Goal: Task Accomplishment & Management: Manage account settings

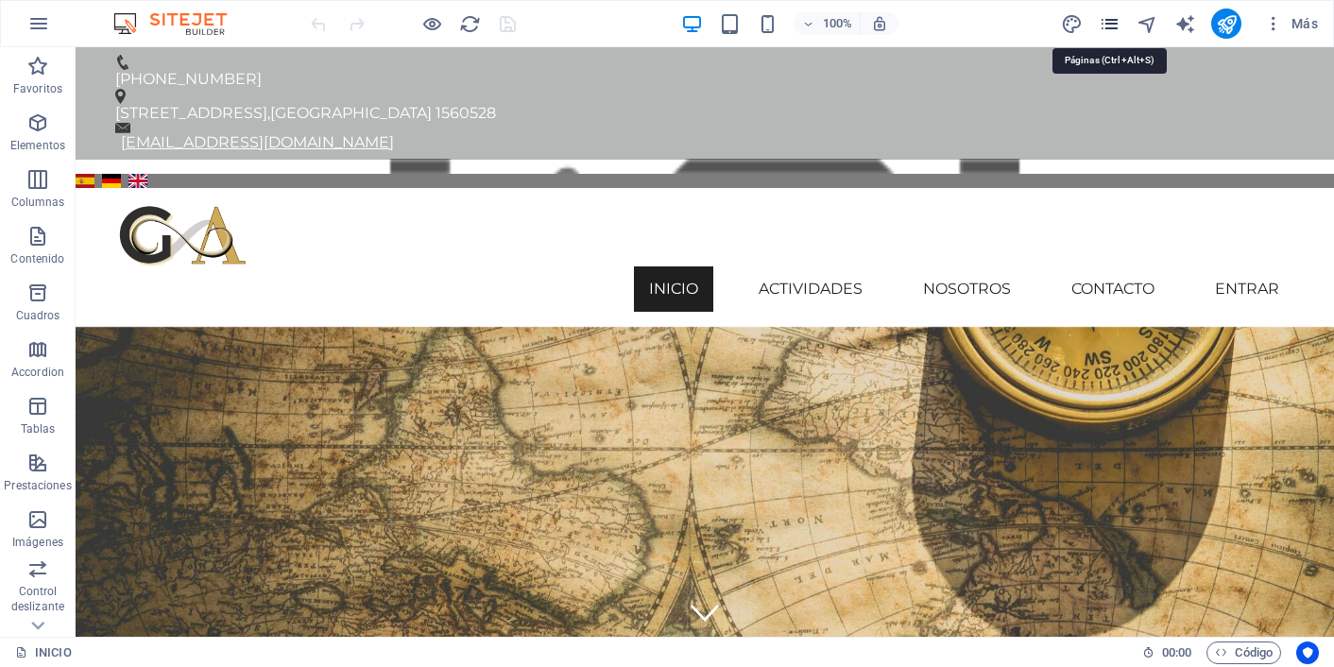
click at [1111, 24] on icon "pages" at bounding box center [1110, 24] width 22 height 22
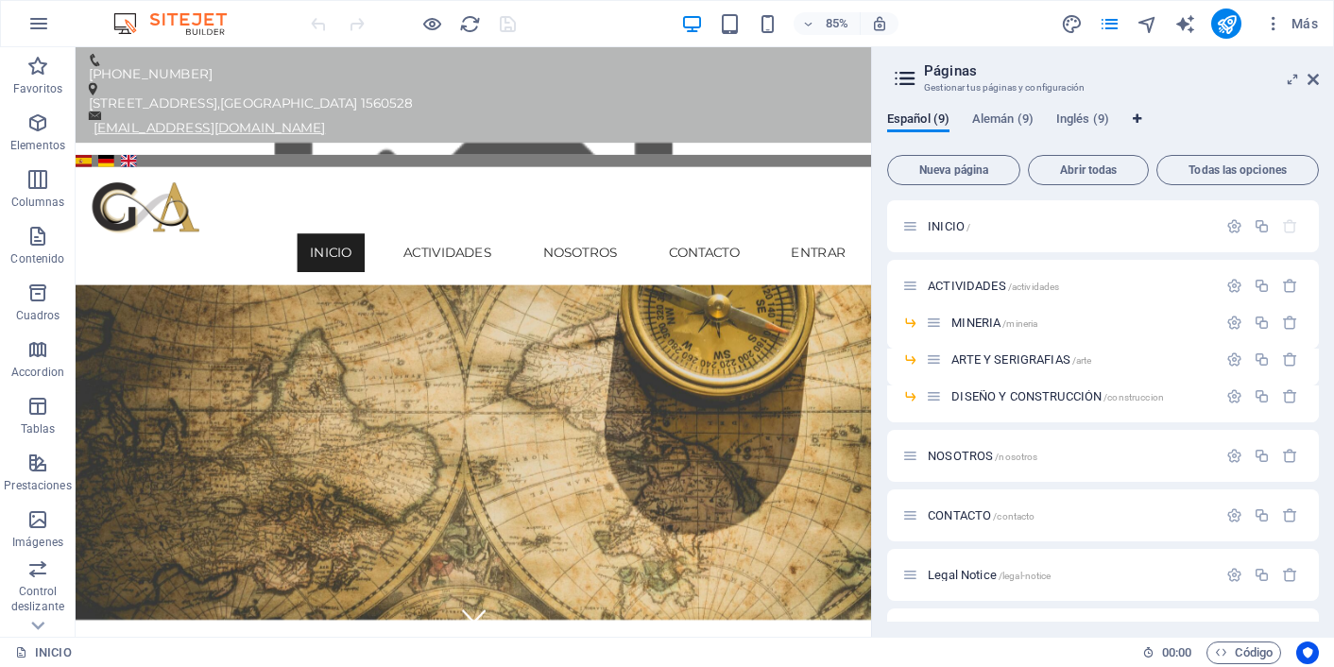
click at [1141, 115] on icon "Pestañas de idiomas" at bounding box center [1137, 118] width 9 height 11
select select "44"
select select "5"
select select "73"
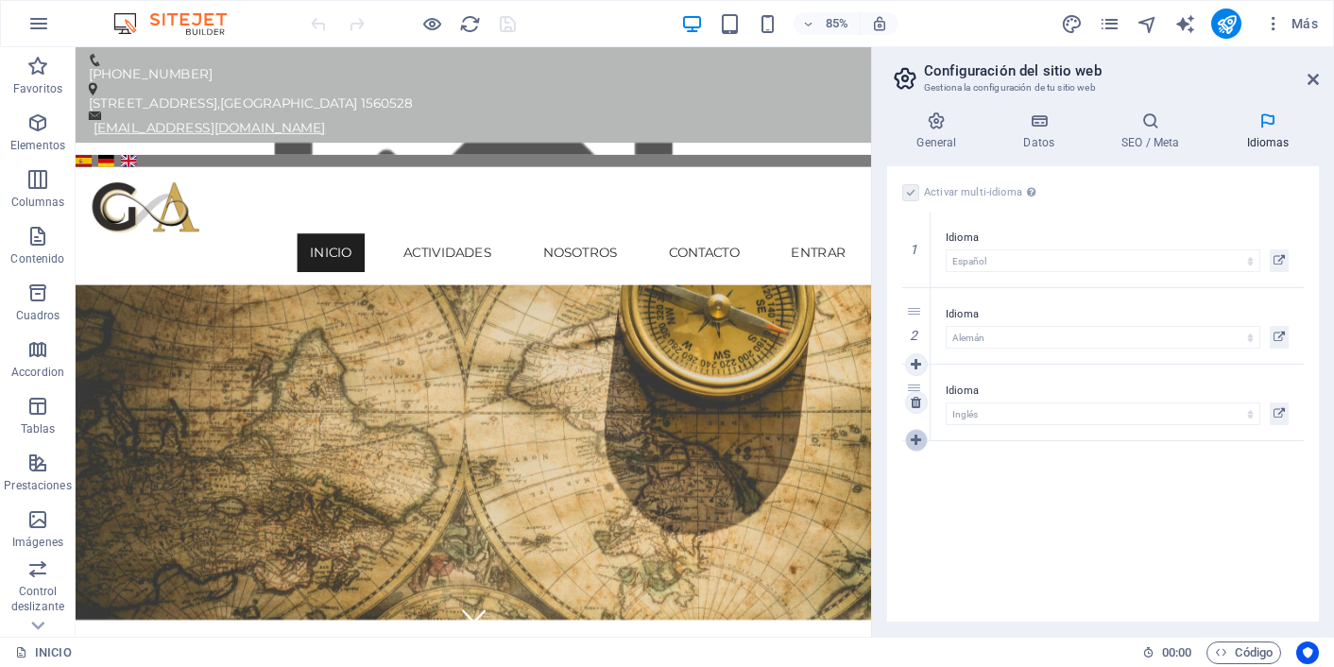
click at [914, 442] on icon at bounding box center [916, 440] width 10 height 13
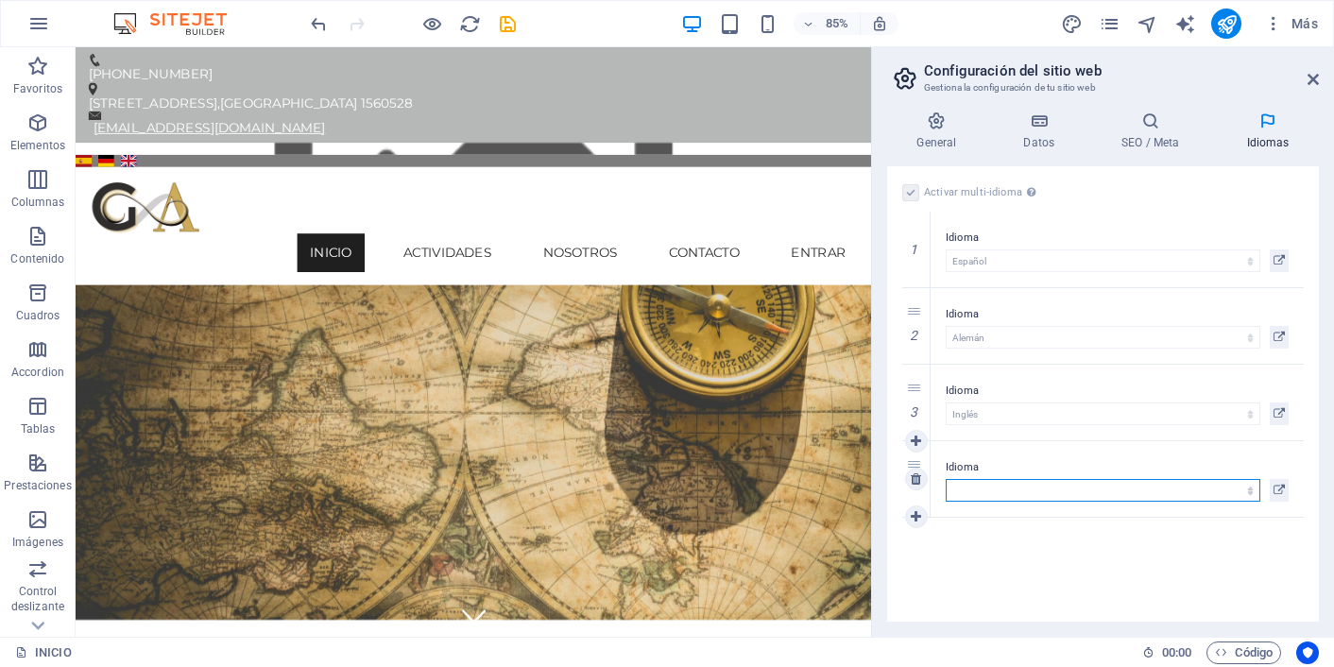
select select "80"
click at [917, 514] on icon at bounding box center [916, 516] width 10 height 13
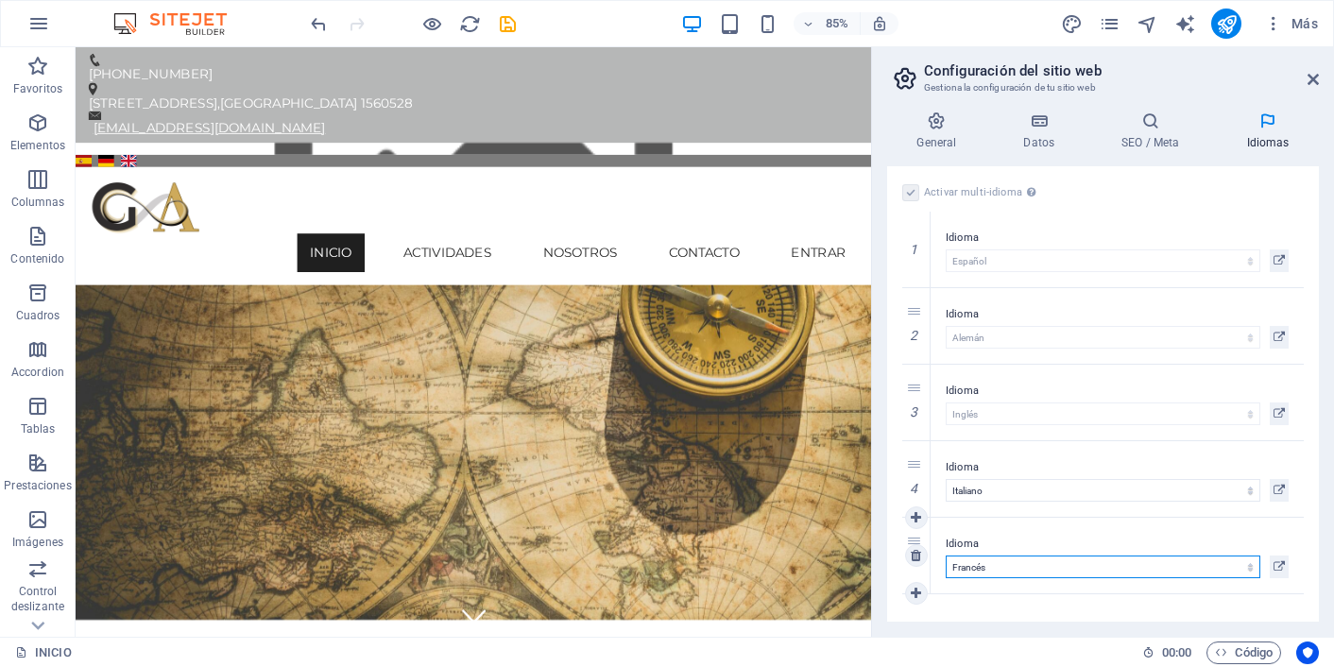
select select "131"
click at [1277, 493] on icon at bounding box center [1278, 490] width 11 height 23
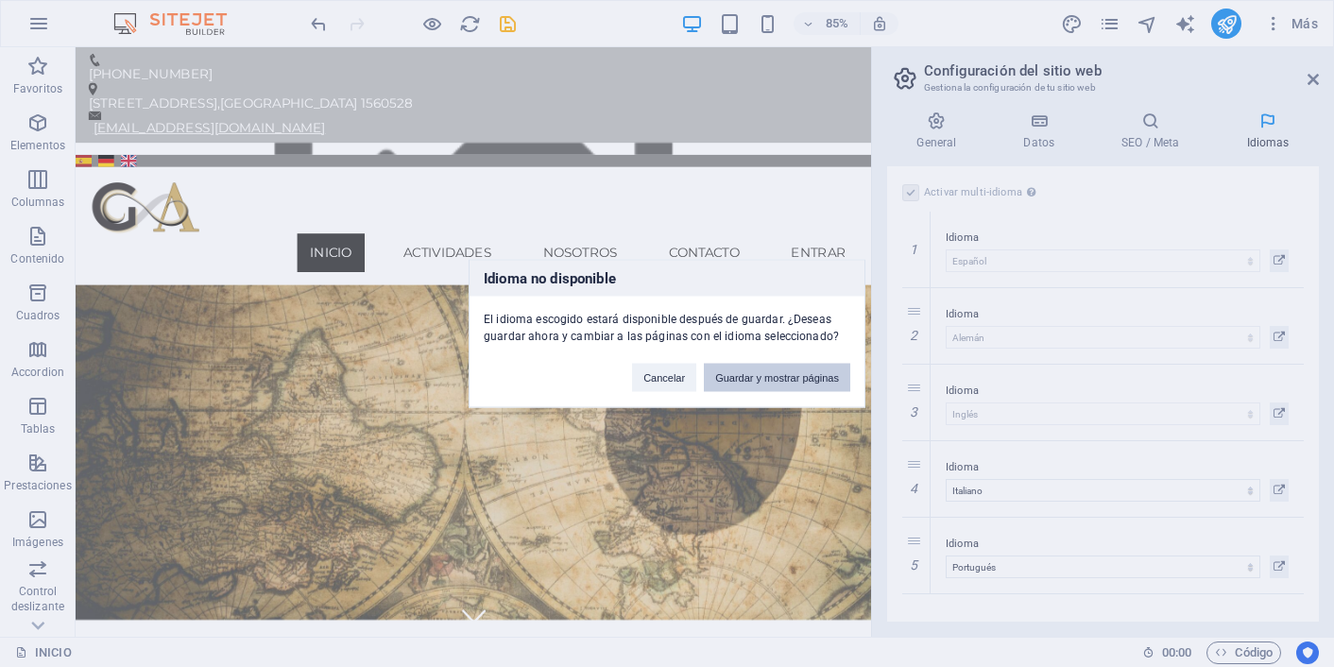
click at [768, 379] on button "Guardar y mostrar páginas" at bounding box center [777, 378] width 146 height 28
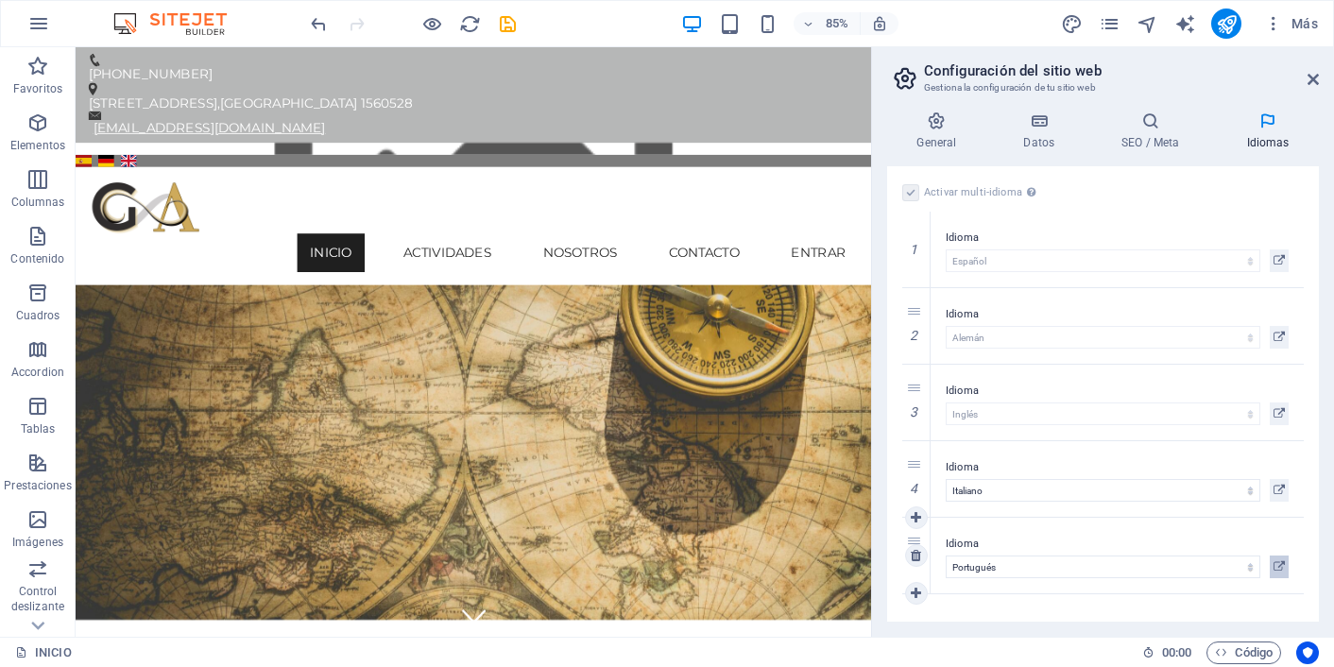
click at [1281, 565] on icon at bounding box center [1278, 566] width 11 height 23
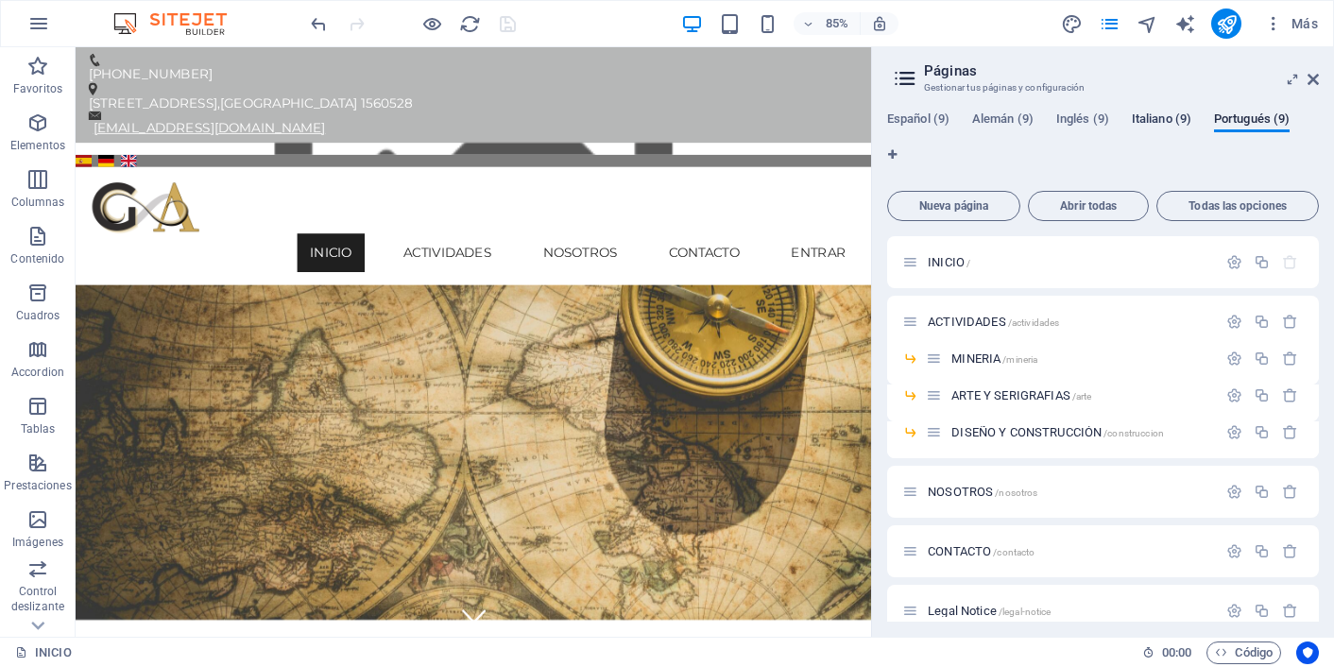
click at [1173, 112] on span "Italiano (9)" at bounding box center [1162, 121] width 60 height 26
click at [1245, 126] on span "Portugués (9)" at bounding box center [1252, 121] width 76 height 26
click at [1154, 119] on span "Italiano (9)" at bounding box center [1162, 121] width 60 height 26
click at [1068, 124] on span "Inglés (9)" at bounding box center [1082, 121] width 53 height 26
click at [1144, 115] on span "Italiano (9)" at bounding box center [1162, 121] width 60 height 26
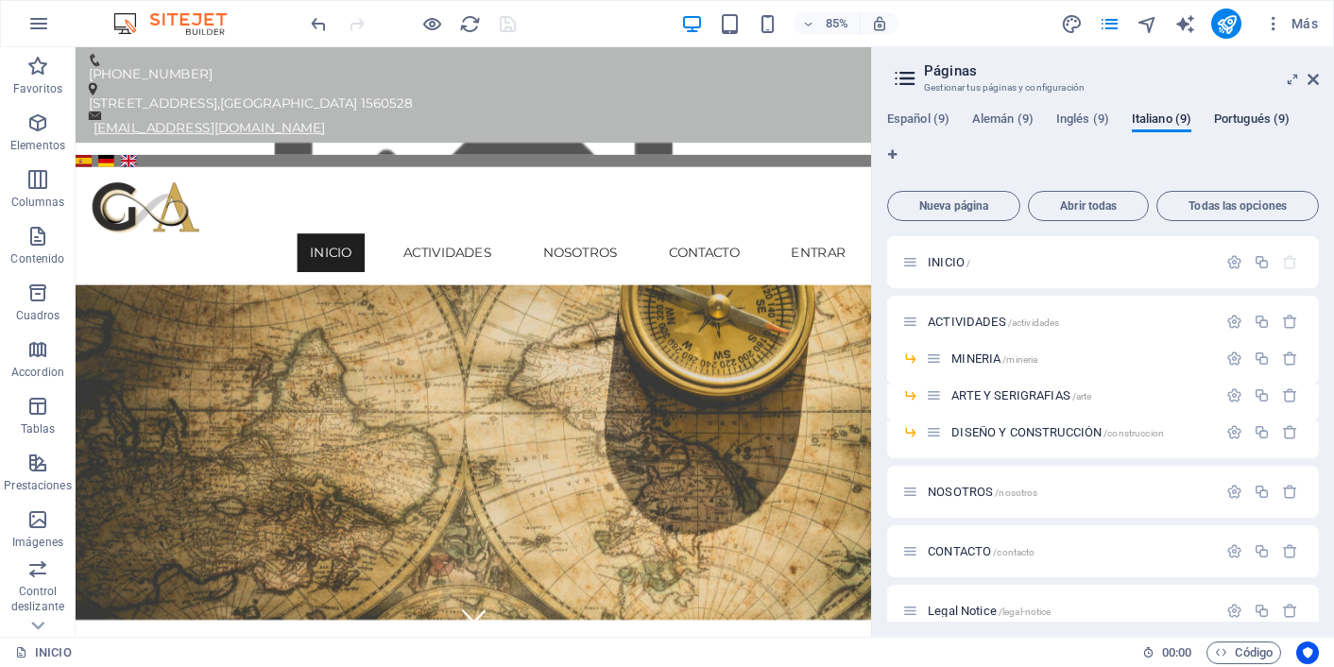
click at [1242, 119] on span "Portugués (9)" at bounding box center [1252, 121] width 76 height 26
click at [942, 264] on span "INICIO /" at bounding box center [949, 262] width 43 height 14
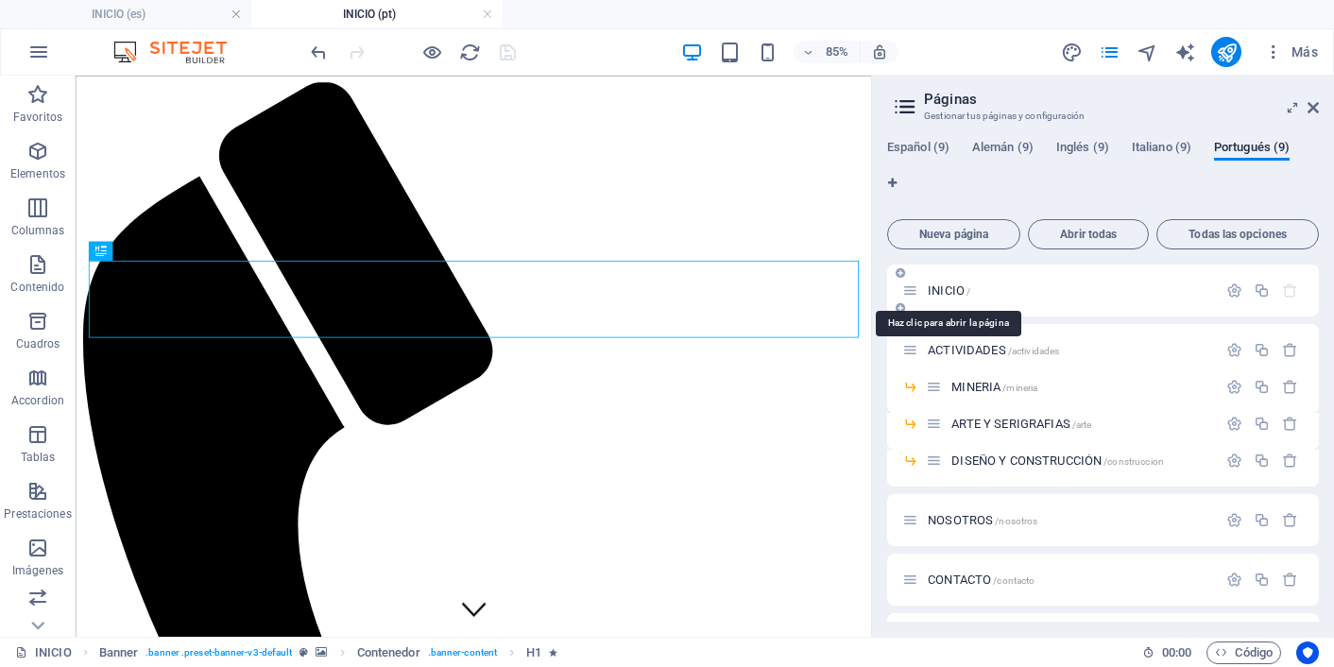
click at [943, 290] on span "INICIO /" at bounding box center [949, 290] width 43 height 14
click at [1231, 289] on icon "button" at bounding box center [1234, 290] width 16 height 16
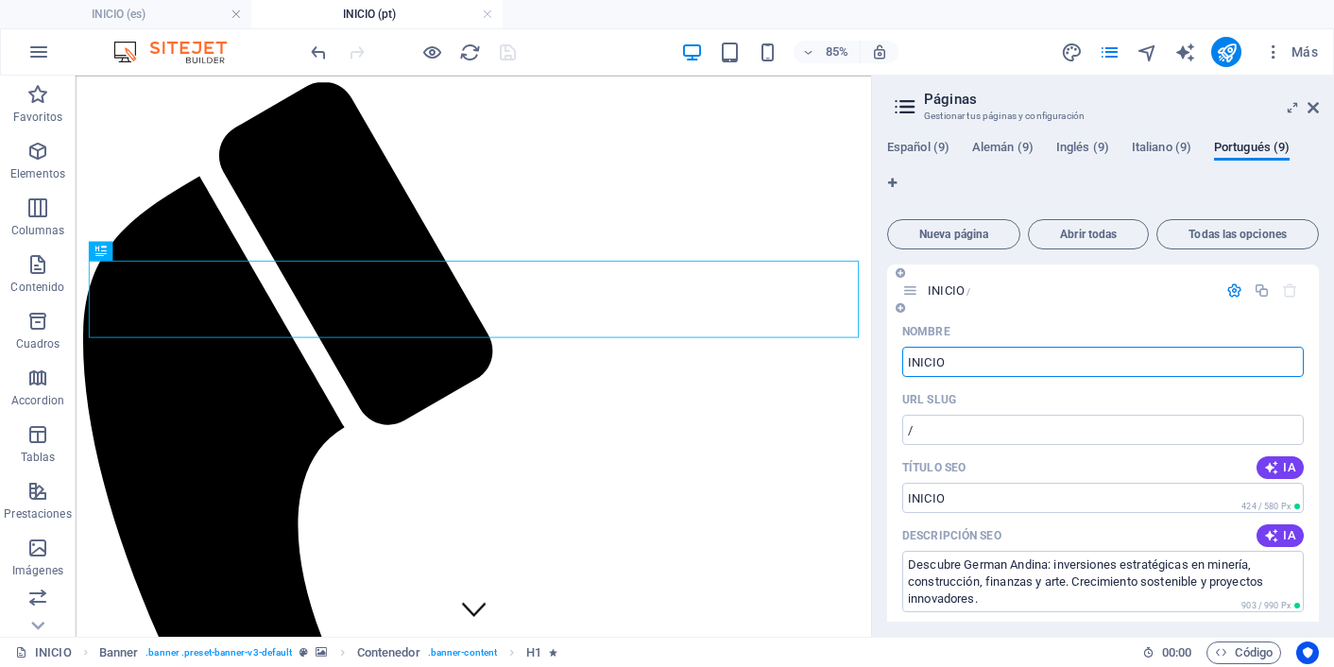
drag, startPoint x: 943, startPoint y: 366, endPoint x: 901, endPoint y: 363, distance: 41.7
type input "INÍCIO"
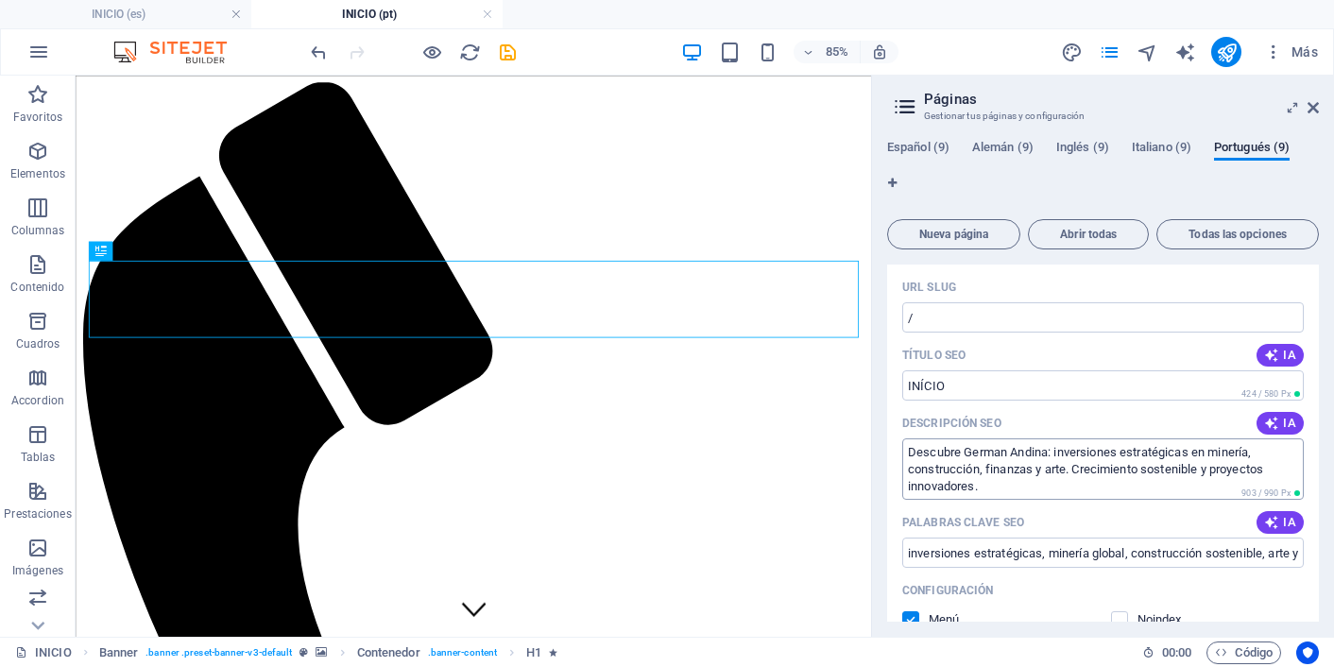
scroll to position [126, 0]
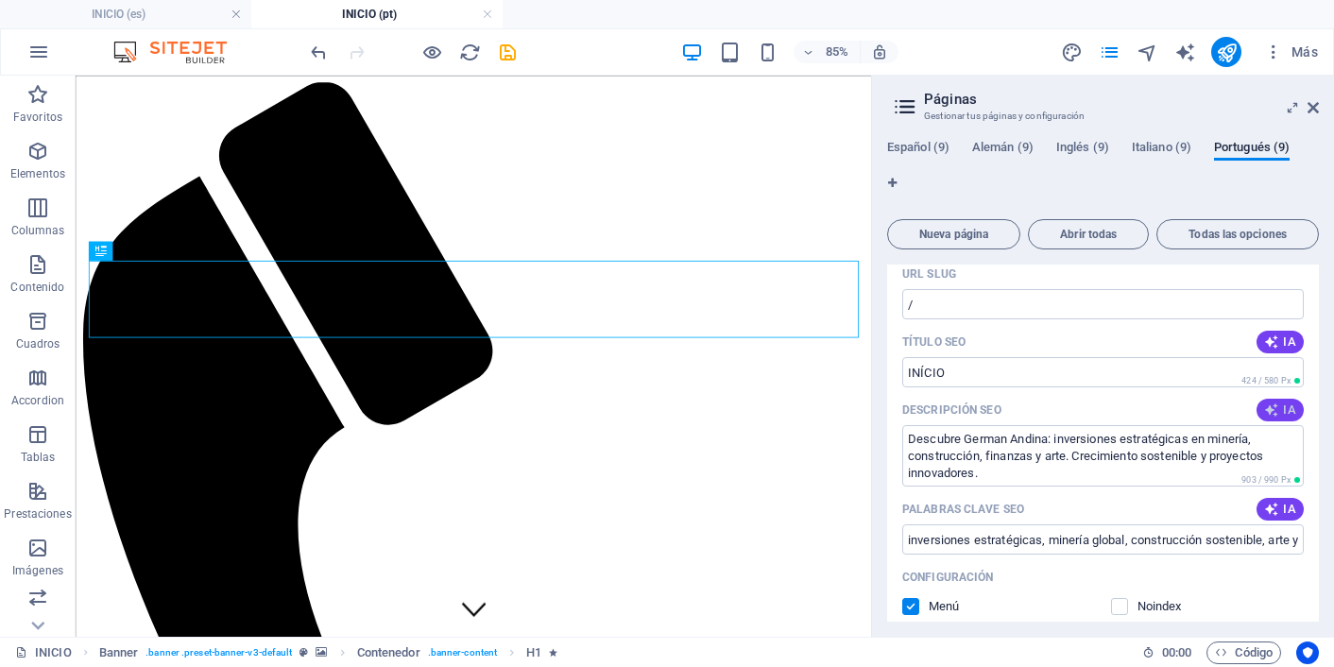
click at [1275, 415] on icon "button" at bounding box center [1271, 409] width 15 height 15
type textarea "Descubra oportunidades de investimento em mineração, construção e arte com a Ge…"
drag, startPoint x: 979, startPoint y: 477, endPoint x: 896, endPoint y: 434, distance: 93.0
click at [896, 434] on div "Nombre INÍCIO ​ URL SLUG / ​ Título SEO IA ​ 424 / 580 Px Descripción SEO IA De…" at bounding box center [1103, 584] width 432 height 787
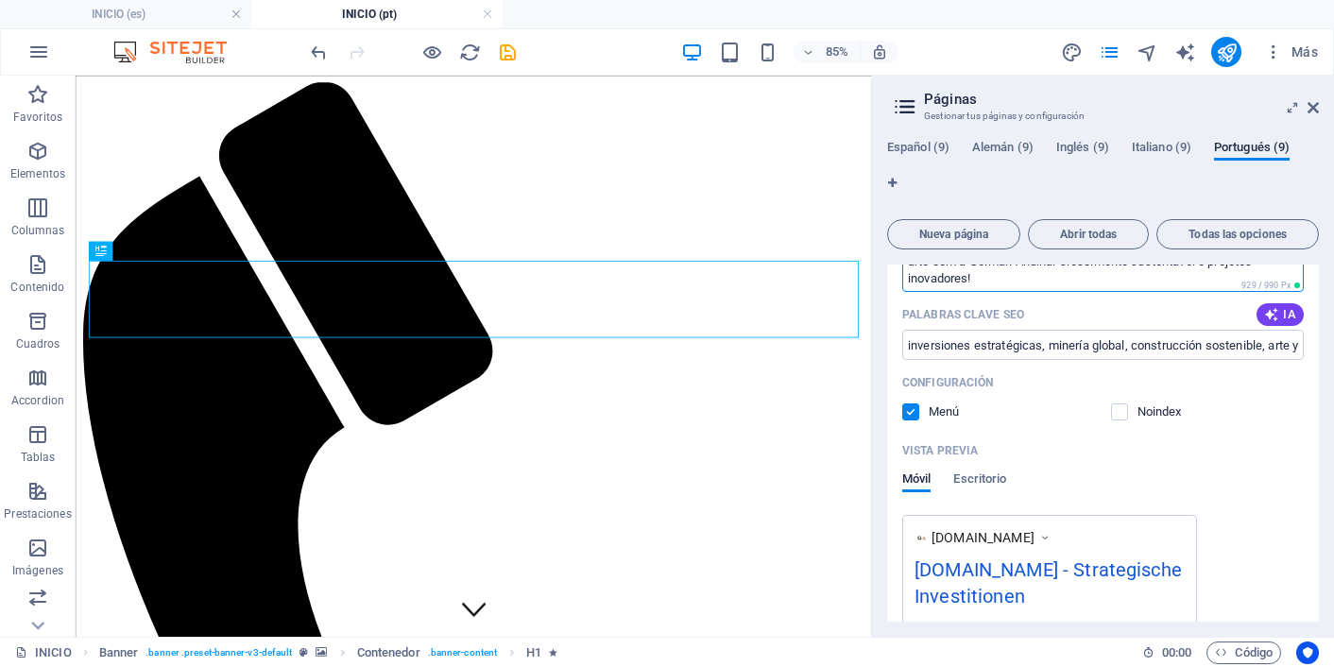
scroll to position [326, 0]
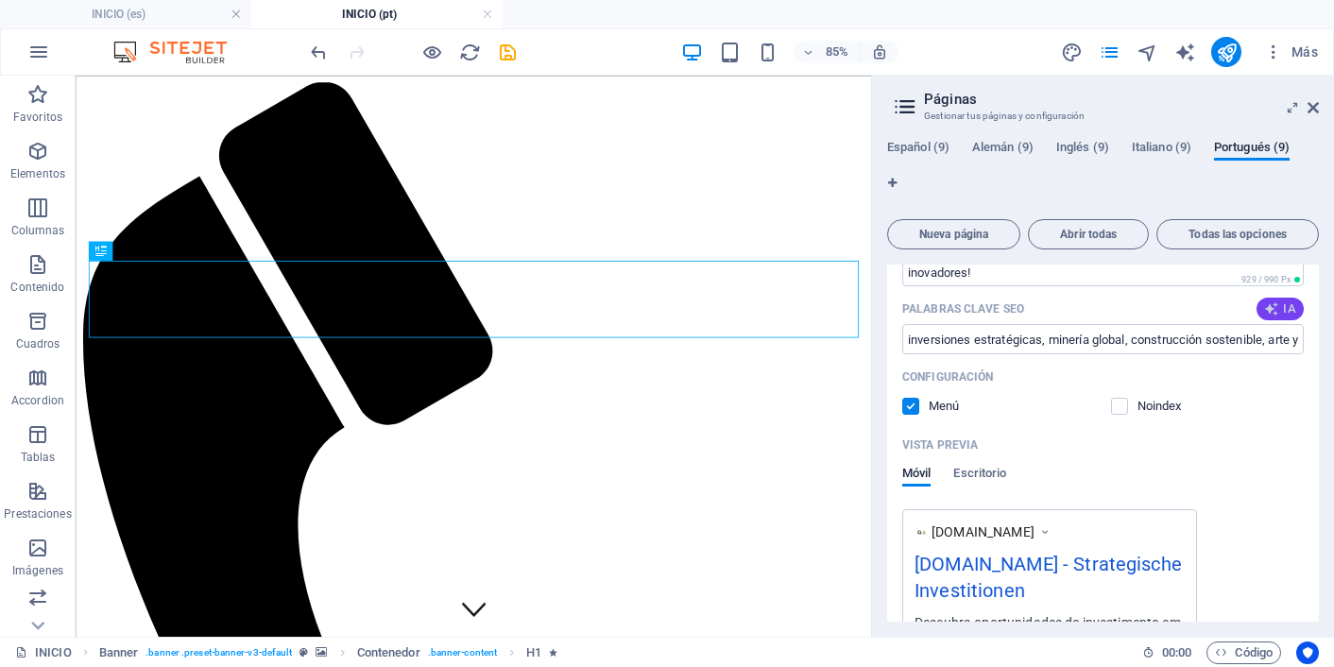
click at [1285, 311] on span "IA" at bounding box center [1280, 308] width 32 height 15
drag, startPoint x: 906, startPoint y: 340, endPoint x: 1314, endPoint y: 358, distance: 408.5
click at [1314, 358] on div "Nombre INÍCIO ​ URL SLUG / ​ Título SEO IA ​ 424 / 580 Px Descripción SEO IA De…" at bounding box center [1103, 384] width 432 height 787
type input "Investimentos estratégicos, mineração e construção, arte e serigrafias, tecnolo…"
click at [1209, 450] on div "Vista previa" at bounding box center [1102, 445] width 401 height 30
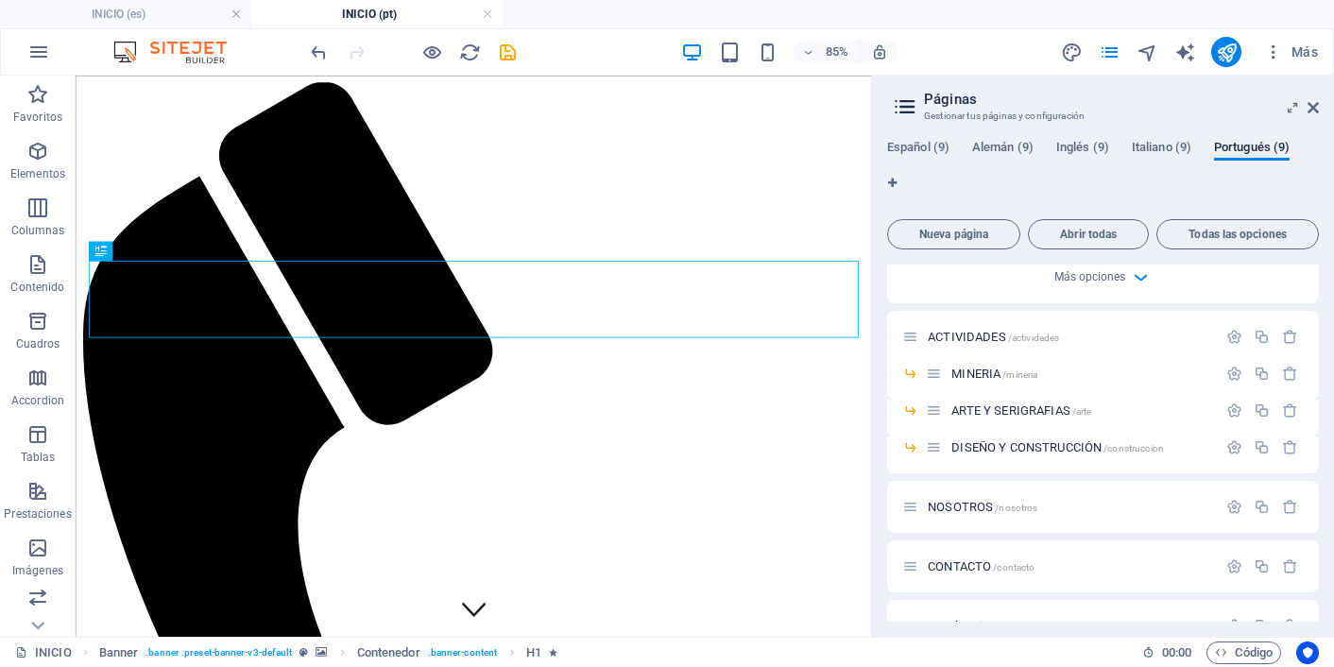
scroll to position [798, 0]
click at [1233, 343] on icon "button" at bounding box center [1234, 339] width 16 height 16
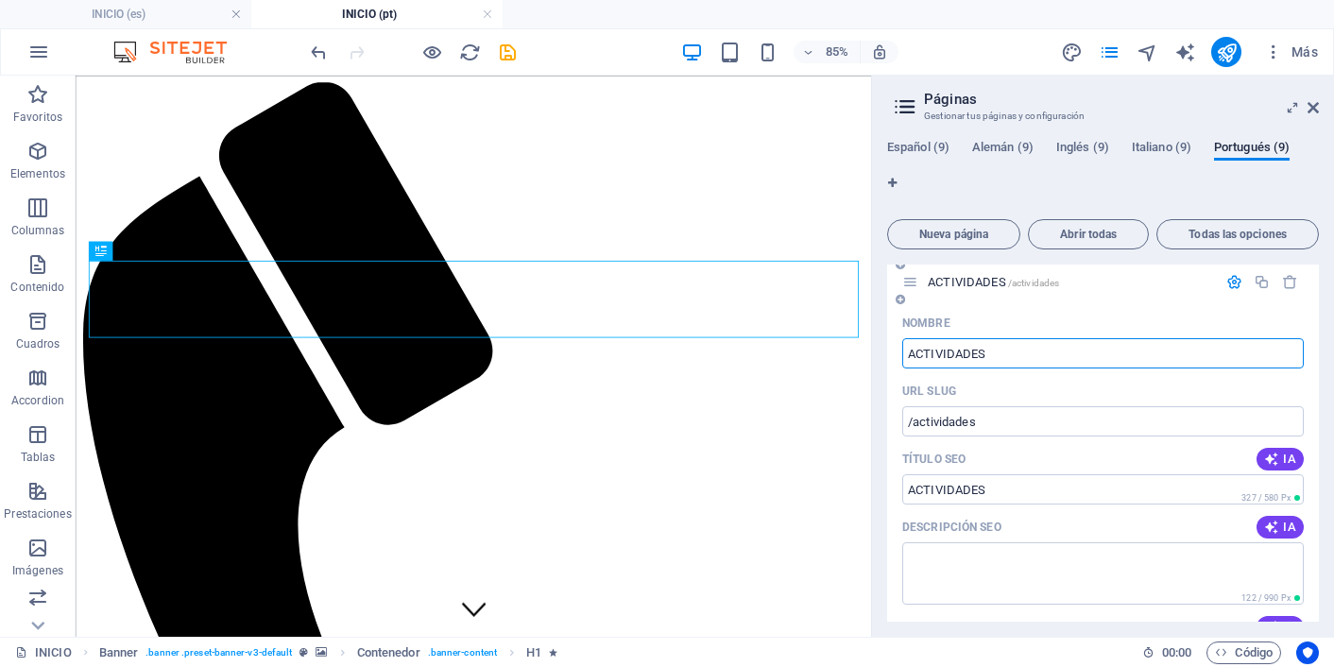
scroll to position [864, 0]
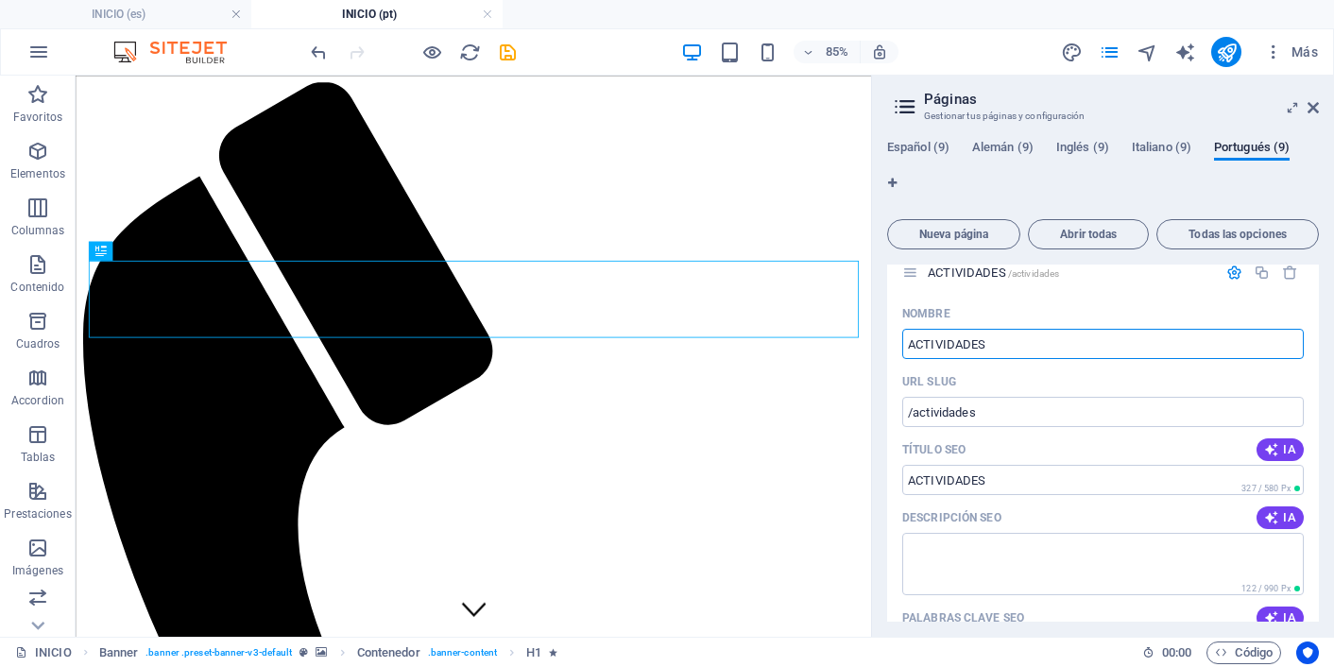
drag, startPoint x: 996, startPoint y: 339, endPoint x: 883, endPoint y: 341, distance: 112.4
click at [883, 341] on div "Español (9) [PERSON_NAME] (9) Inglés (9) Italiano (9) Portugués (9) Nueva págin…" at bounding box center [1103, 381] width 462 height 512
type input "ATIVIDADES"
type input "/atividades"
type input "ATIVIDADES"
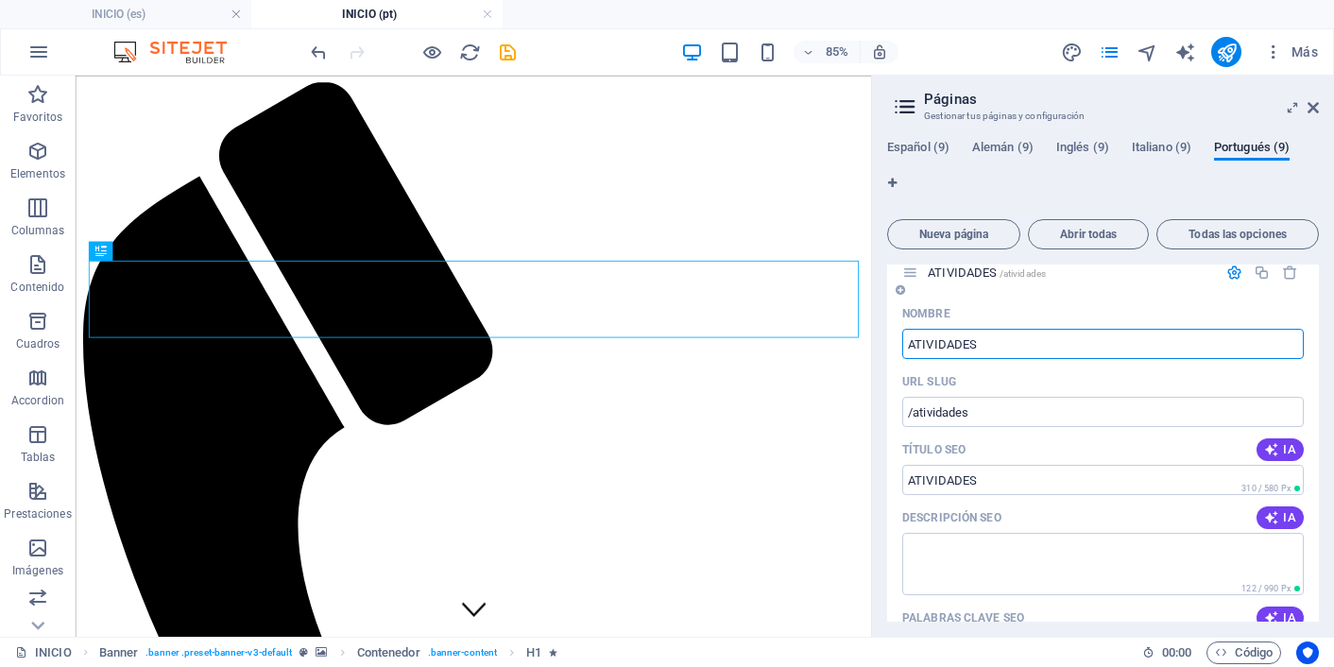
drag, startPoint x: 983, startPoint y: 342, endPoint x: 908, endPoint y: 340, distance: 75.6
click at [908, 340] on input "ATIVIDADES" at bounding box center [1102, 344] width 401 height 30
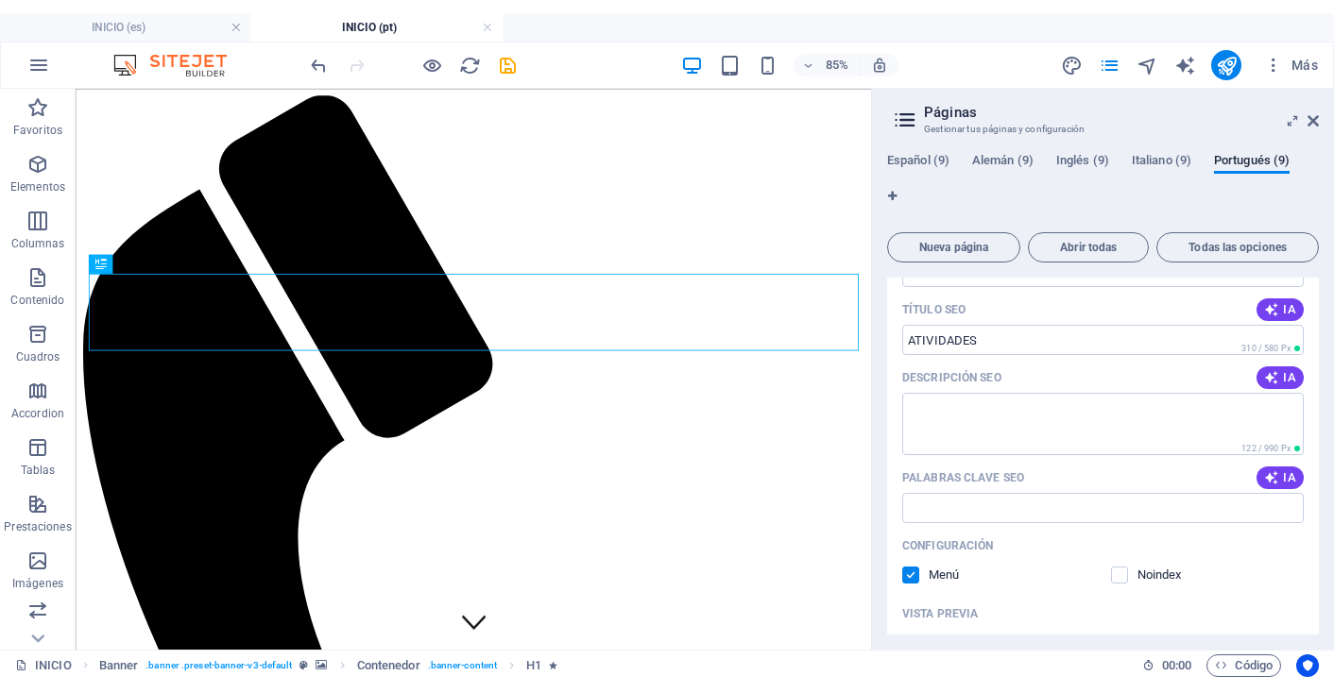
scroll to position [1013, 0]
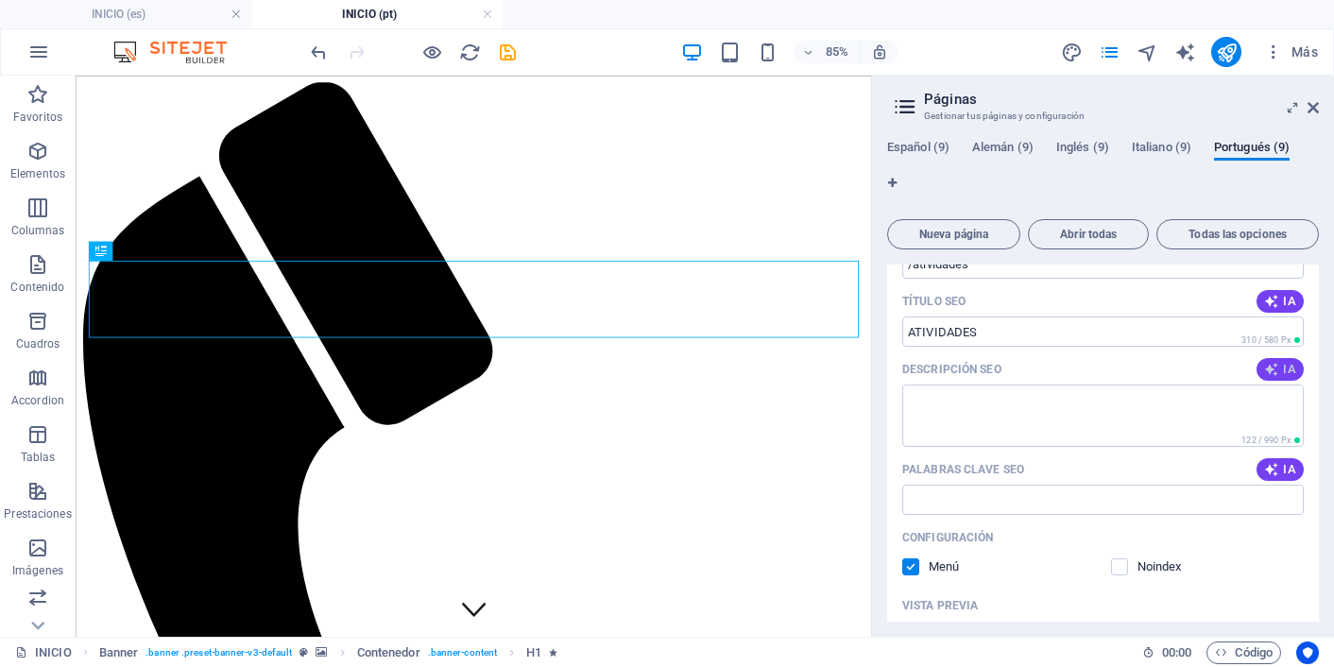
click at [1286, 376] on span "IA" at bounding box center [1280, 369] width 32 height 15
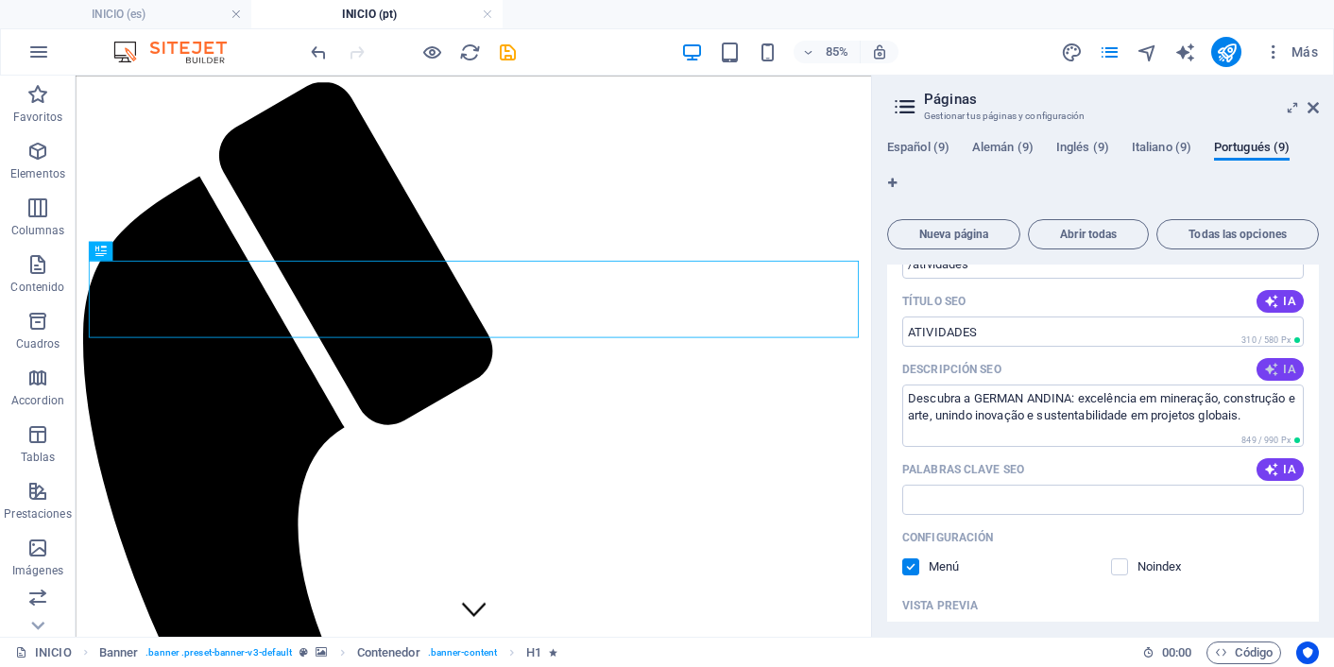
type textarea "Descubra a GERMAN ANDINA: excelência em mineração, construção e arte, unindo in…"
click at [1282, 462] on span "IA" at bounding box center [1280, 469] width 32 height 15
type input "minería sostenible, construcción de lujo, inversión en arte, exploración de rec…"
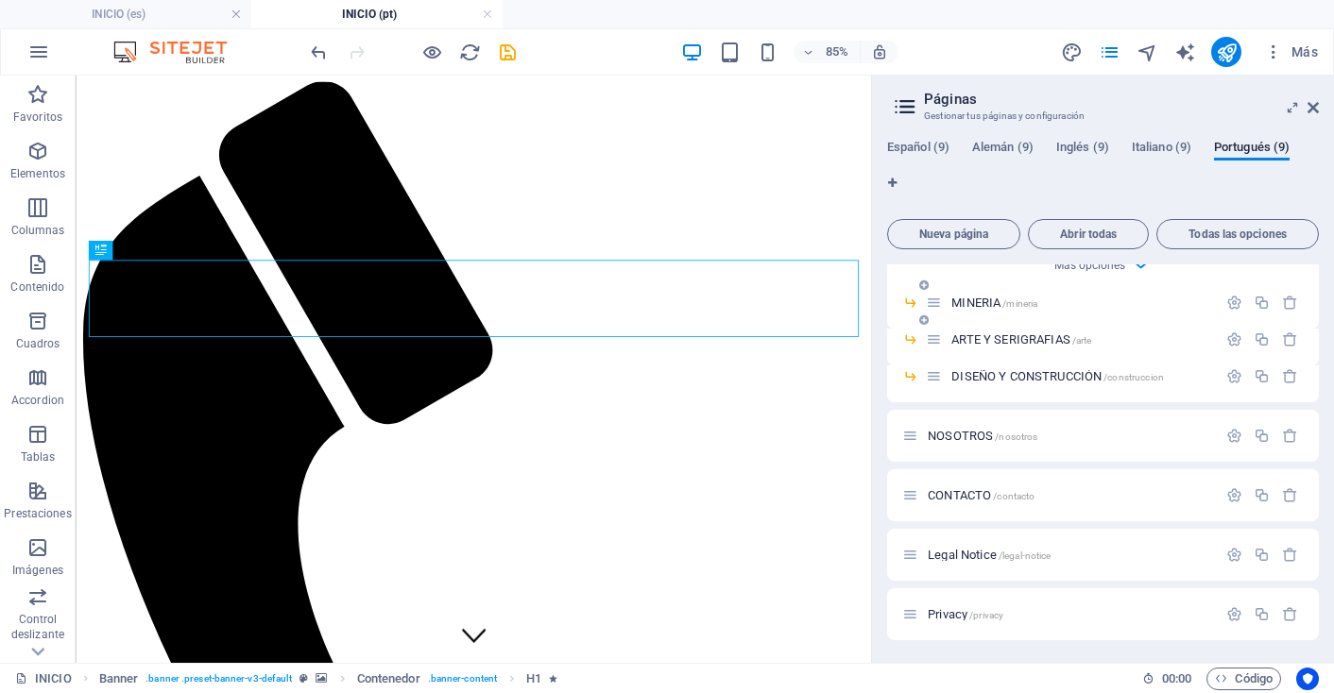
scroll to position [1659, 0]
click at [1230, 304] on icon "button" at bounding box center [1234, 303] width 16 height 16
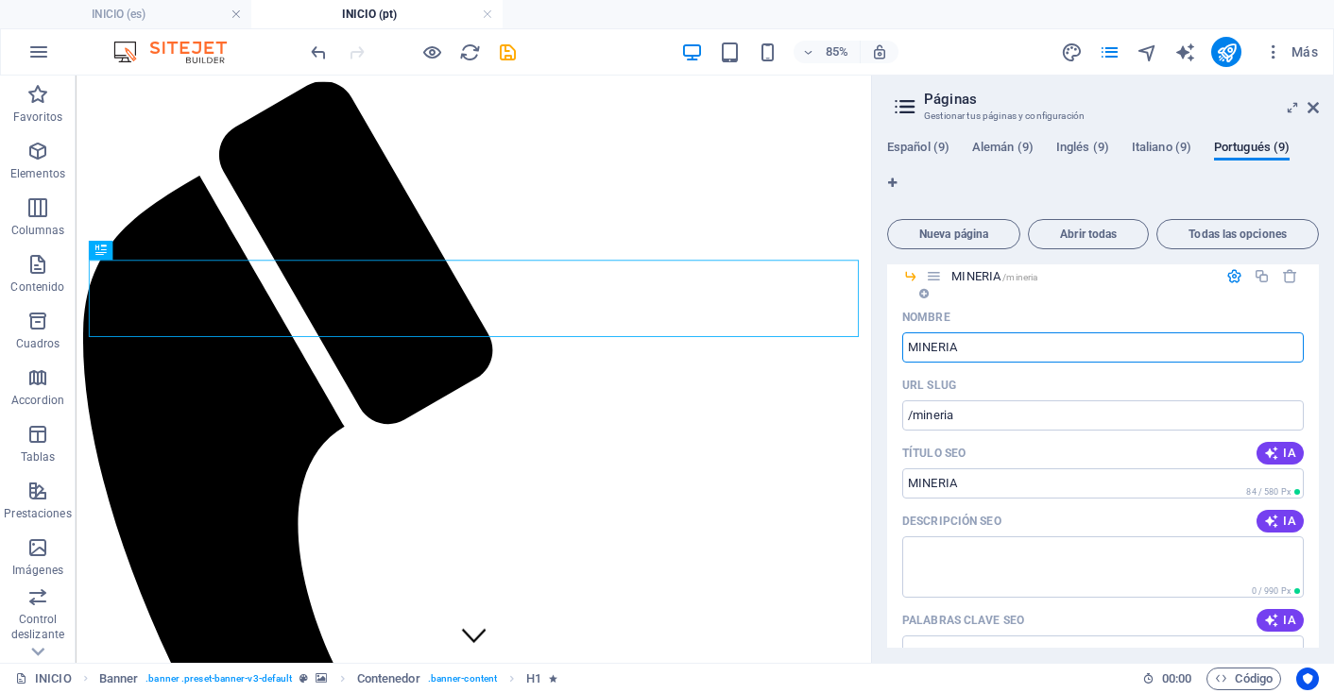
drag, startPoint x: 976, startPoint y: 376, endPoint x: 899, endPoint y: 375, distance: 76.5
click at [899, 375] on div "Nombre MINERIA ​ URL SLUG /mineria ​ Título SEO IA MINERIA ​ 84 / 580 Px Descri…" at bounding box center [1103, 644] width 432 height 685
type input "MINERAÇÃO"
type input "/mineracao"
type input "MINERAÇÃO"
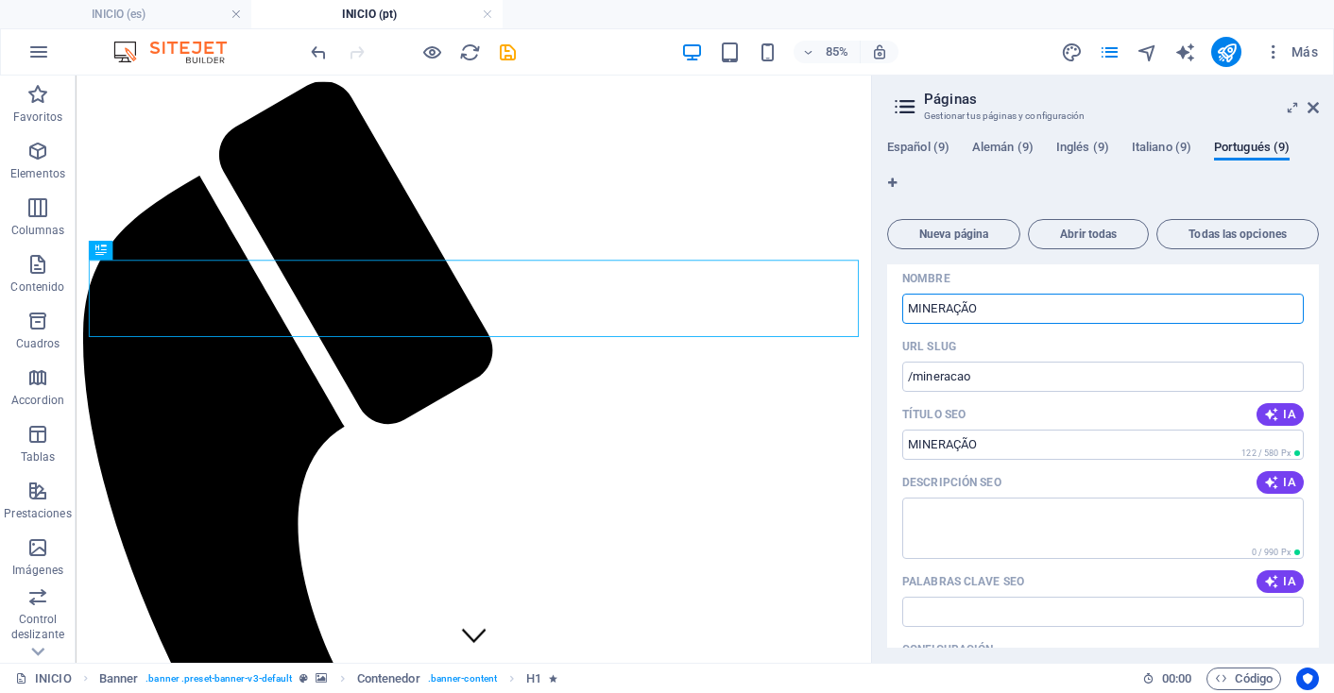
scroll to position [1715, 0]
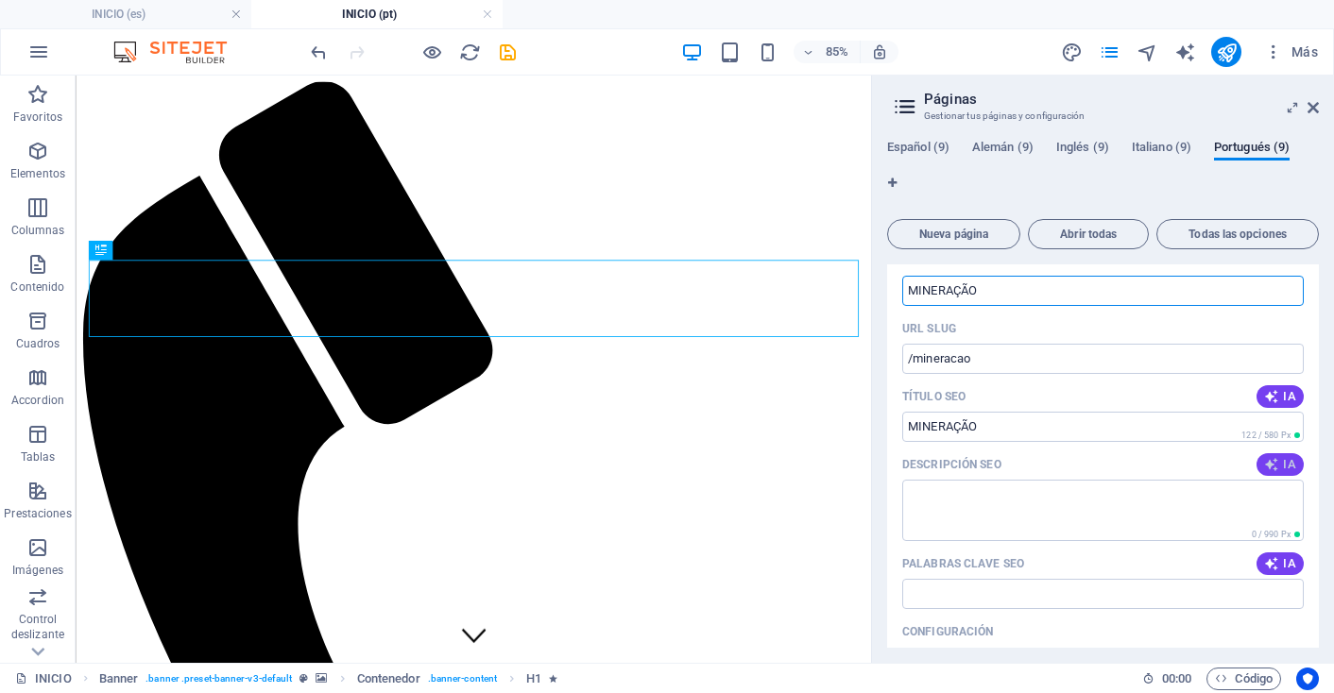
click at [1288, 472] on span "IA" at bounding box center [1280, 464] width 32 height 15
type textarea "Descubra a German Andina: projetos de mineração sustentável que transformam riq…"
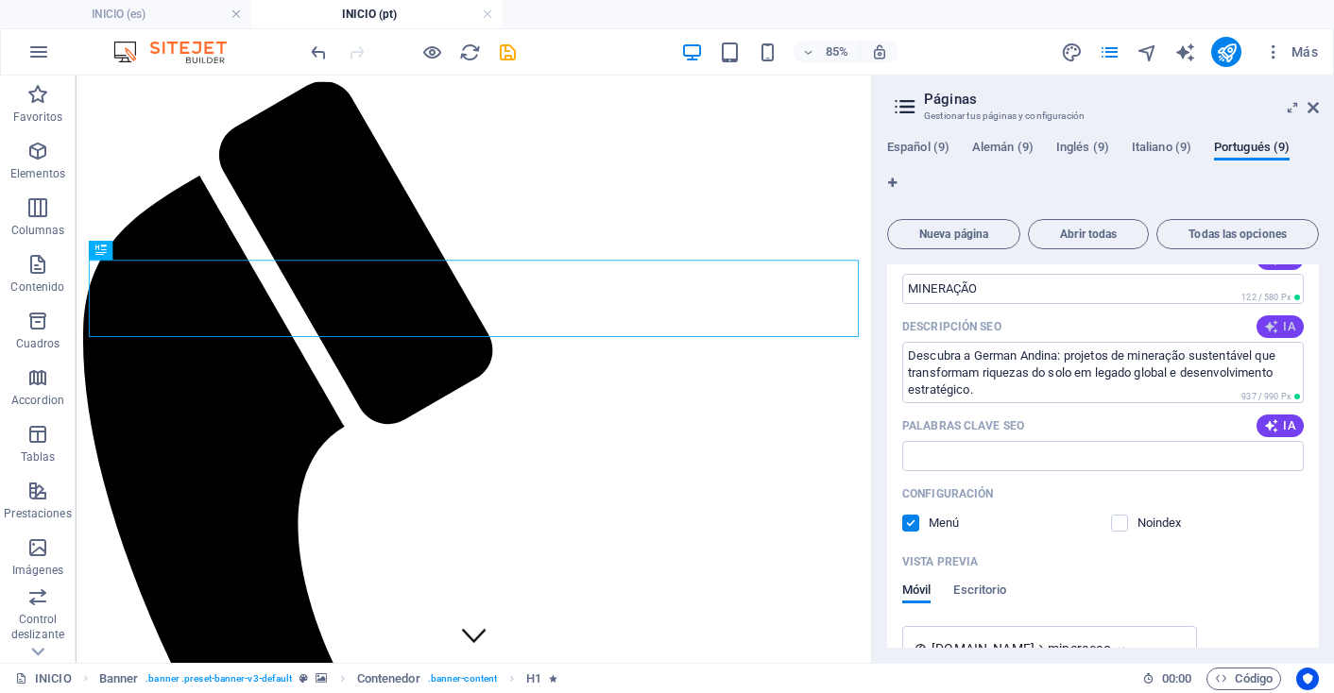
scroll to position [1880, 0]
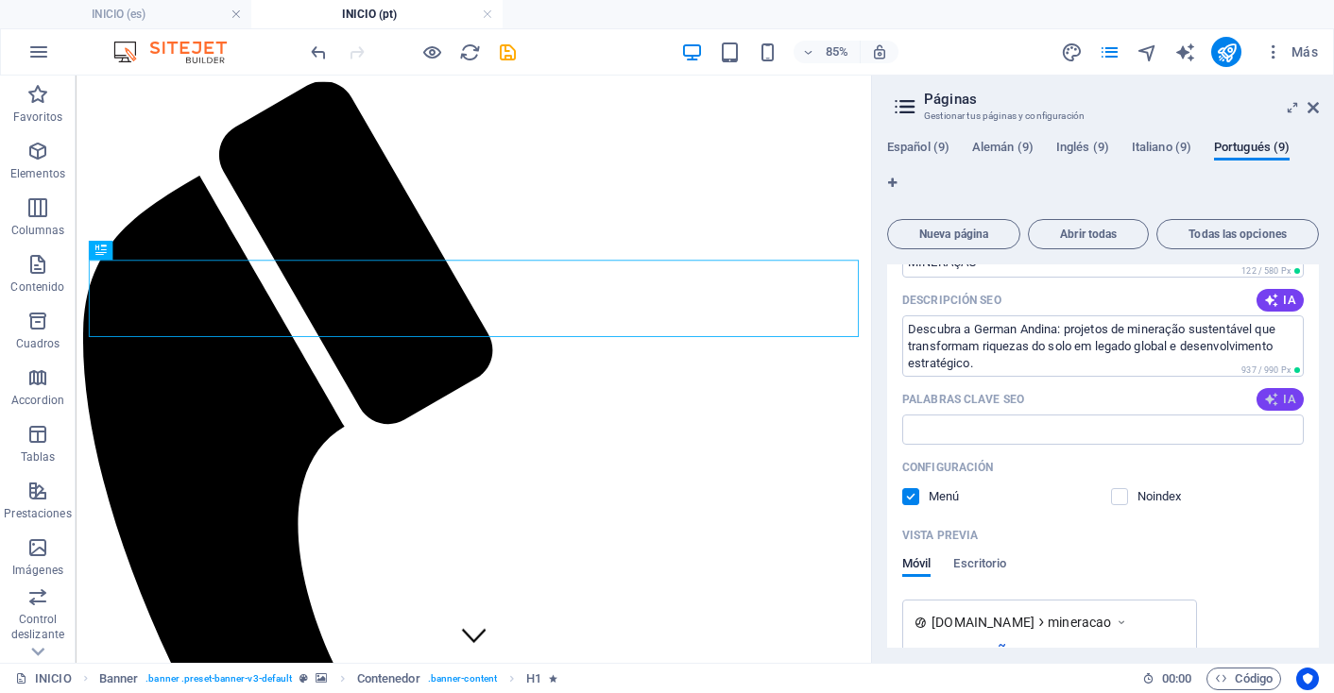
click at [1284, 411] on button "IA" at bounding box center [1279, 399] width 47 height 23
type input "minería de impacto, gestión de riquezas del suelo, proyectos mineros sostenible…"
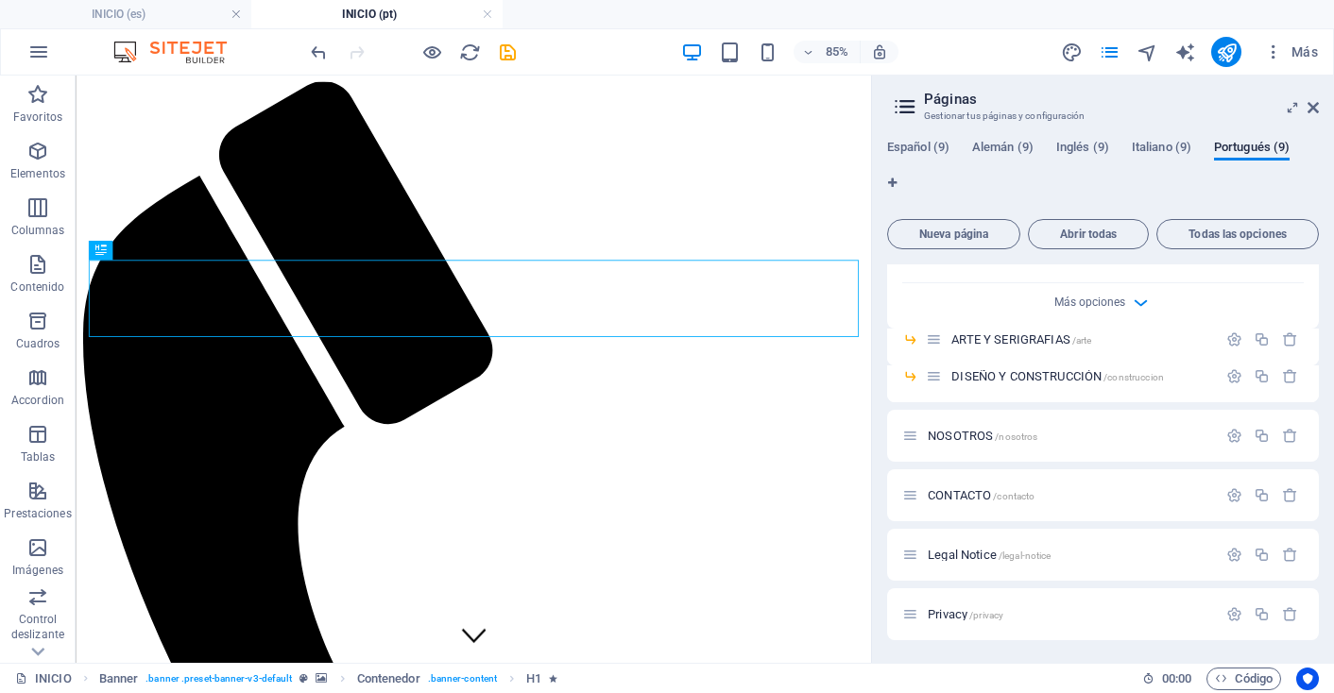
scroll to position [2395, 0]
click at [1229, 348] on icon "button" at bounding box center [1234, 340] width 16 height 16
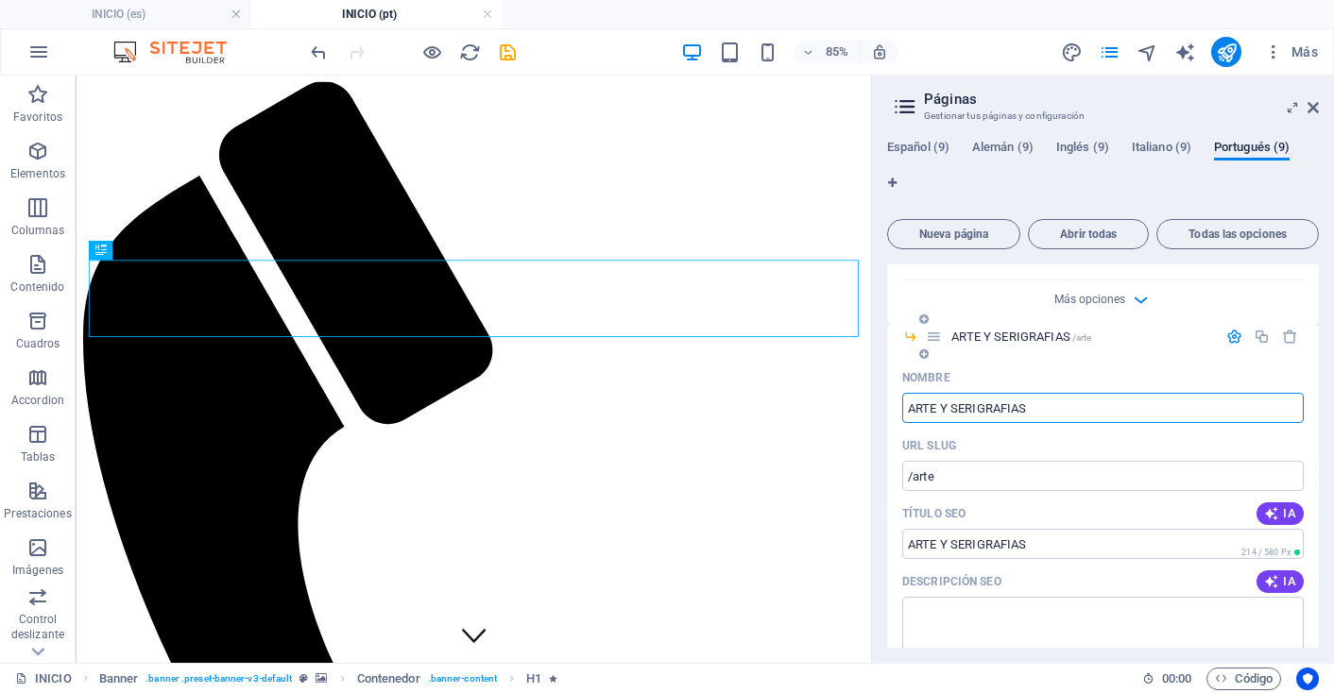
drag, startPoint x: 1036, startPoint y: 439, endPoint x: 900, endPoint y: 433, distance: 136.2
click at [900, 433] on div "Nombre ARTE Y SERIGRAFIAS ​ URL SLUG /arte ​ Título SEO IA ARTE Y SERIGRAFIAS ​…" at bounding box center [1103, 705] width 432 height 685
type input "ARTE E SERIGRAFIAS"
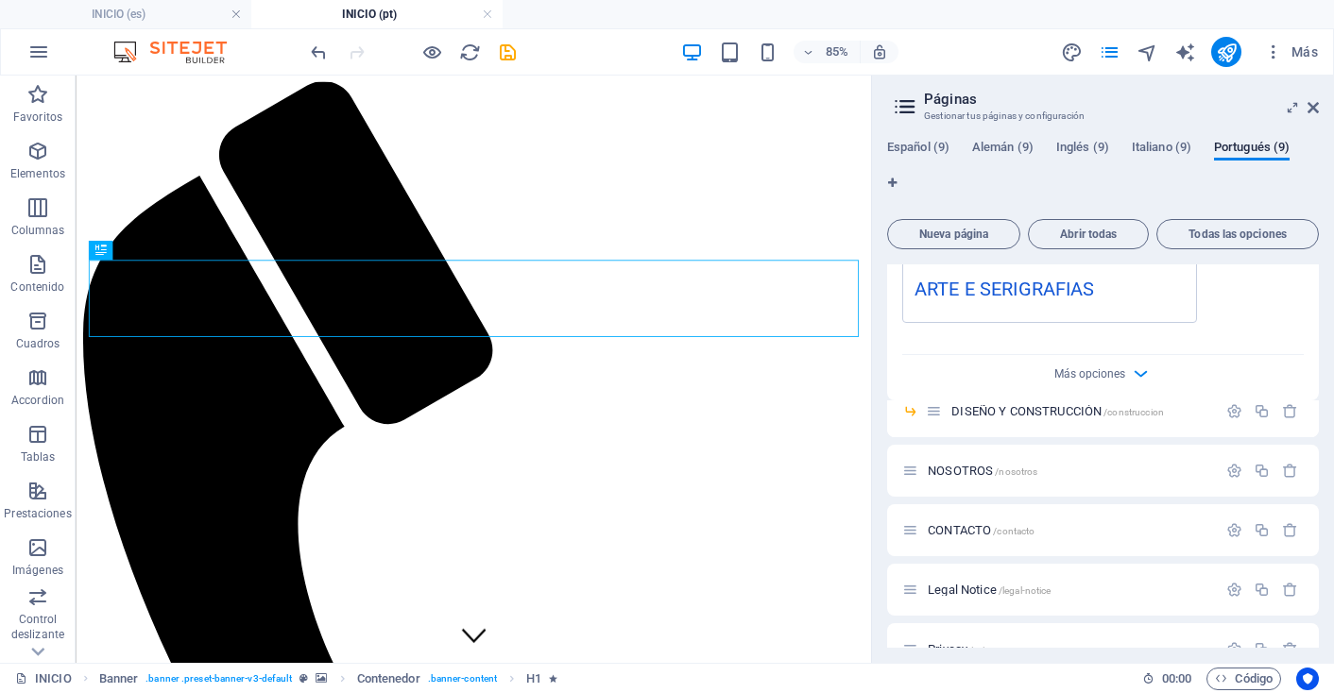
scroll to position [3099, 0]
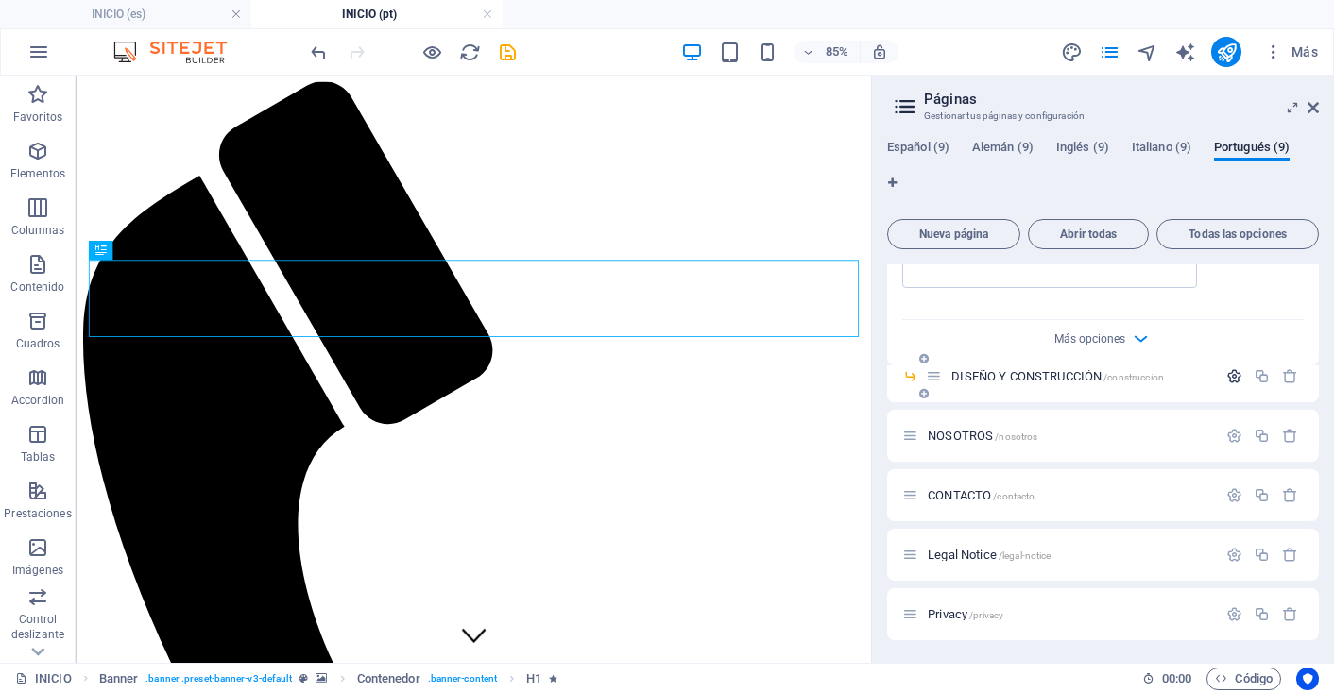
click at [1226, 384] on icon "button" at bounding box center [1234, 376] width 16 height 16
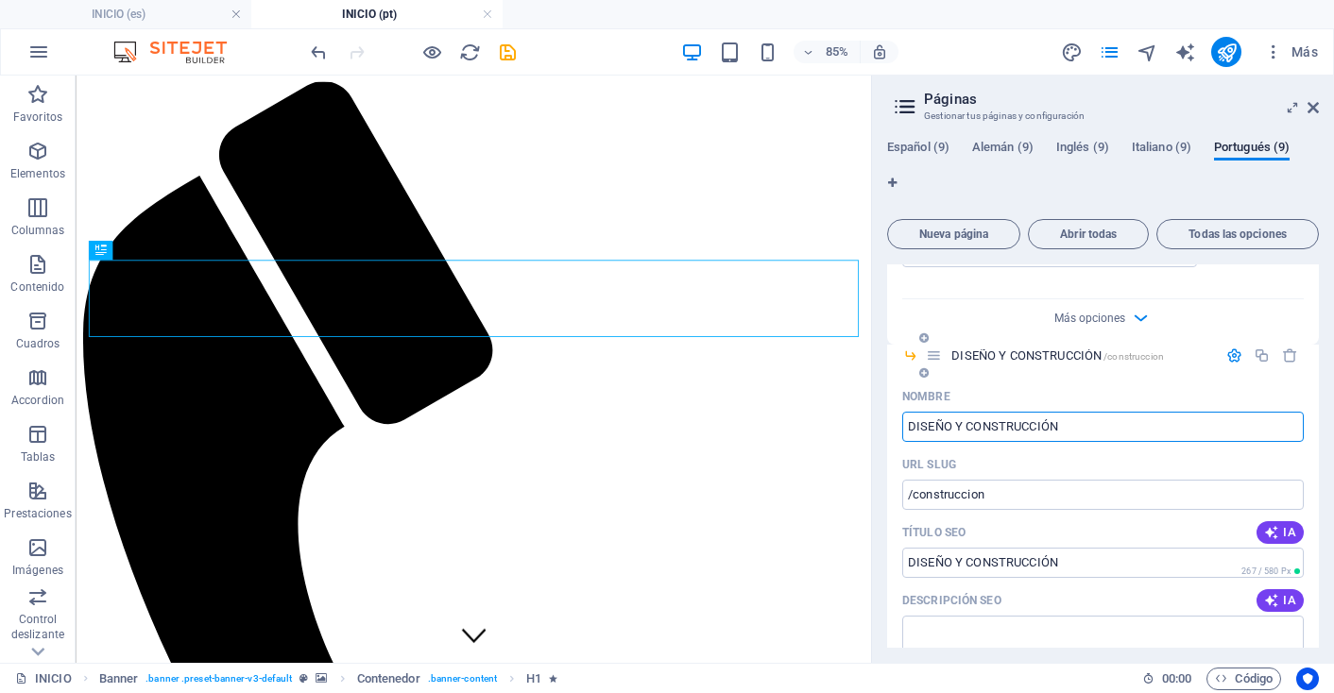
drag, startPoint x: 1067, startPoint y: 454, endPoint x: 900, endPoint y: 450, distance: 167.3
drag, startPoint x: 1063, startPoint y: 452, endPoint x: 903, endPoint y: 444, distance: 159.9
click at [903, 442] on input "DISEÑO Y CONSTRUCCIÓN" at bounding box center [1102, 427] width 401 height 30
type input "PROJETO E CONSTRUÇÃO"
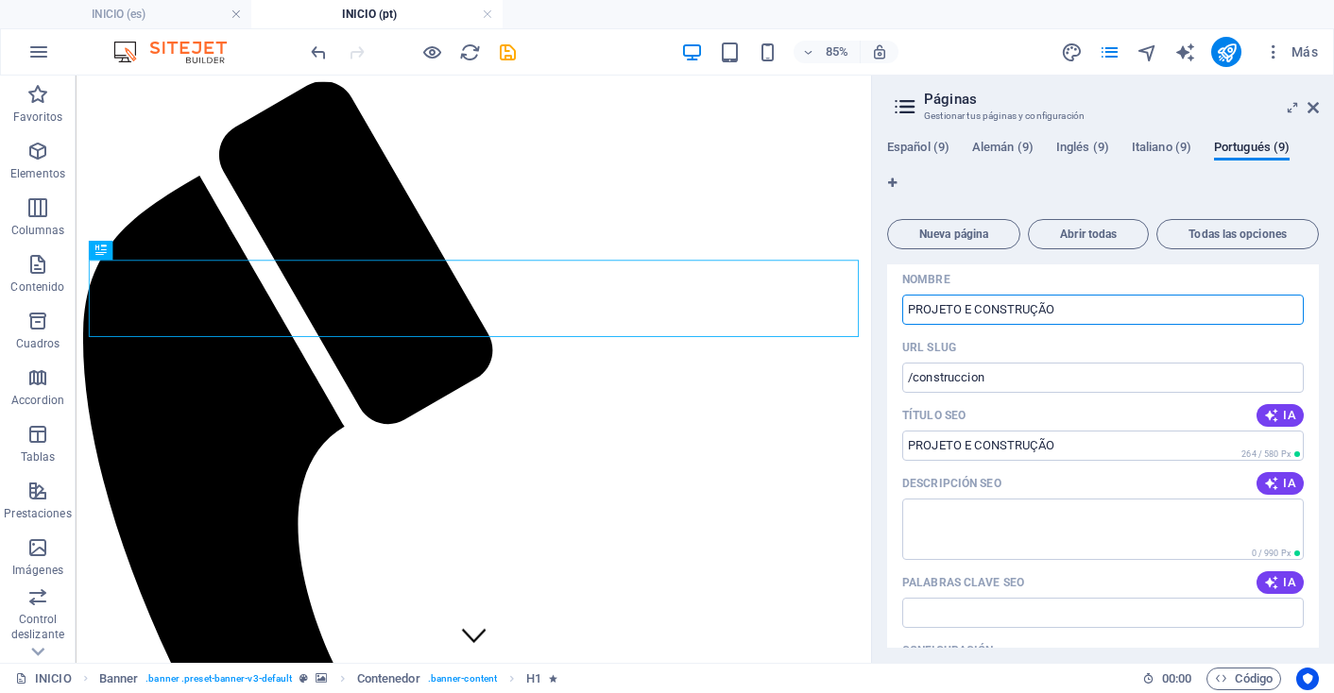
scroll to position [3227, 0]
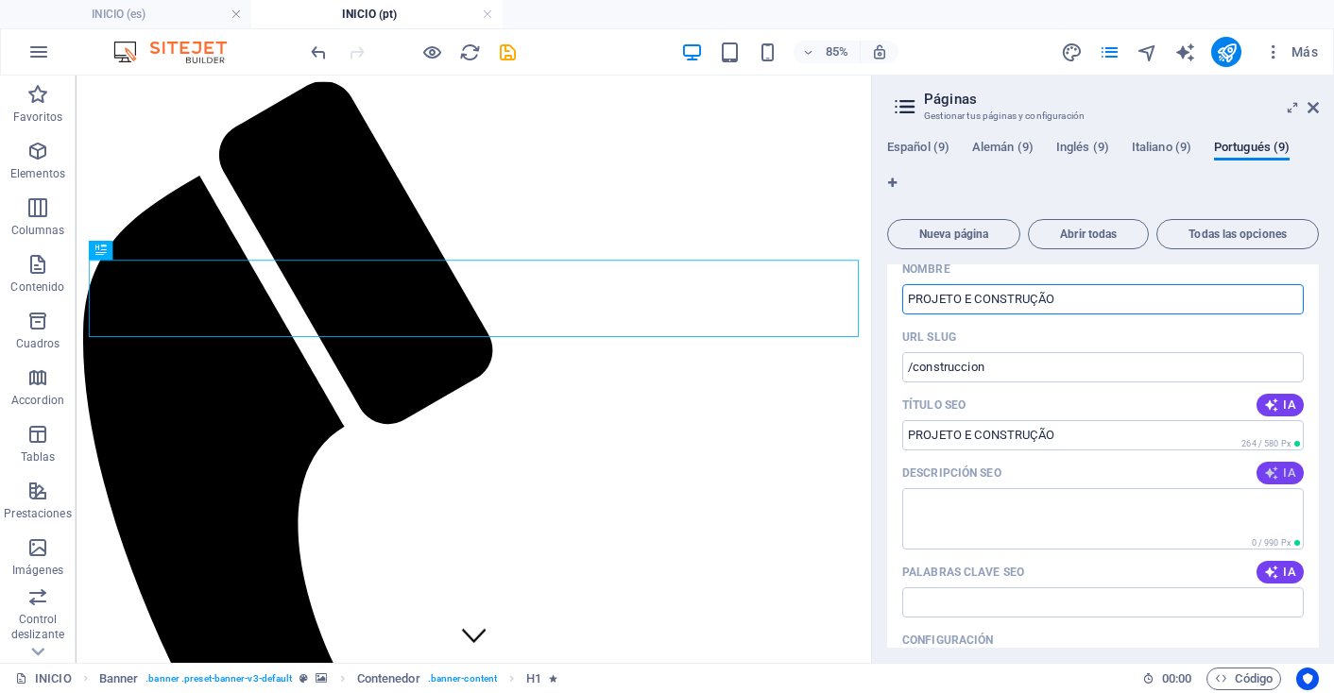
click at [1264, 481] on icon "button" at bounding box center [1271, 473] width 15 height 15
type textarea "Descubra projetos inovadores em design e construção. Qualidade e originalidade …"
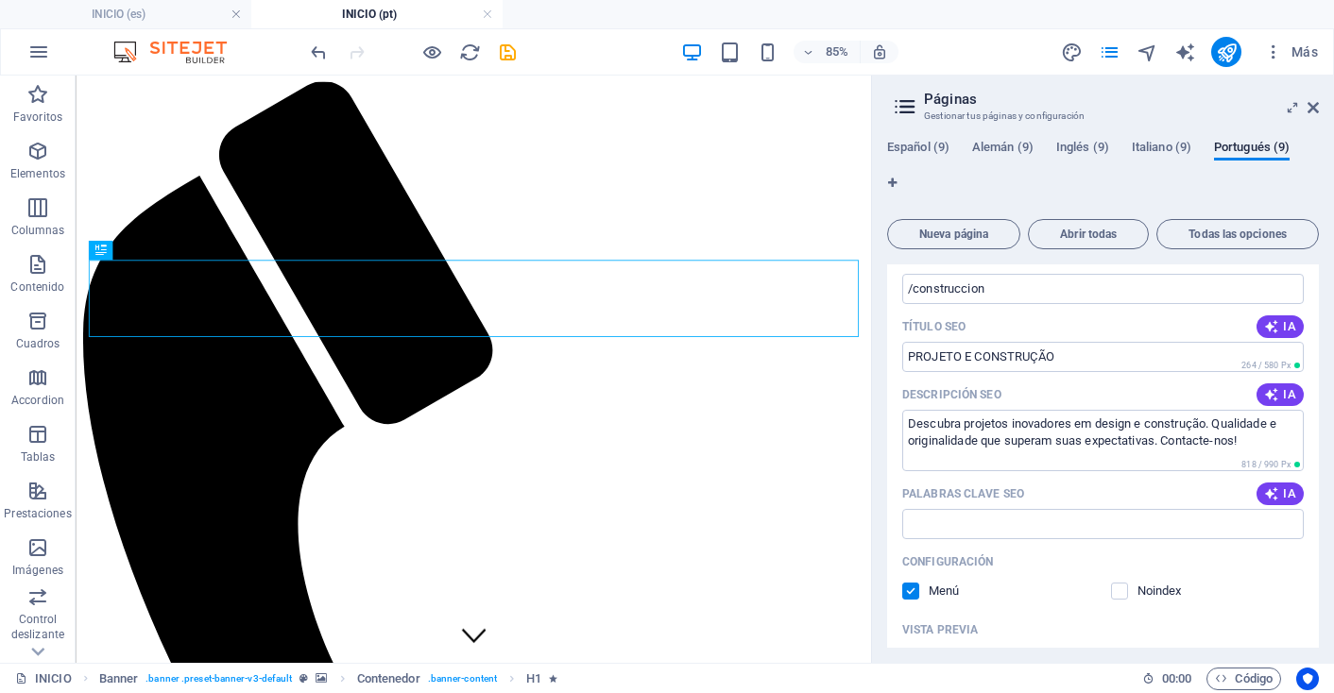
scroll to position [3310, 0]
click at [1276, 497] on span "IA" at bounding box center [1280, 489] width 32 height 15
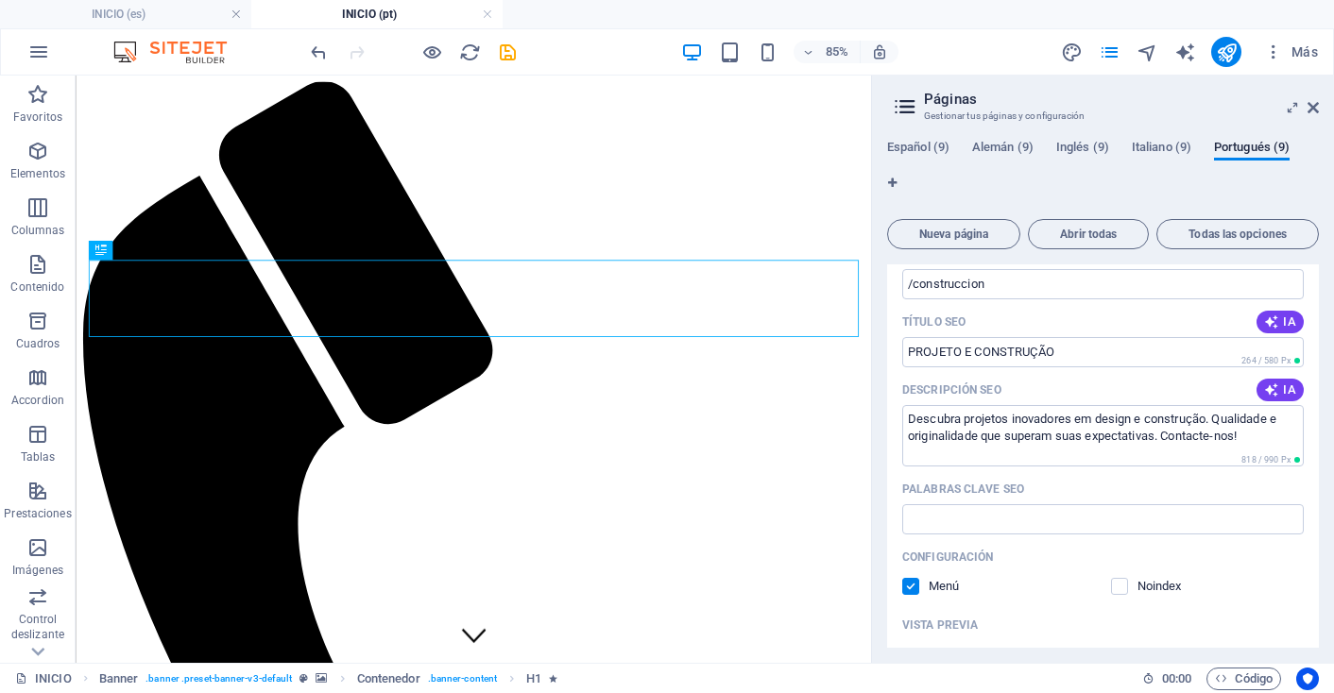
type input "designo e construção, projetos inovadores, qualidade excepcional, soluções únic…"
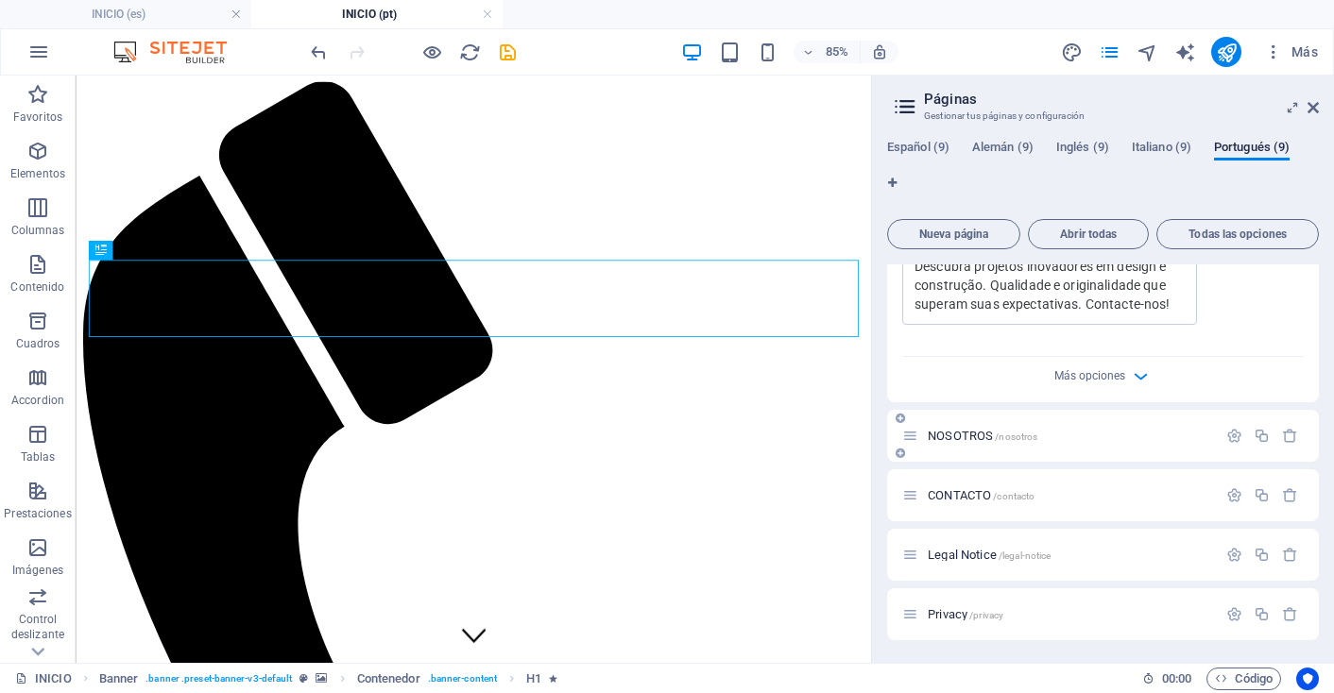
scroll to position [3820, 0]
click at [1226, 436] on icon "button" at bounding box center [1234, 436] width 16 height 16
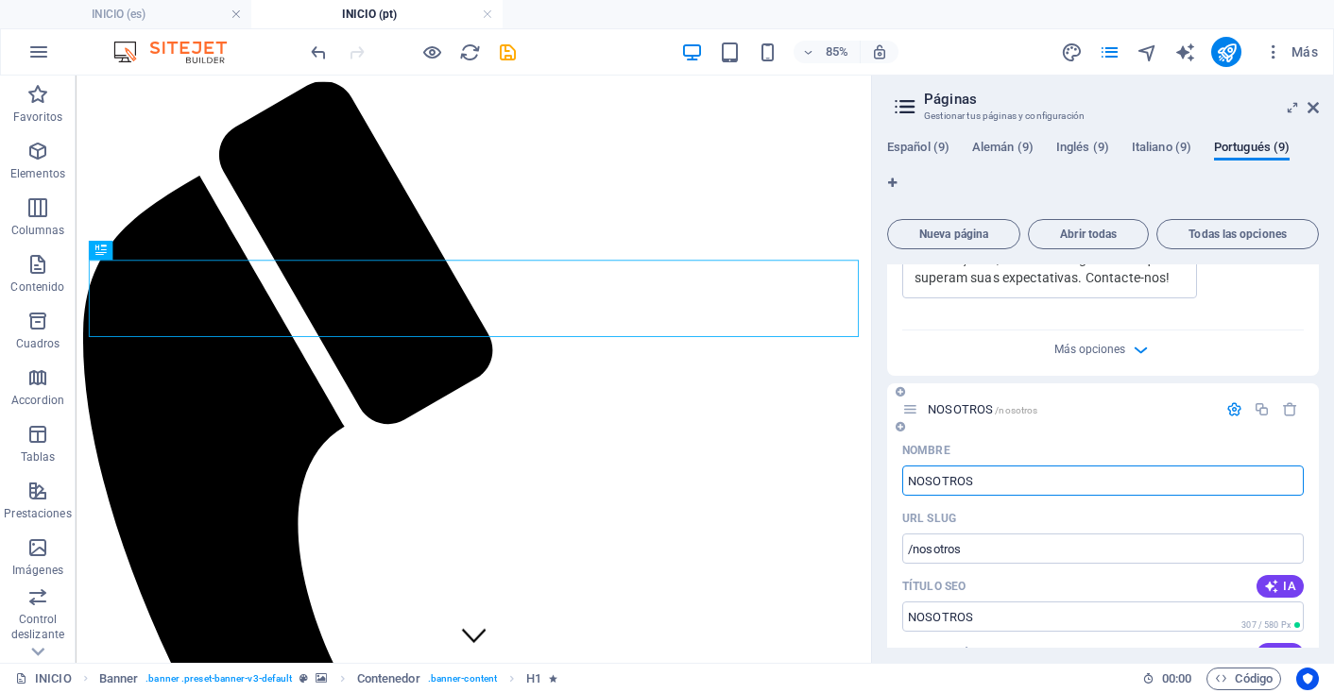
drag, startPoint x: 980, startPoint y: 505, endPoint x: 895, endPoint y: 507, distance: 85.0
type input "NÓS"
type input "/nos"
type input "NÓS"
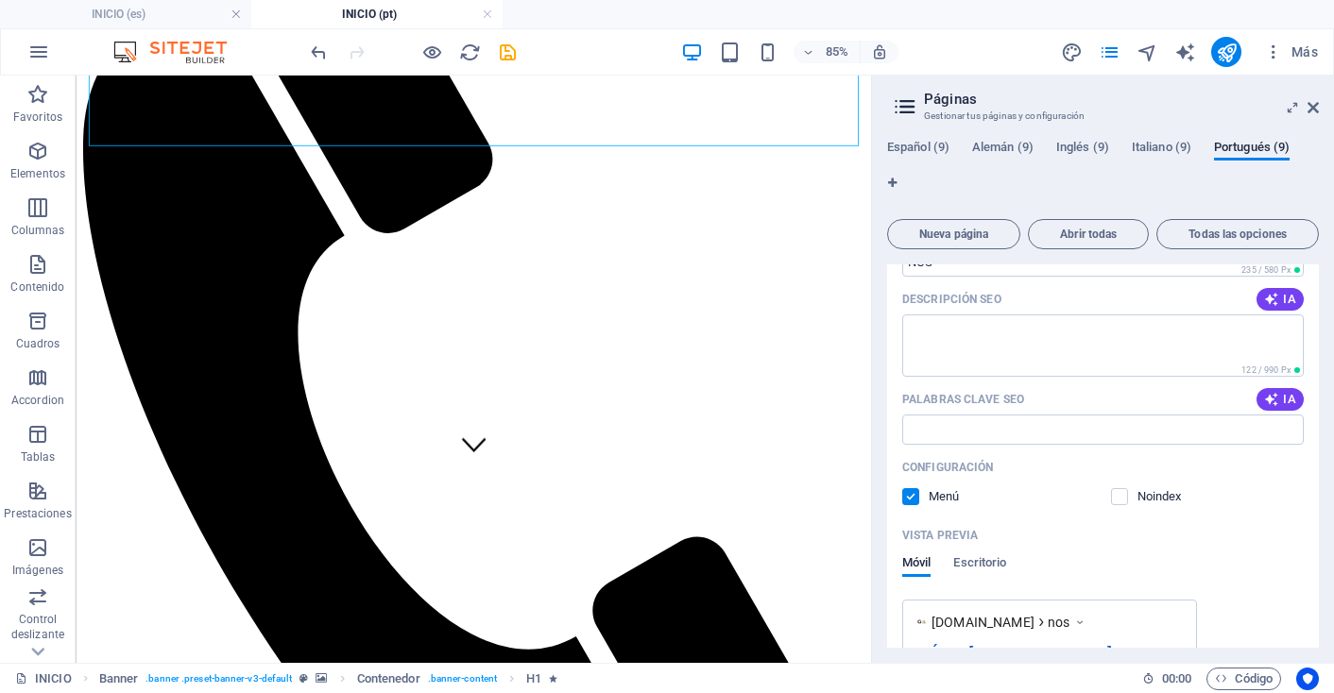
scroll to position [4185, 0]
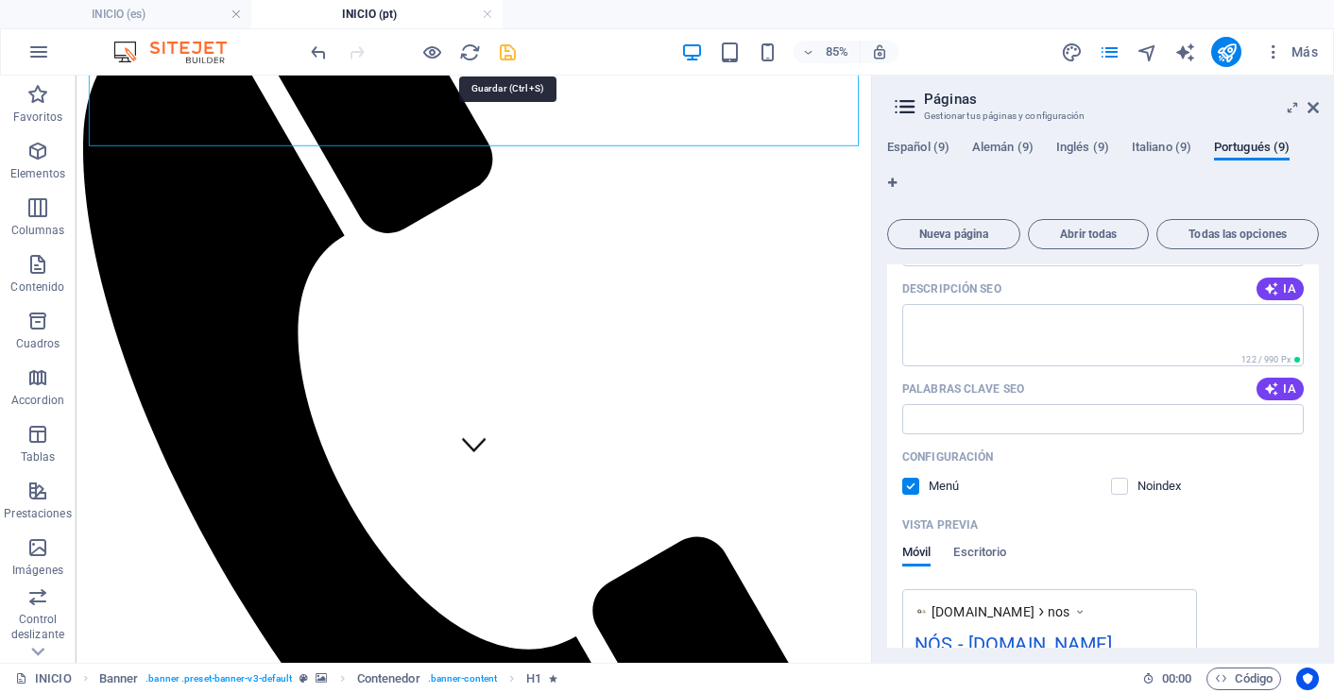
click at [506, 60] on icon "save" at bounding box center [508, 53] width 22 height 22
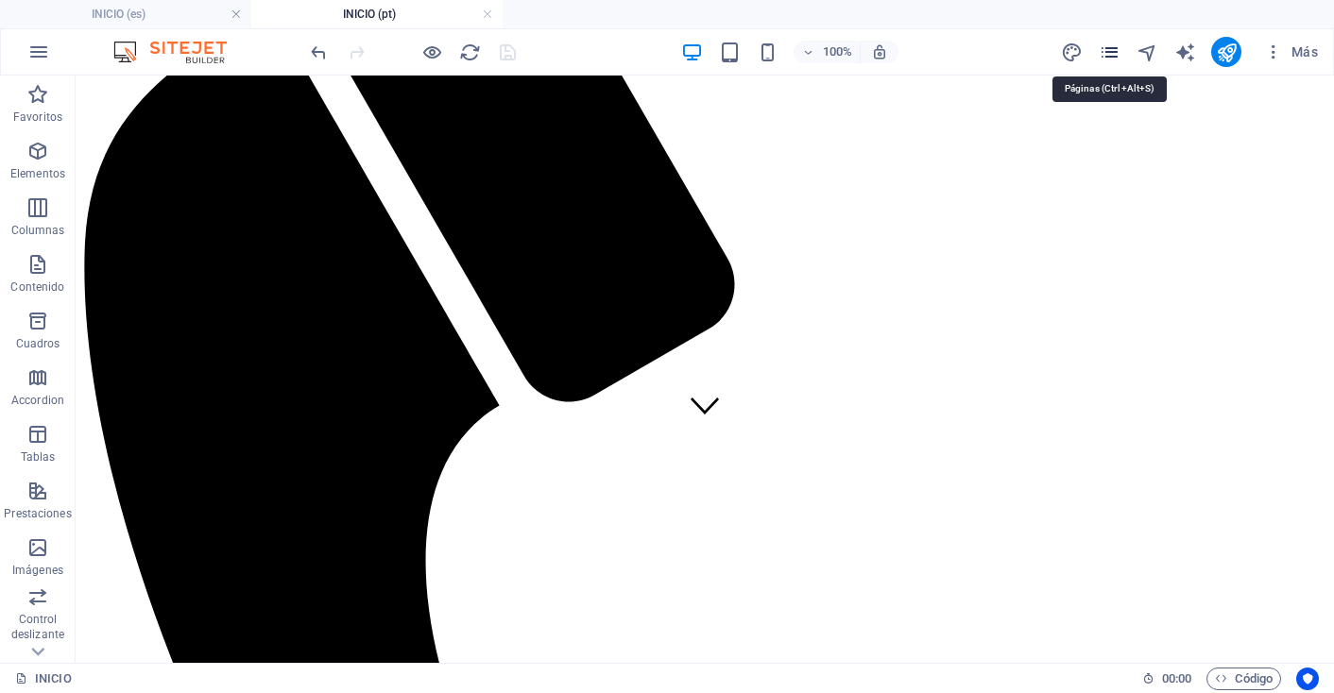
click at [1101, 51] on icon "pages" at bounding box center [1110, 53] width 22 height 22
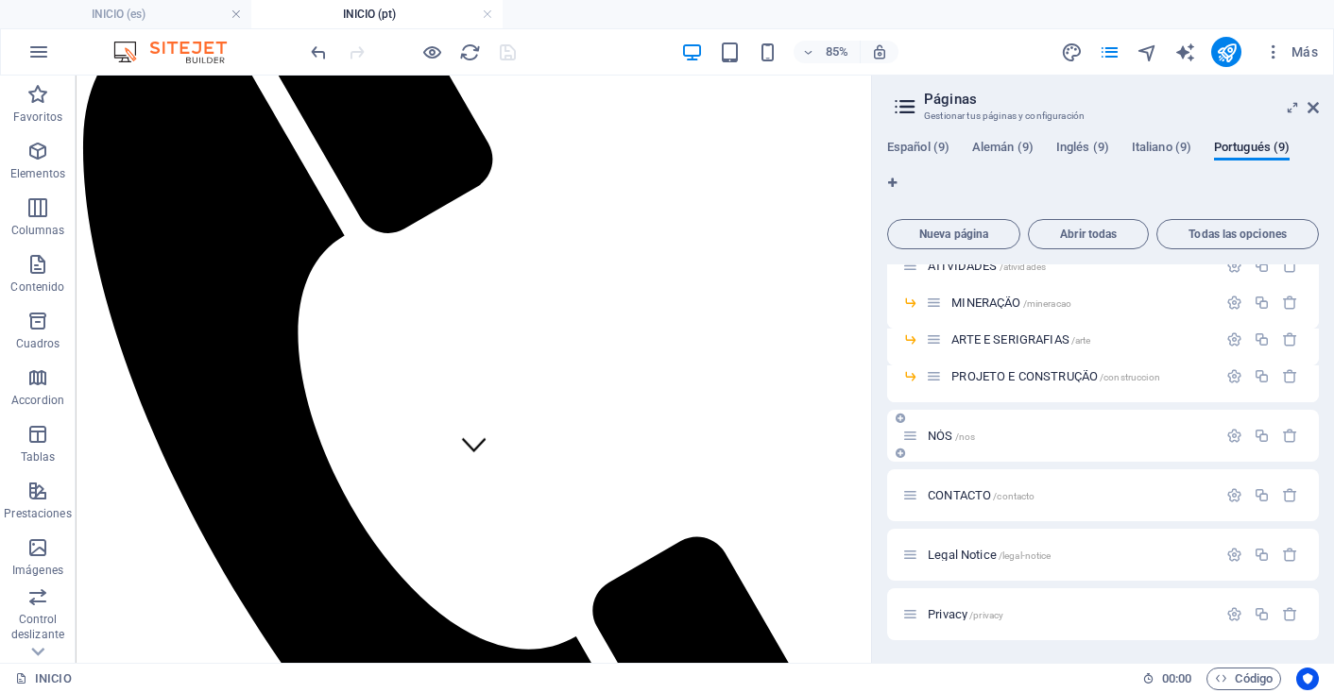
scroll to position [84, 0]
click at [1227, 503] on icon "button" at bounding box center [1234, 495] width 16 height 16
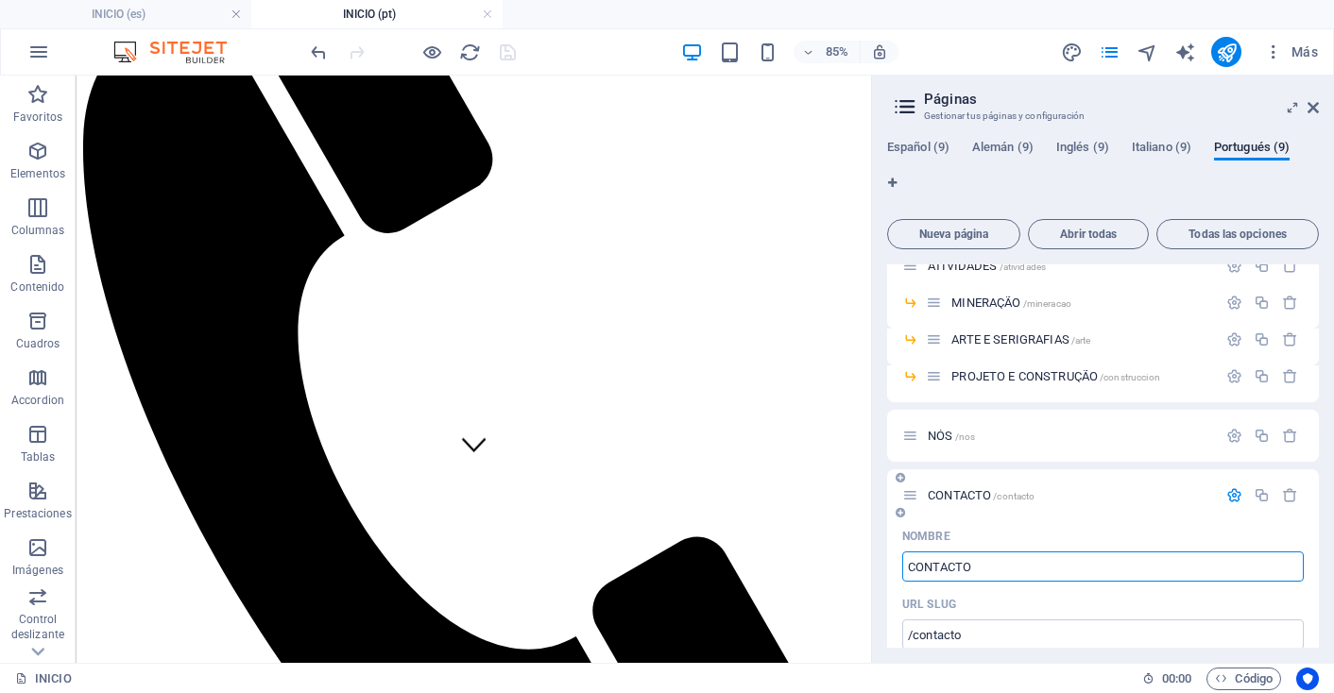
drag, startPoint x: 994, startPoint y: 565, endPoint x: 900, endPoint y: 567, distance: 93.5
type input "CONTATO"
type input "/contato"
type input "CONTATO"
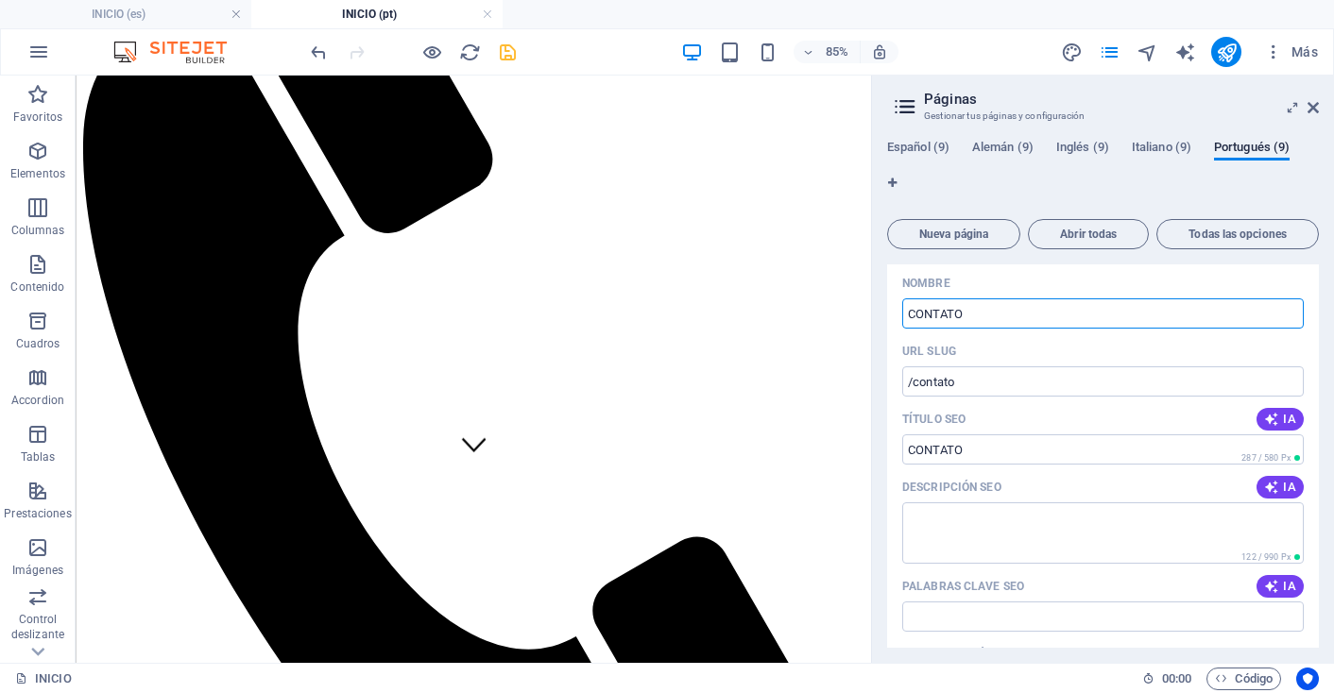
scroll to position [358, 0]
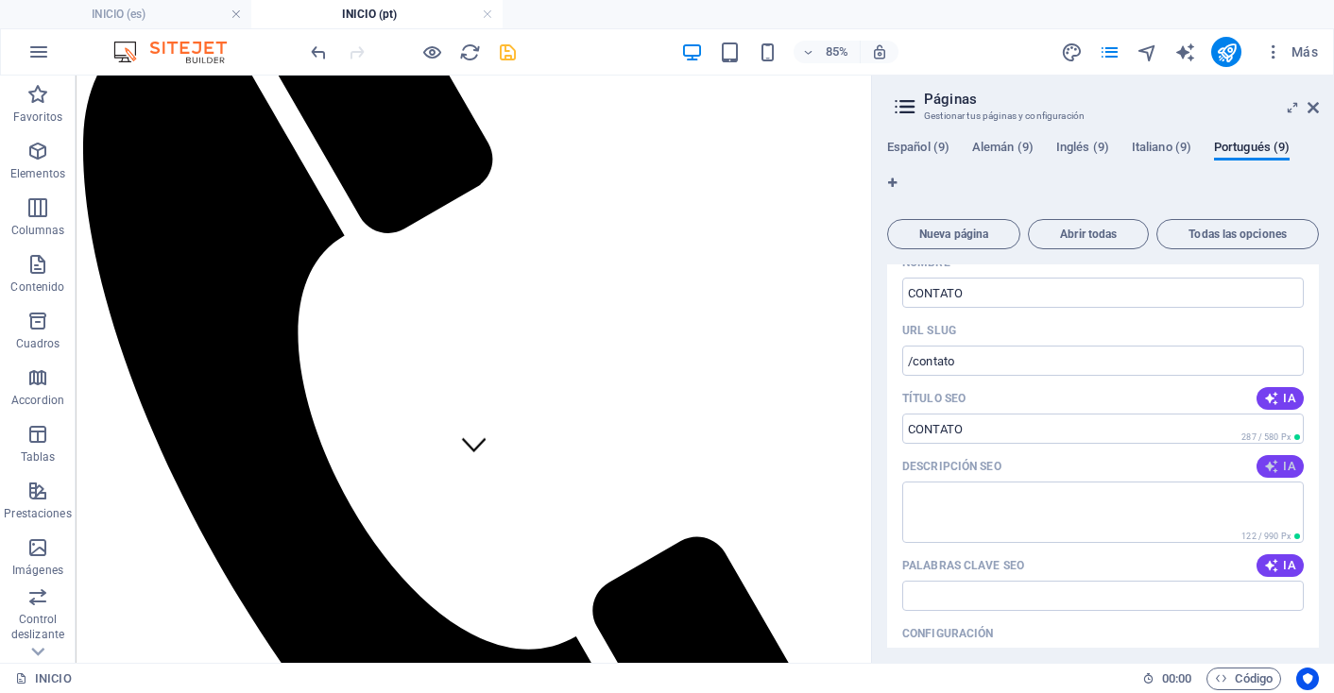
click at [1288, 469] on span "IA" at bounding box center [1280, 466] width 32 height 15
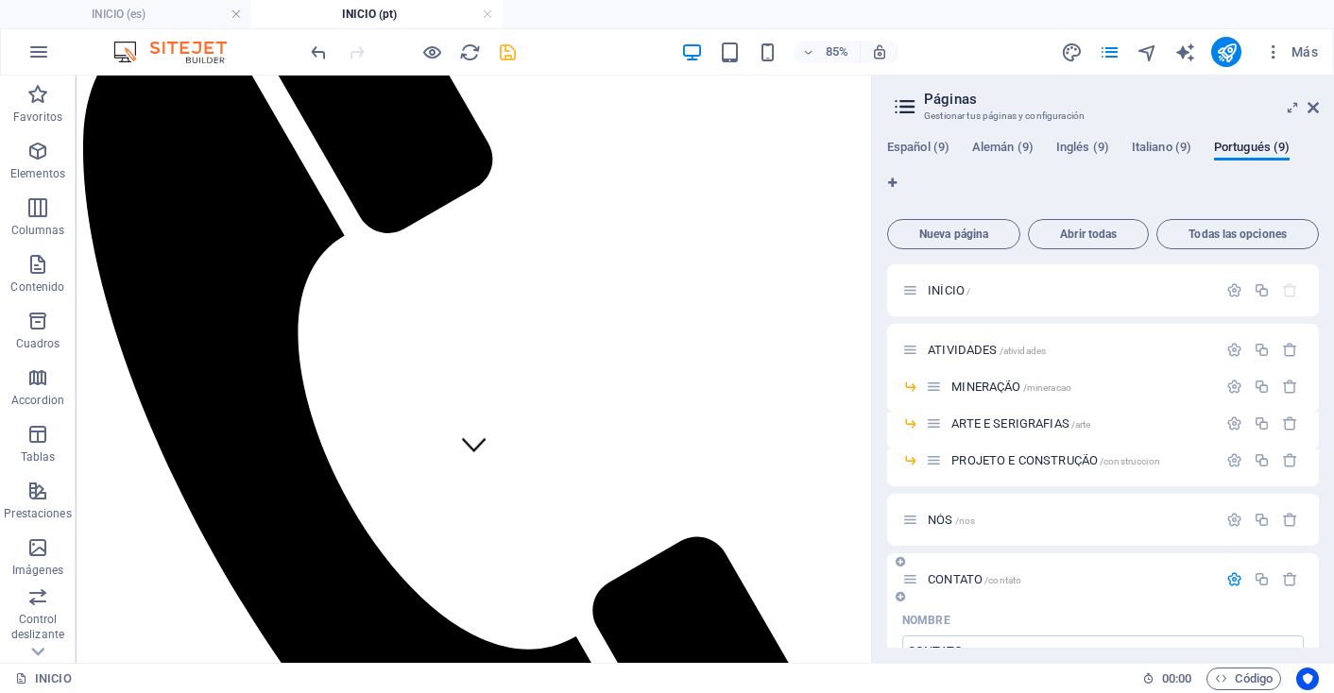
scroll to position [-1, 0]
type textarea "Descubra soluções inovadoras com qualidade excepcional em [GEOGRAPHIC_DATA]. En…"
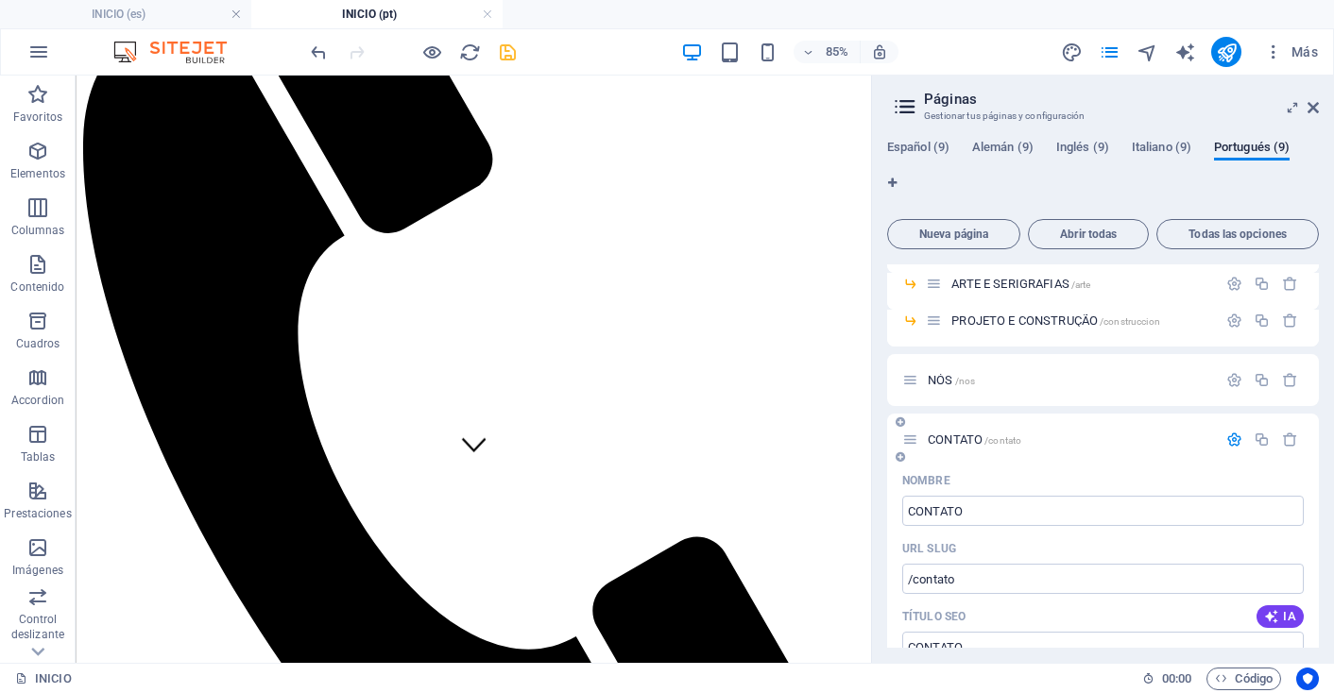
scroll to position [141, 0]
click at [1227, 381] on icon "button" at bounding box center [1234, 379] width 16 height 16
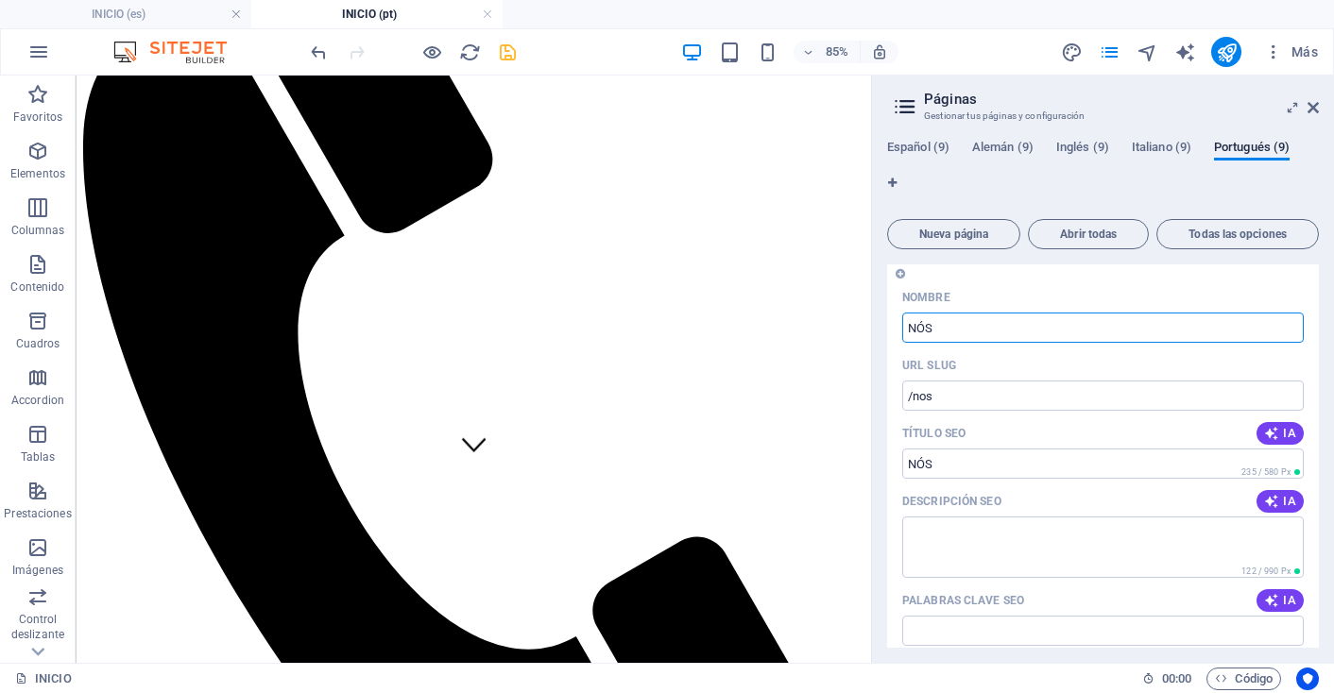
scroll to position [272, 0]
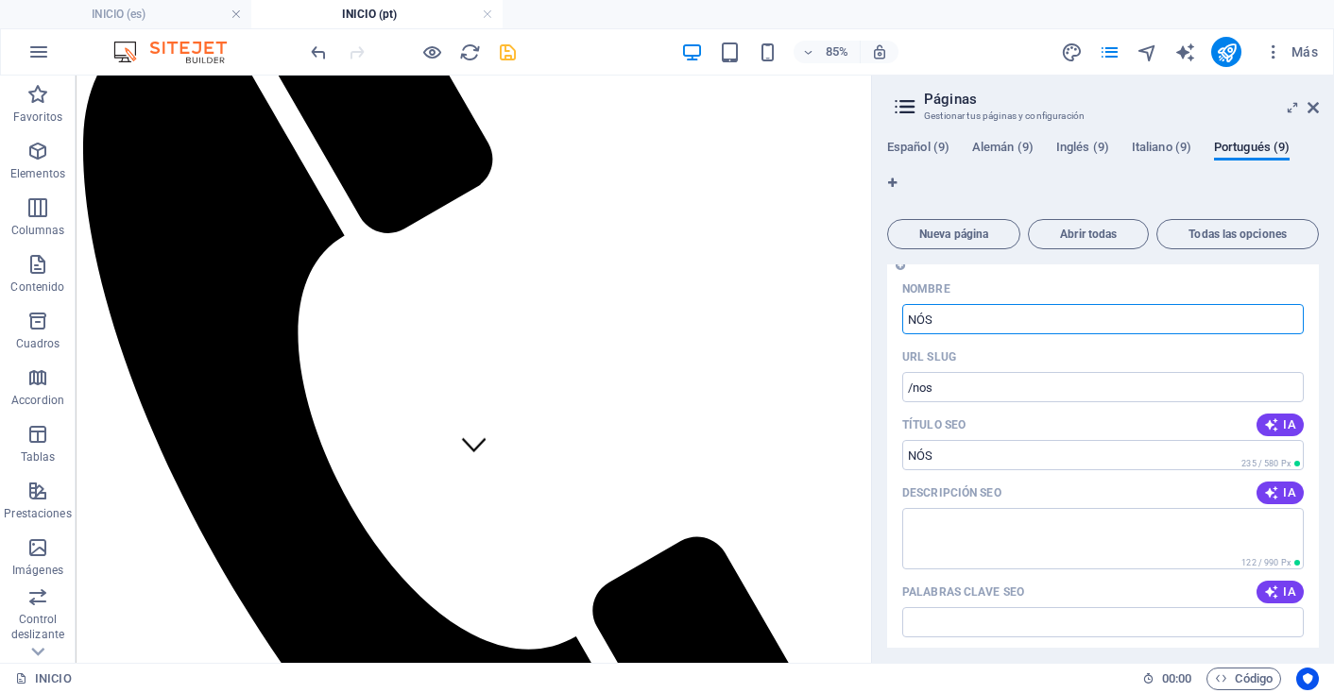
click at [1282, 475] on div "Nombre NÓS ​ URL SLUG /nos ​ Título SEO IA NÓS ​ 235 / 580 Px Descripción SEO I…" at bounding box center [1103, 626] width 432 height 704
click at [1279, 486] on span "IA" at bounding box center [1280, 493] width 32 height 15
type textarea "Descubra a excelência em projetos globais com a German Andina. Nossa equipe esp…"
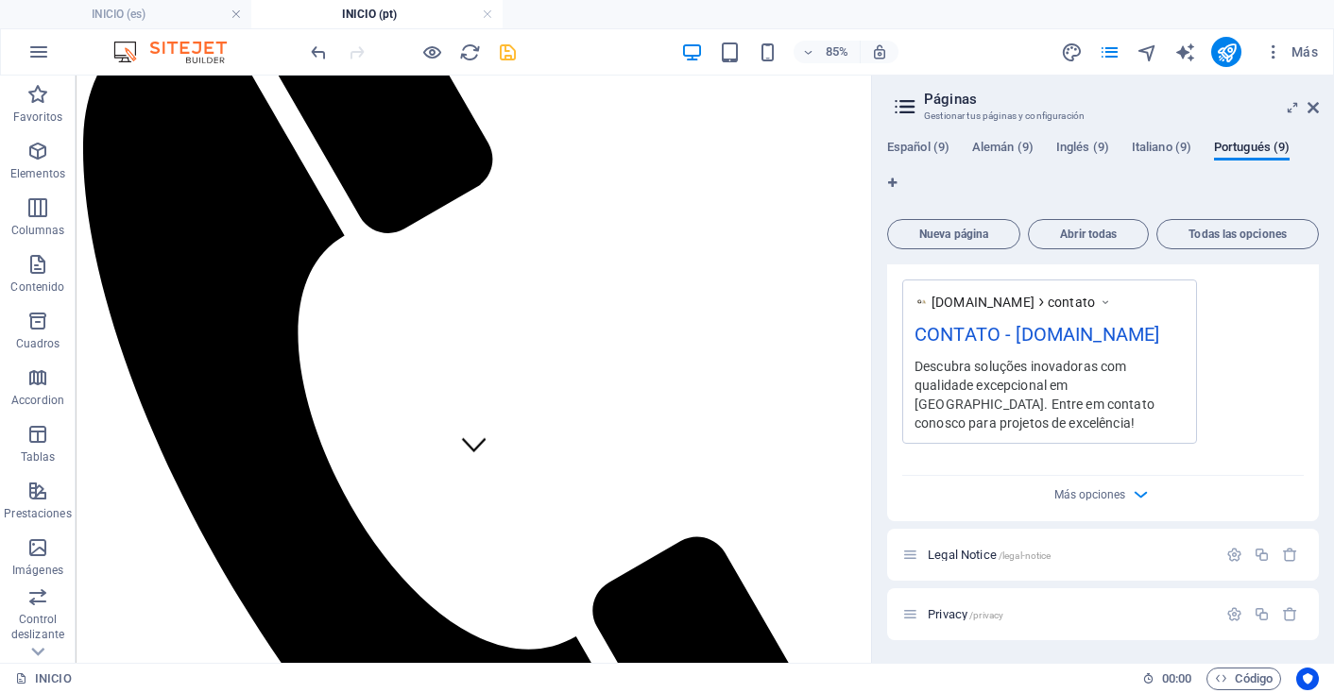
scroll to position [1606, 0]
click at [1229, 558] on icon "button" at bounding box center [1234, 555] width 16 height 16
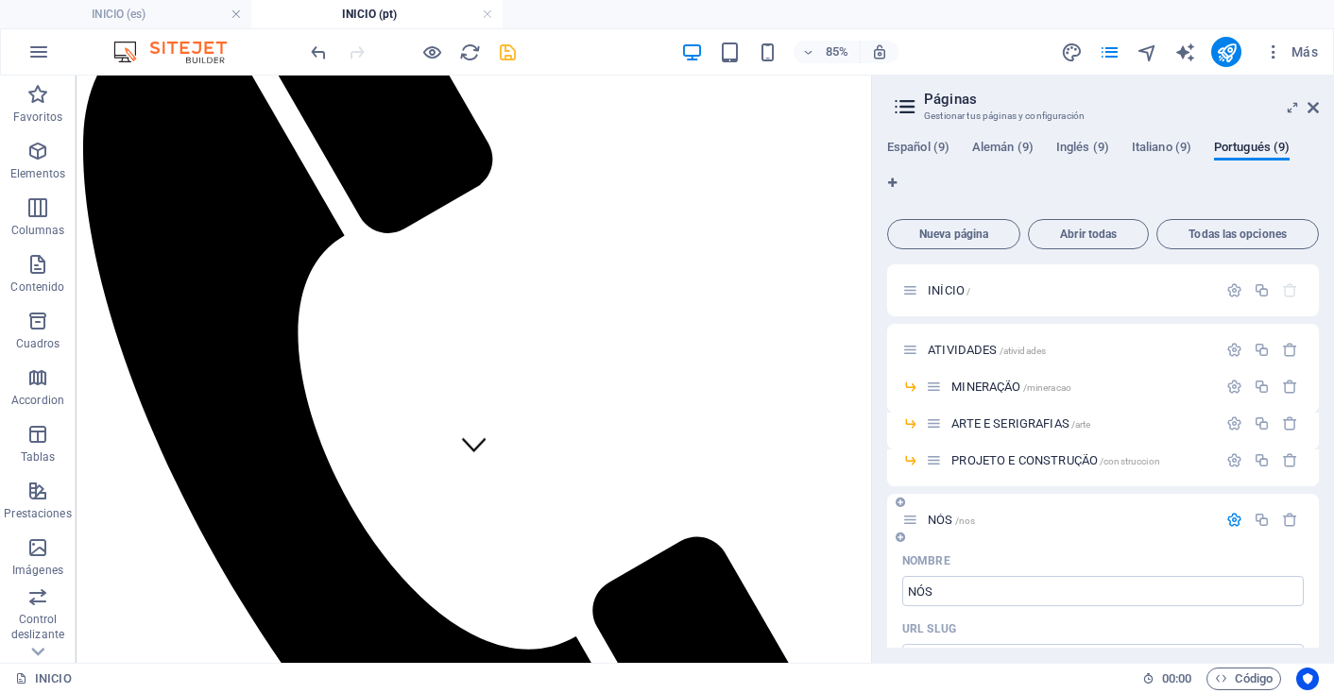
scroll to position [0, 0]
click at [504, 56] on icon "save" at bounding box center [508, 53] width 22 height 22
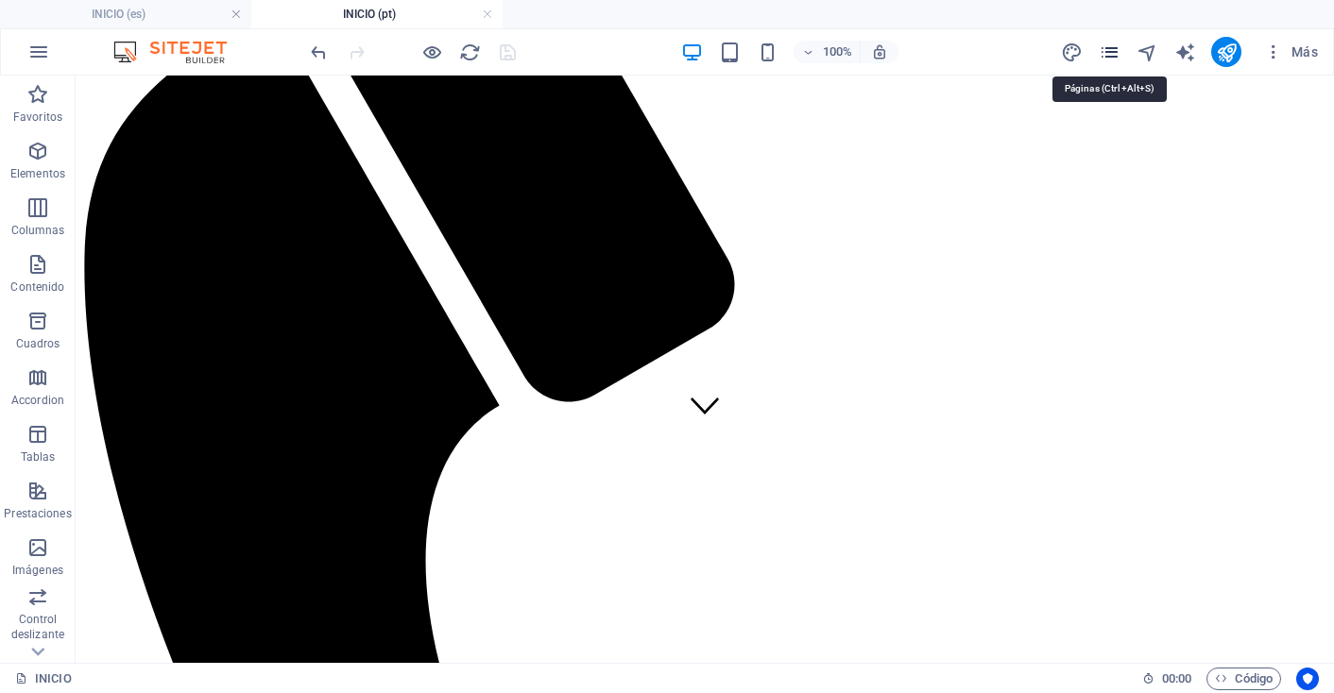
click at [1116, 56] on icon "pages" at bounding box center [1110, 53] width 22 height 22
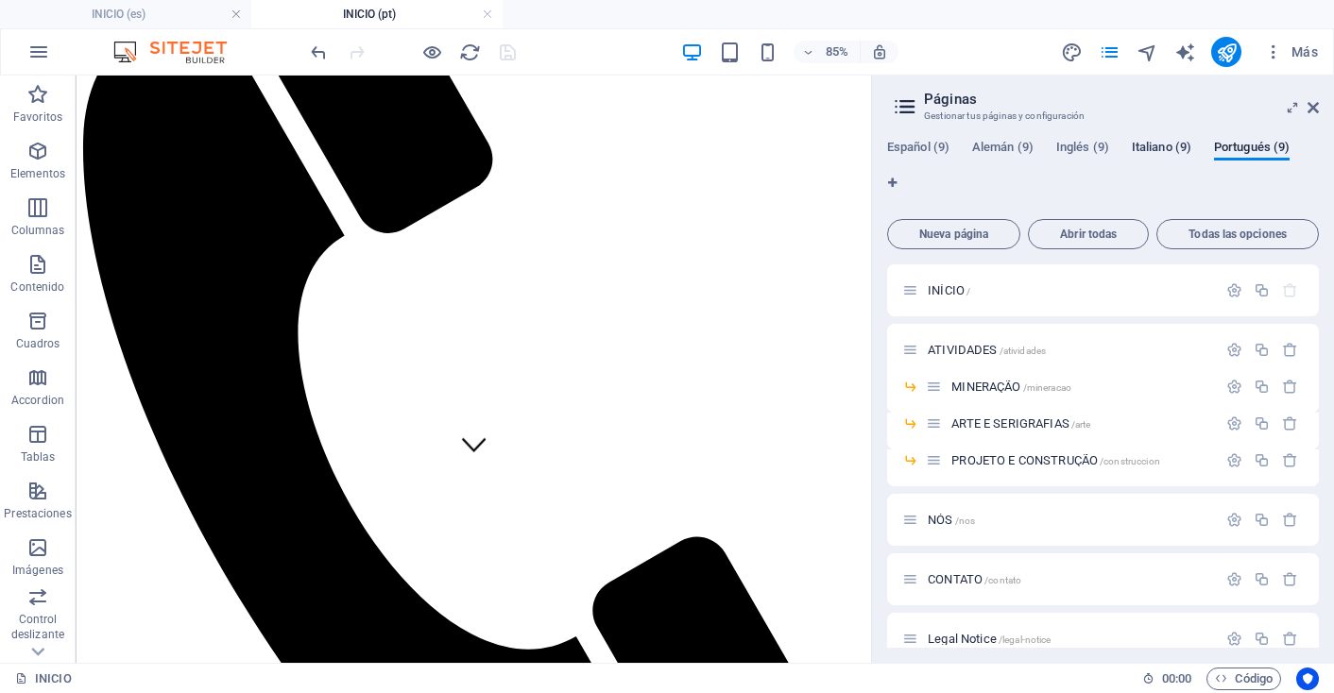
click at [1177, 147] on span "Italiano (9)" at bounding box center [1162, 149] width 60 height 26
click at [1226, 298] on icon "button" at bounding box center [1234, 290] width 16 height 16
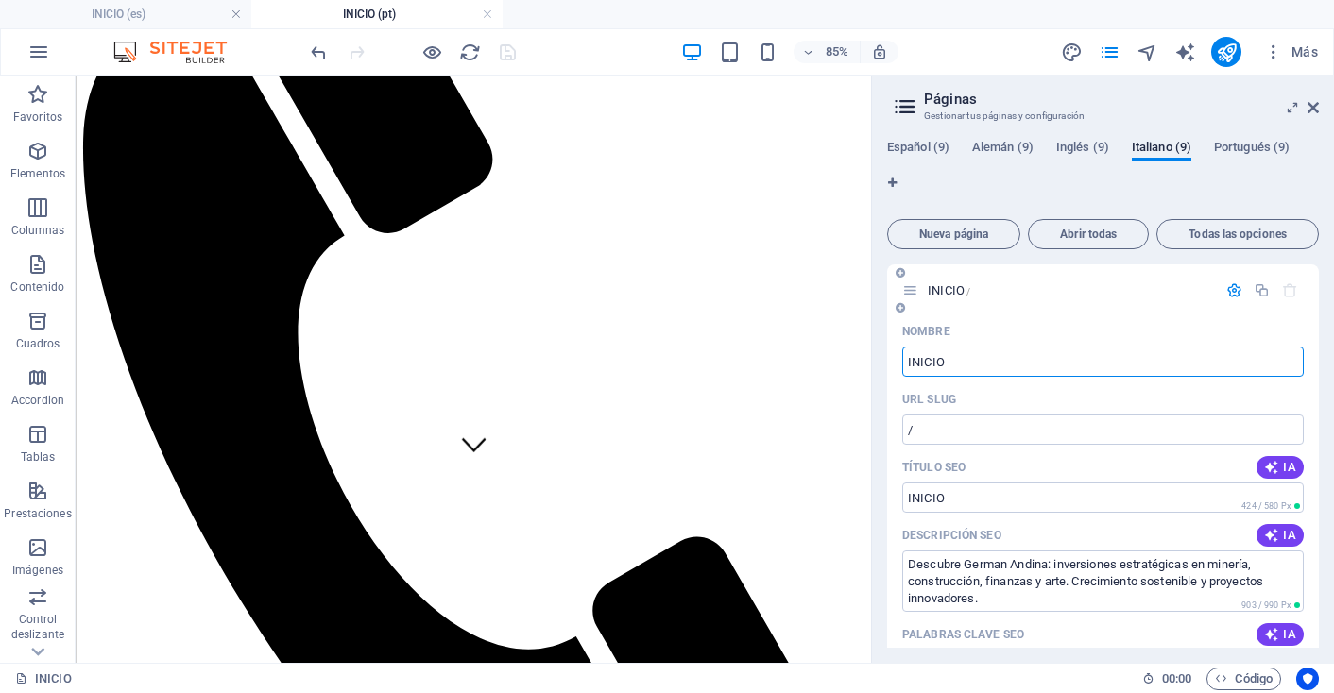
drag, startPoint x: 952, startPoint y: 362, endPoint x: 903, endPoint y: 366, distance: 49.3
click at [903, 366] on input "INICIO" at bounding box center [1102, 362] width 401 height 30
type input "INIZIO"
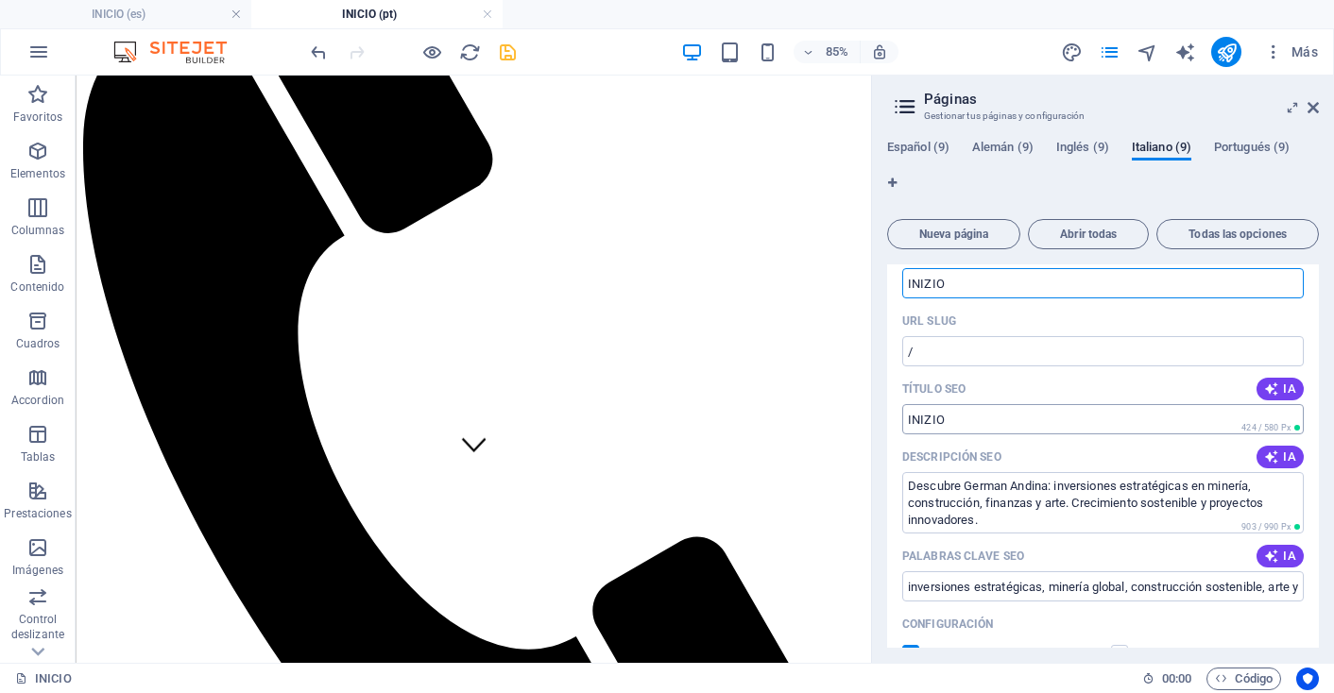
scroll to position [149, 0]
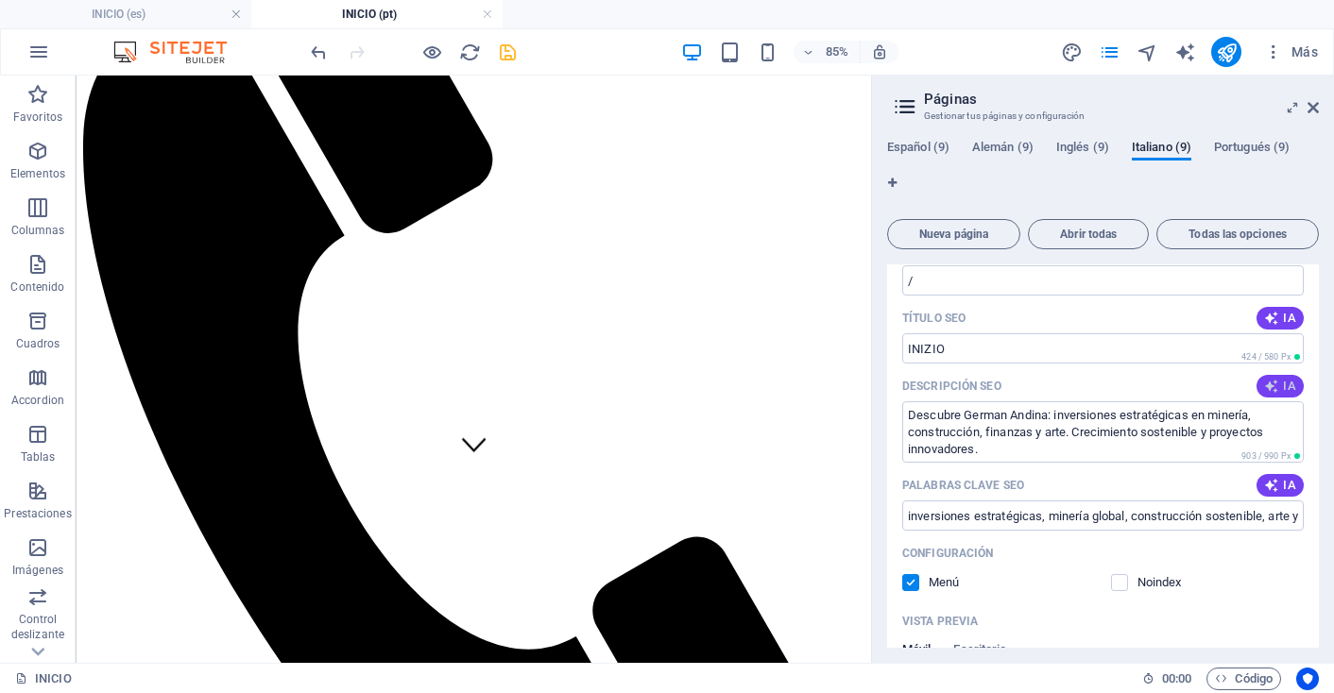
click at [1285, 384] on span "IA" at bounding box center [1280, 386] width 32 height 15
type textarea "Scopri German Andina: investimenti strategici in [GEOGRAPHIC_DATA], costruzione…"
click at [1277, 498] on div "Palabras clave SEO IA" at bounding box center [1102, 485] width 401 height 30
click at [1277, 491] on span "IA" at bounding box center [1280, 485] width 32 height 15
type input "investimenti minerari, costruzione sostenibile, arte e serigrafie, tecnologie a…"
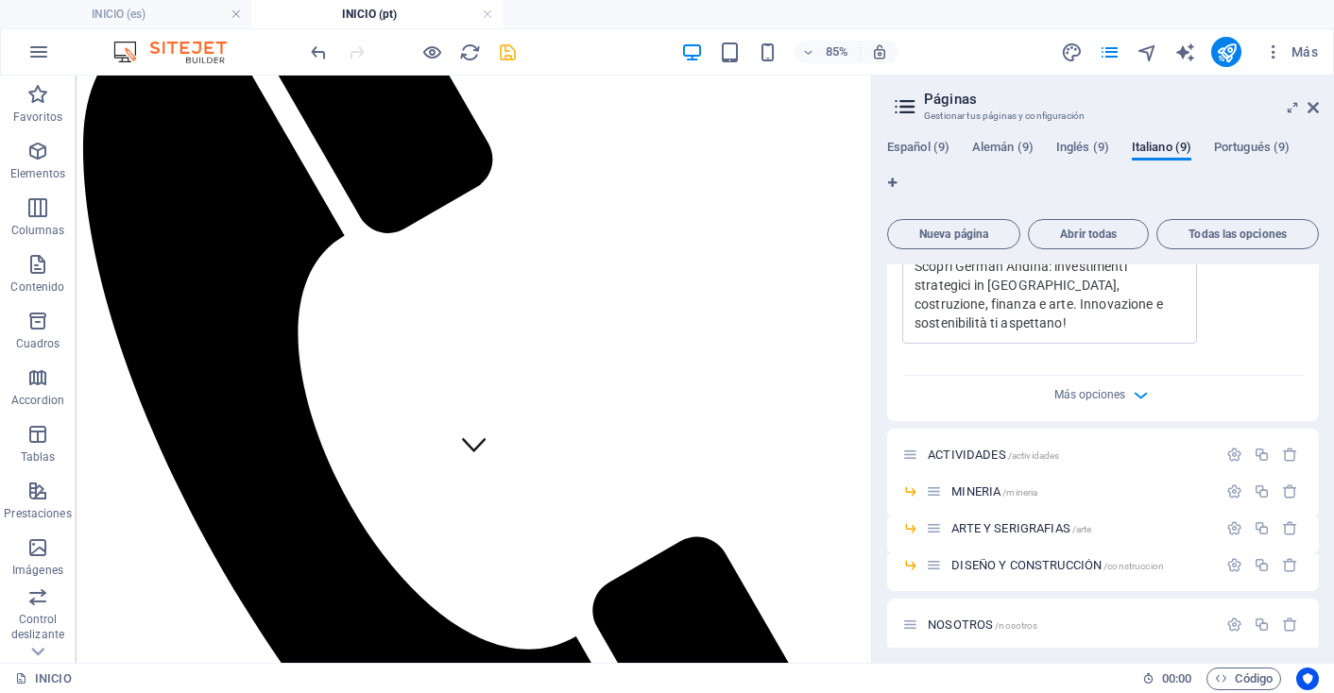
scroll to position [695, 0]
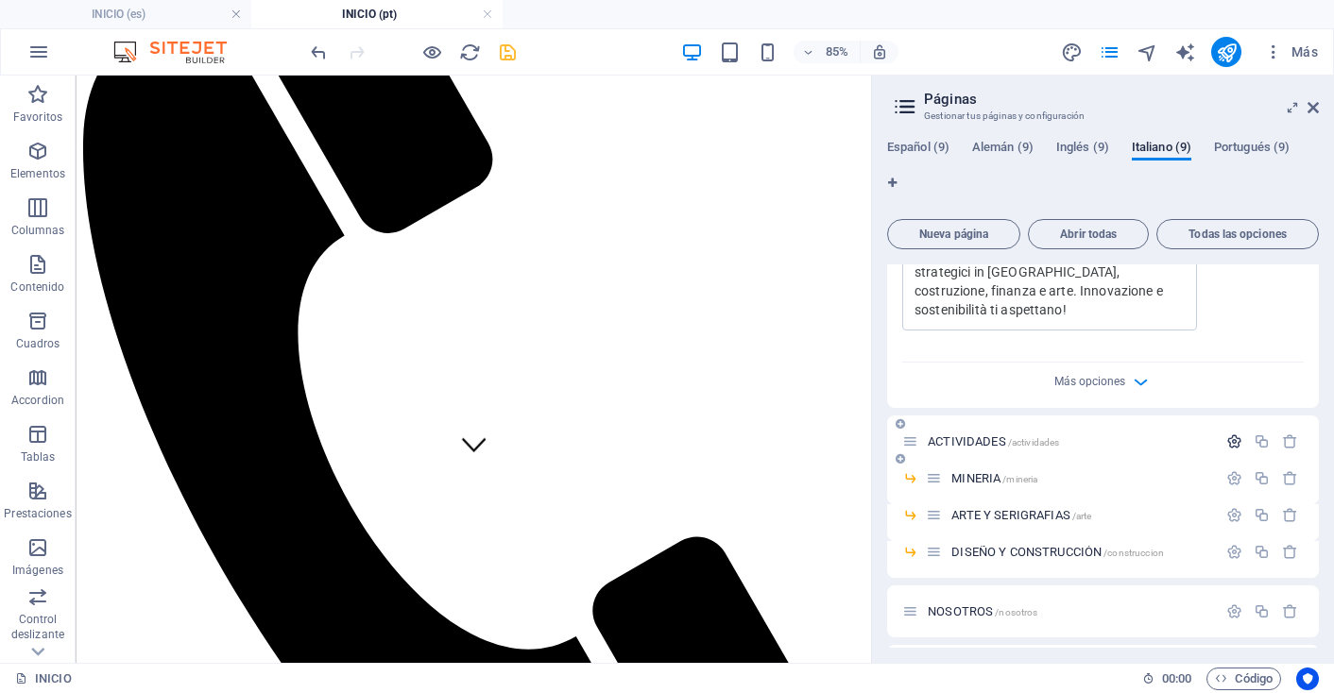
click at [1231, 434] on icon "button" at bounding box center [1234, 442] width 16 height 16
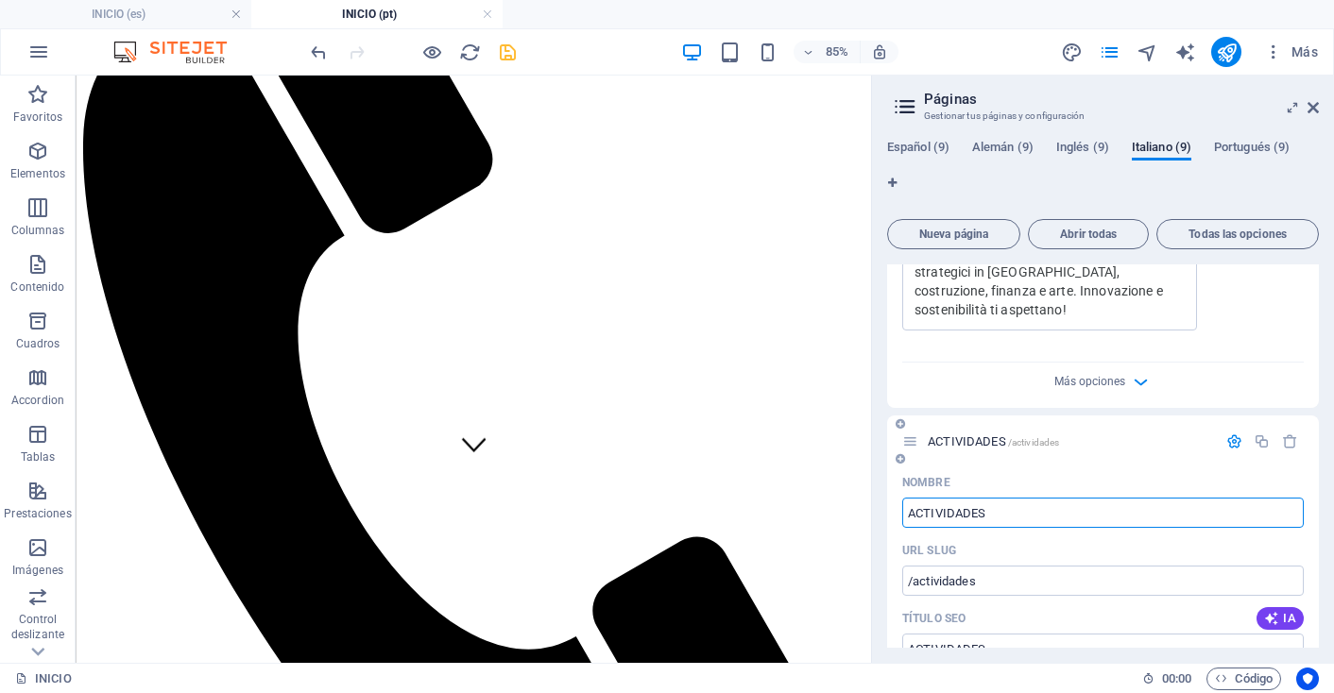
drag, startPoint x: 985, startPoint y: 494, endPoint x: 904, endPoint y: 498, distance: 81.3
click at [904, 498] on input "ACTIVIDADES" at bounding box center [1102, 513] width 401 height 30
type input "ATTIVITÀ"
type input "/attivita"
type input "ATTIVITÀ"
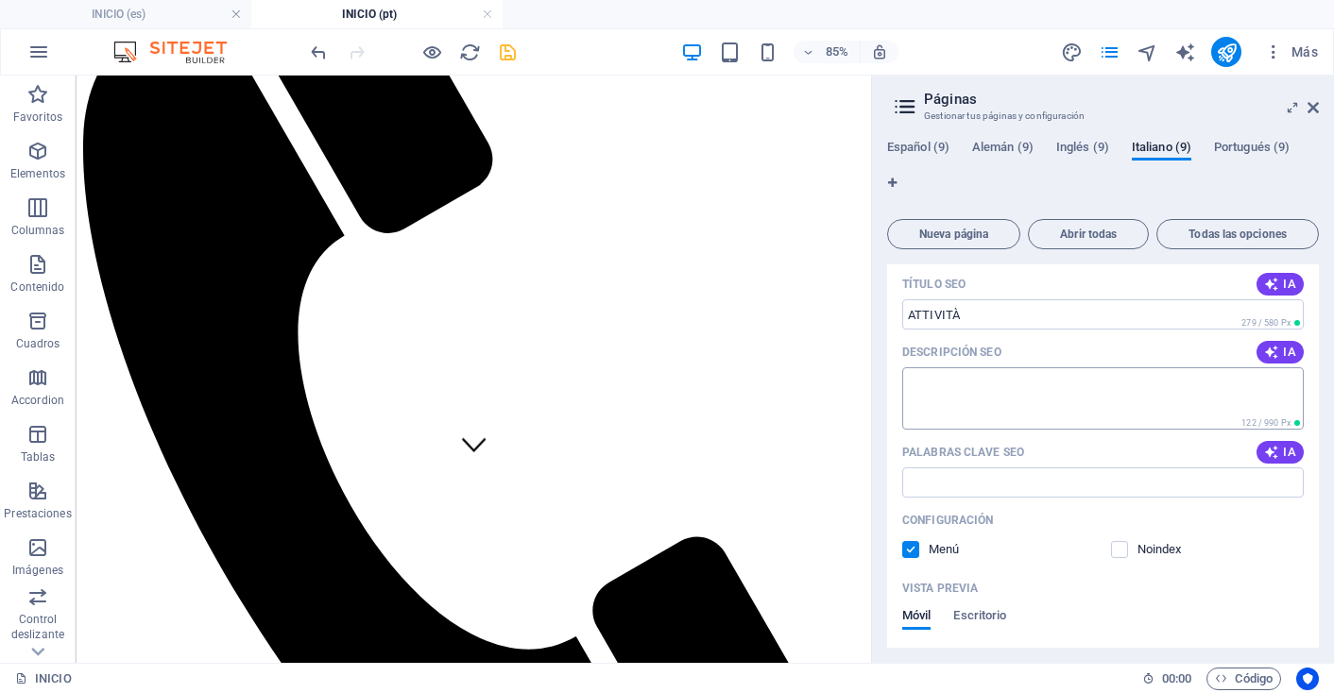
scroll to position [996, 0]
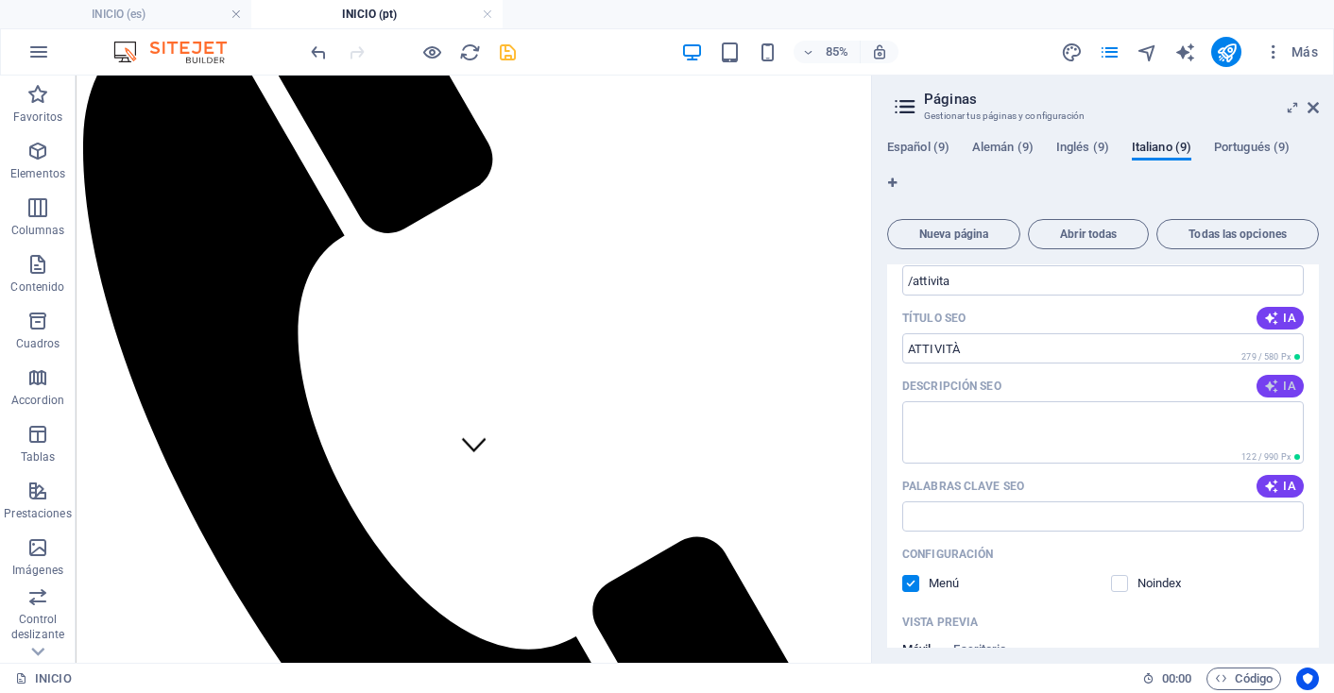
click at [1277, 379] on span "IA" at bounding box center [1280, 386] width 32 height 15
type textarea "Scopri German Andina: innovazione nel settore minerario, edilizio e finanziario…"
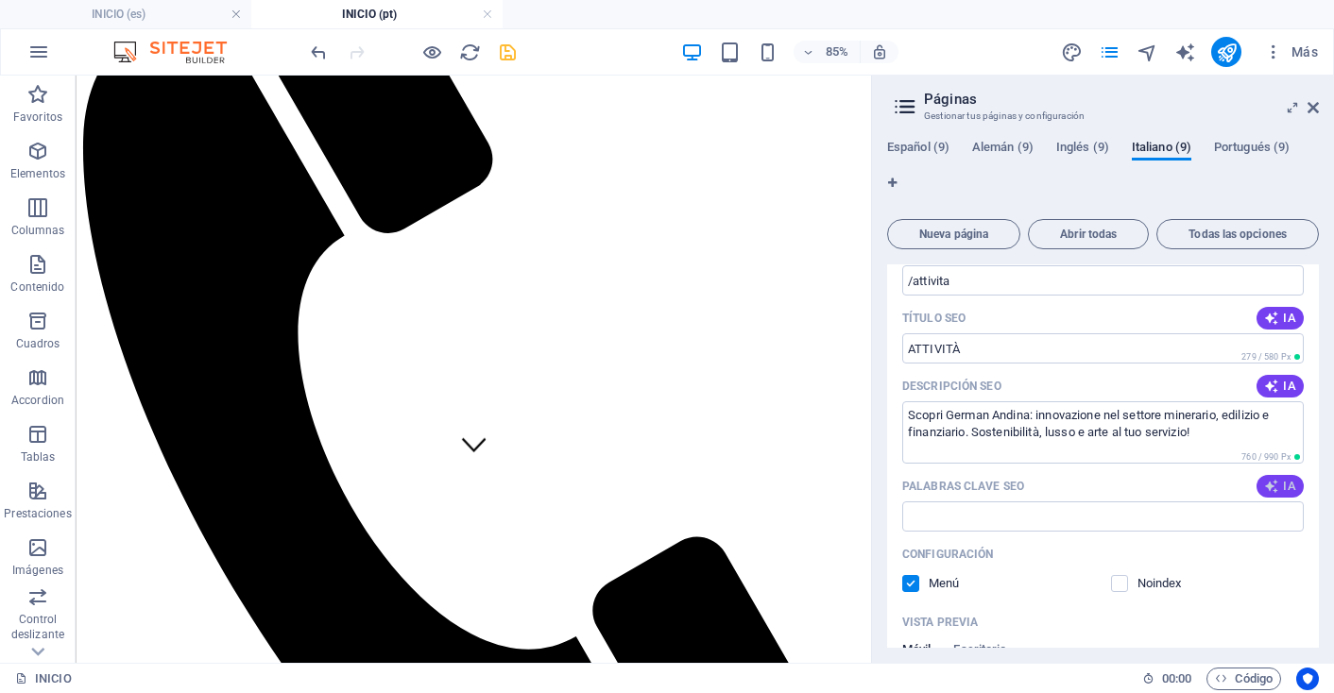
click at [1271, 479] on icon "button" at bounding box center [1271, 486] width 15 height 15
type input "settore minerario, sostenibilità, progetti architettonici, investimenti interna…"
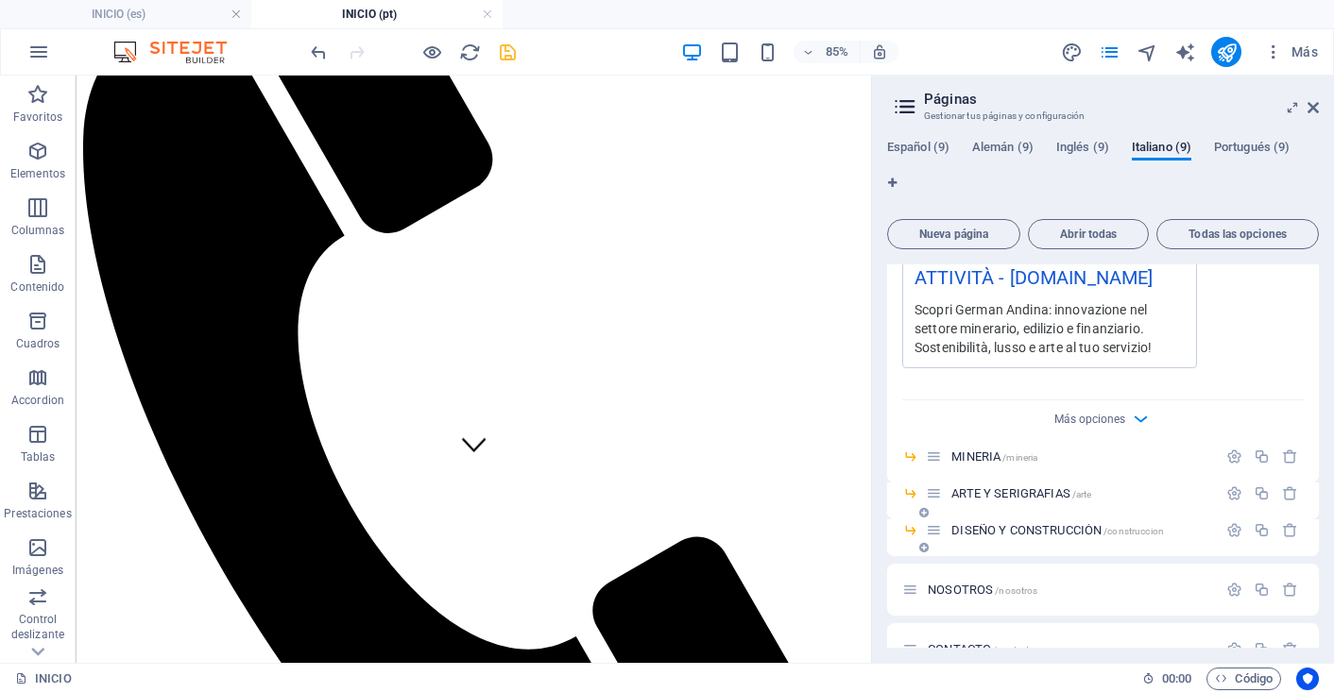
scroll to position [1461, 0]
click at [1228, 447] on icon "button" at bounding box center [1234, 455] width 16 height 16
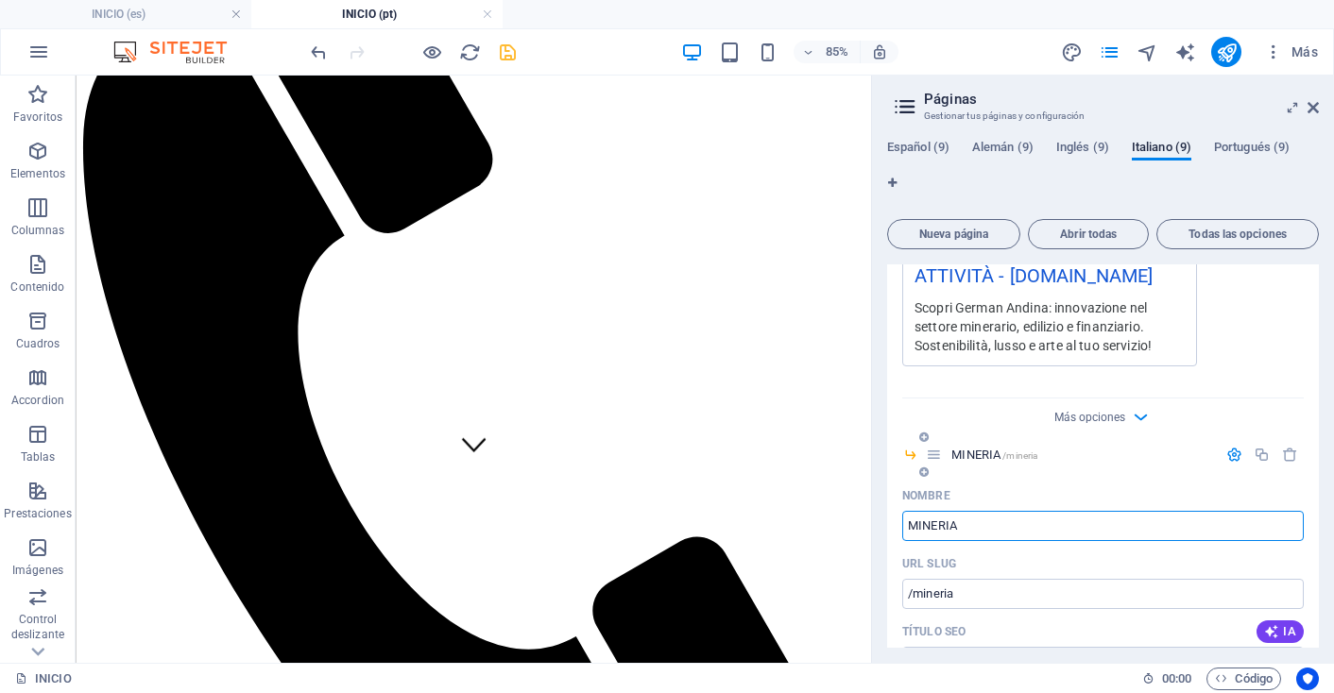
drag, startPoint x: 966, startPoint y: 508, endPoint x: 907, endPoint y: 507, distance: 59.5
click at [907, 511] on input "MINERIA" at bounding box center [1102, 526] width 401 height 30
type input "MINERARIA"
type input "/mineraria"
type input "MINERARIA"
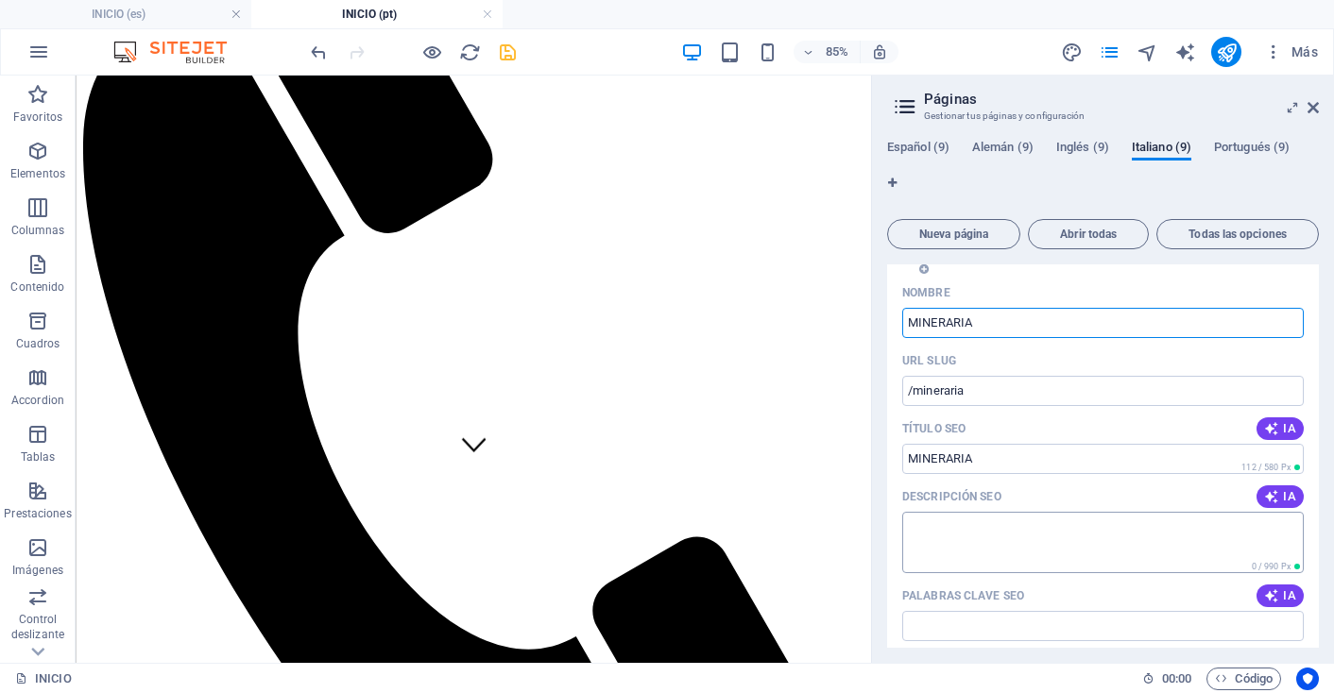
scroll to position [1666, 0]
click at [1283, 487] on span "IA" at bounding box center [1280, 494] width 32 height 15
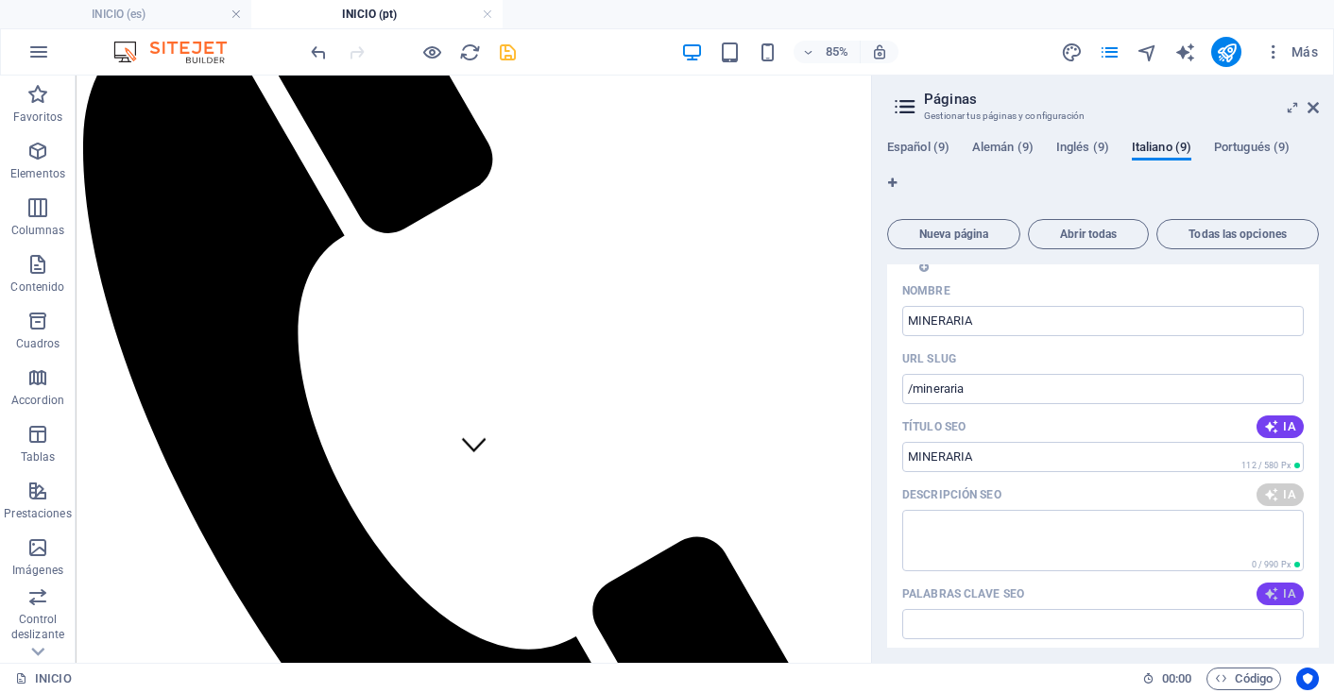
type textarea "Scopri come German Andina gestisce risorse minerarie con un impatto globale, va…"
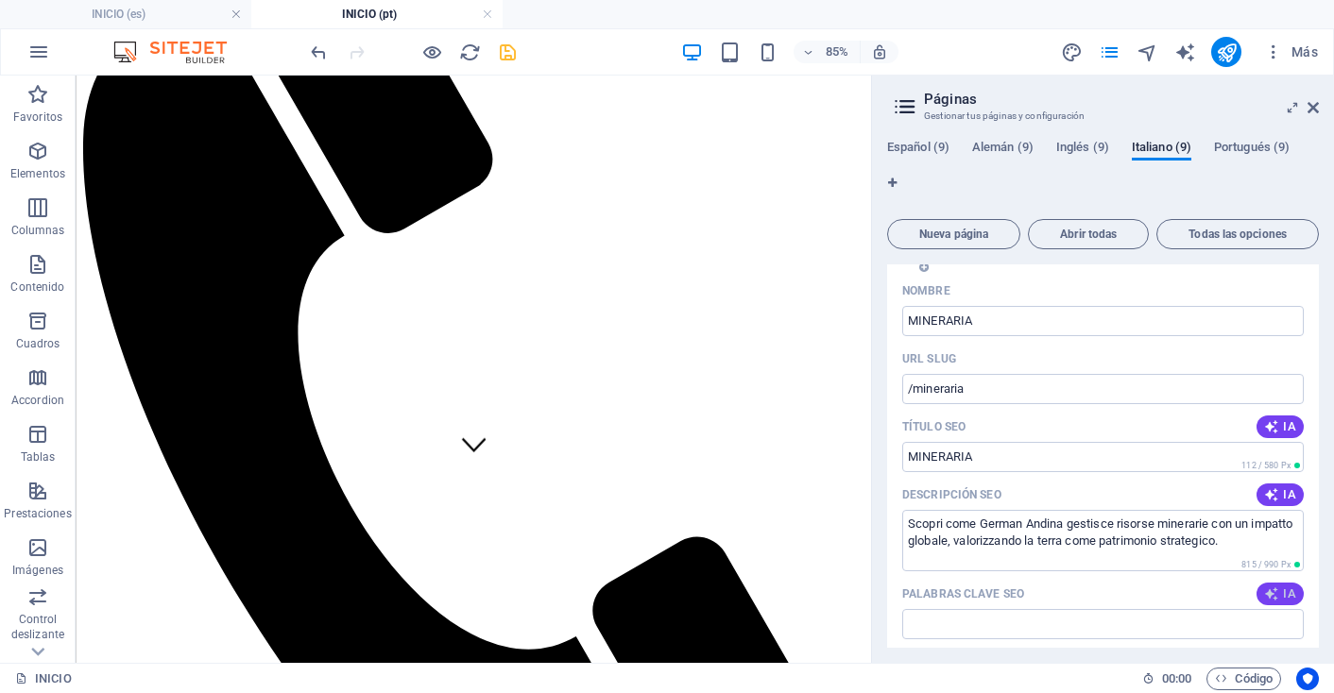
click at [1277, 587] on span "IA" at bounding box center [1280, 594] width 32 height 15
type input "mineria sostenibile, gestione risorse minerali, patrimonio strategico, progetti…"
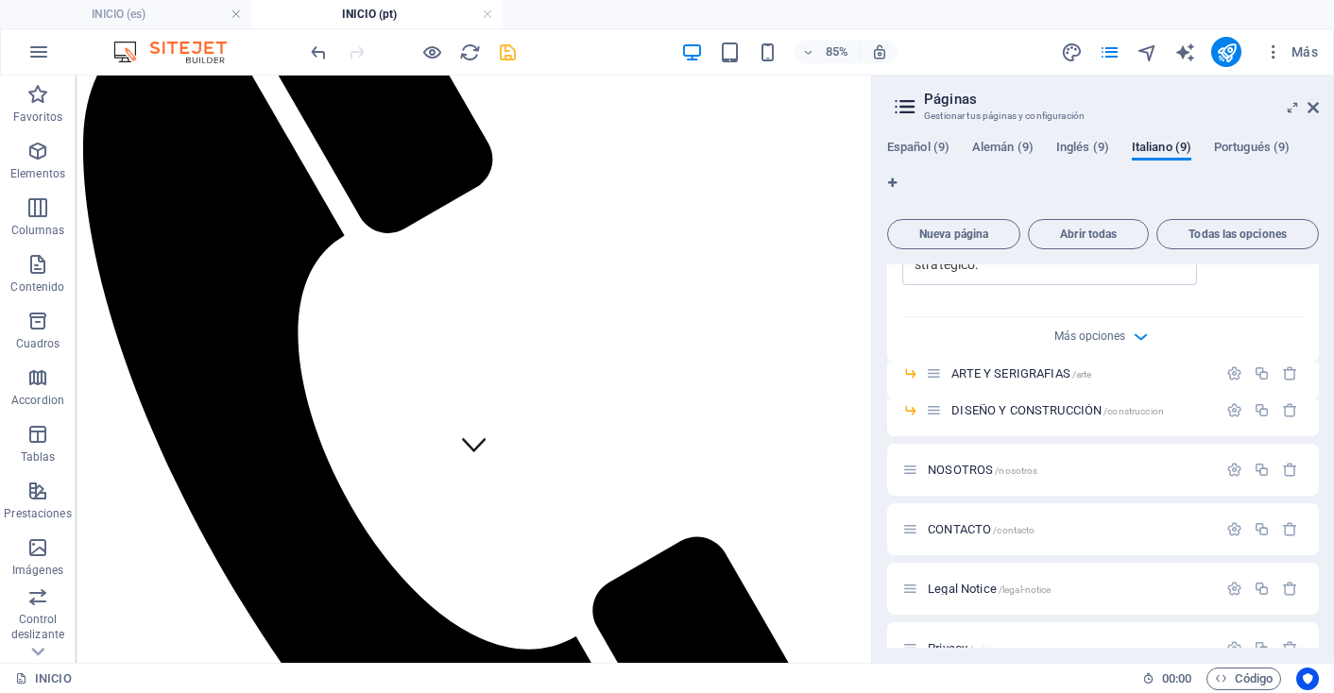
scroll to position [2346, 0]
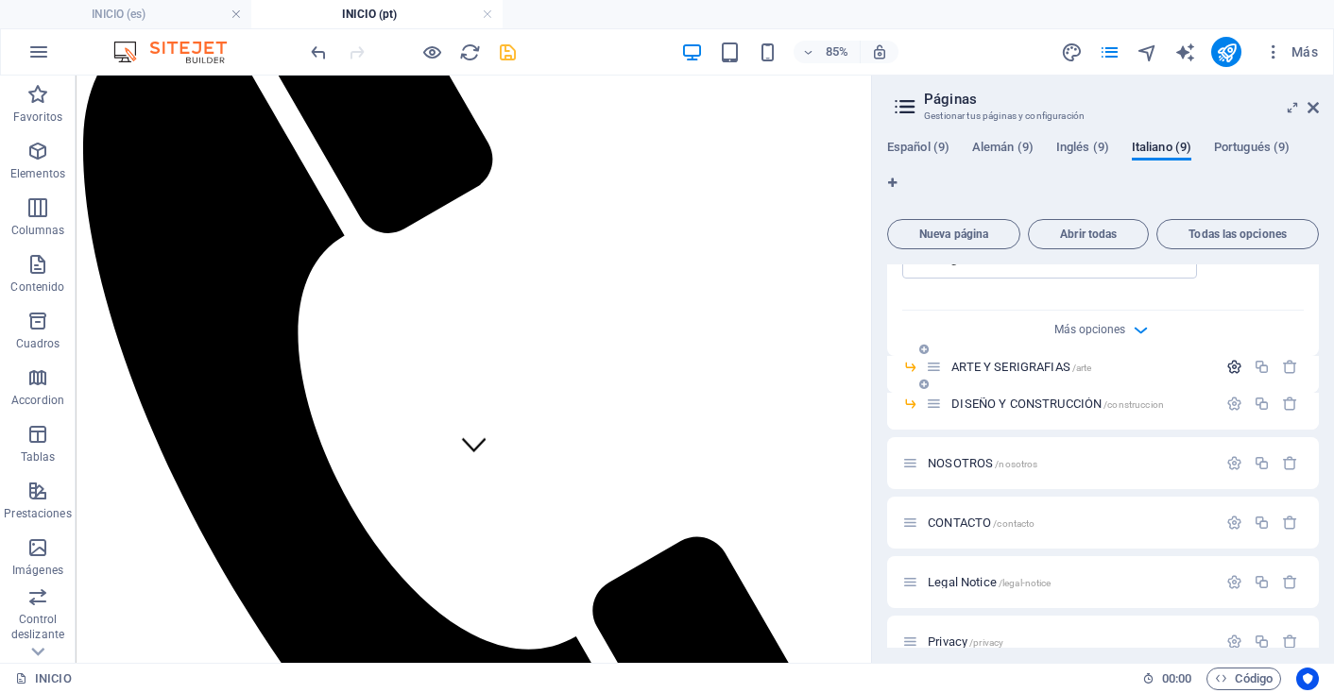
click at [1226, 359] on icon "button" at bounding box center [1234, 367] width 16 height 16
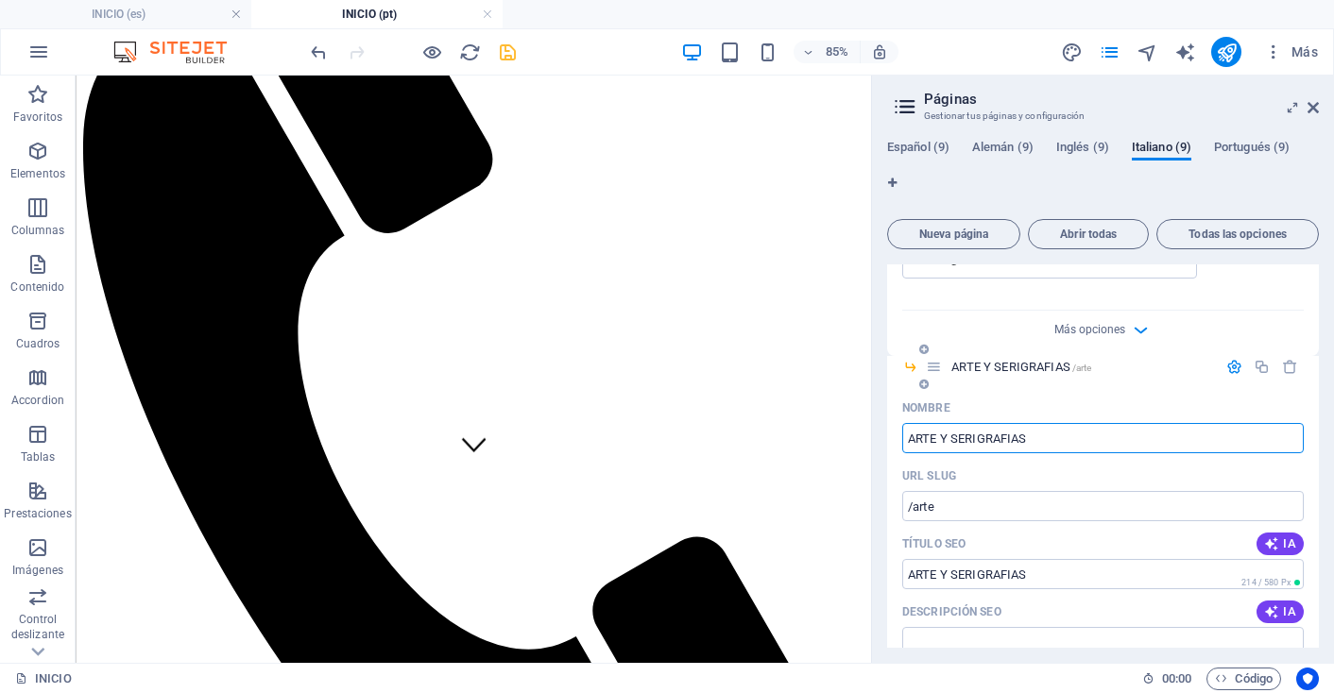
drag, startPoint x: 1029, startPoint y: 418, endPoint x: 902, endPoint y: 418, distance: 126.6
click at [902, 423] on input "ARTE Y SERIGRAFIAS" at bounding box center [1102, 438] width 401 height 30
type input "ARTE E SERIGRAFIA"
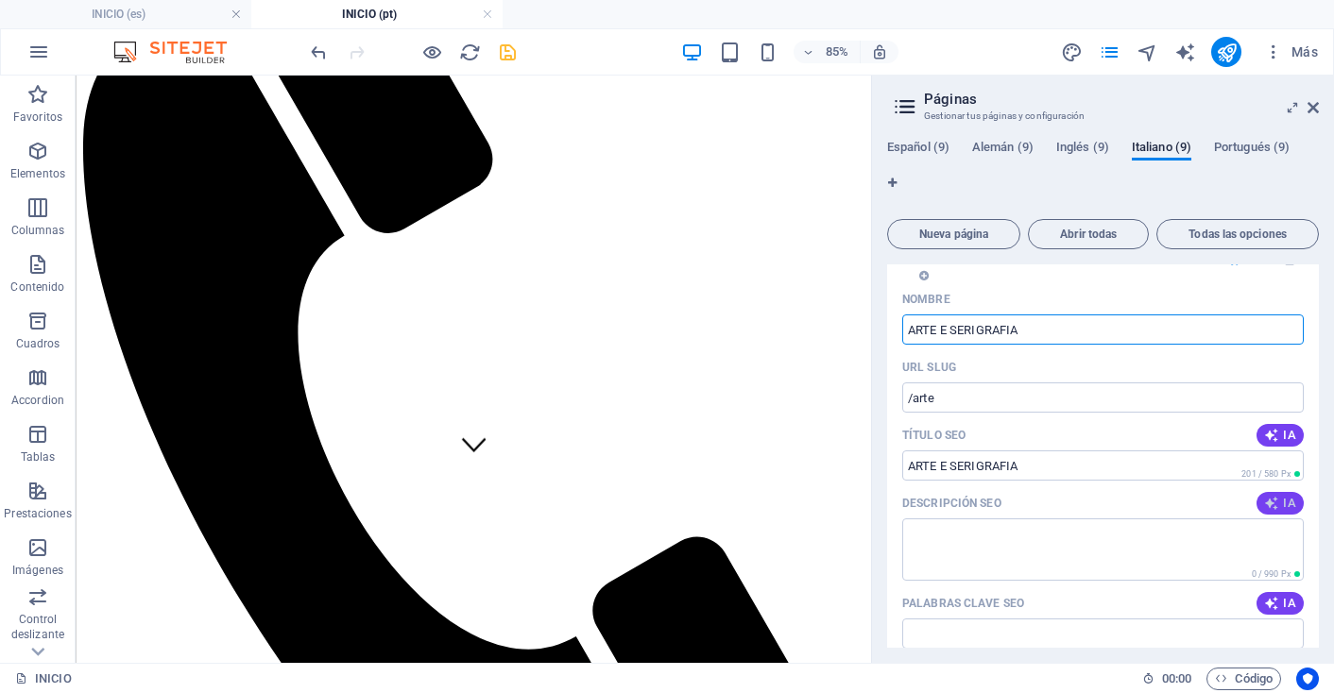
click at [1280, 496] on span "IA" at bounding box center [1280, 503] width 32 height 15
type textarea "Scopri il nostro menù di arte e serigrafie a [GEOGRAPHIC_DATA]. Contattaci per …"
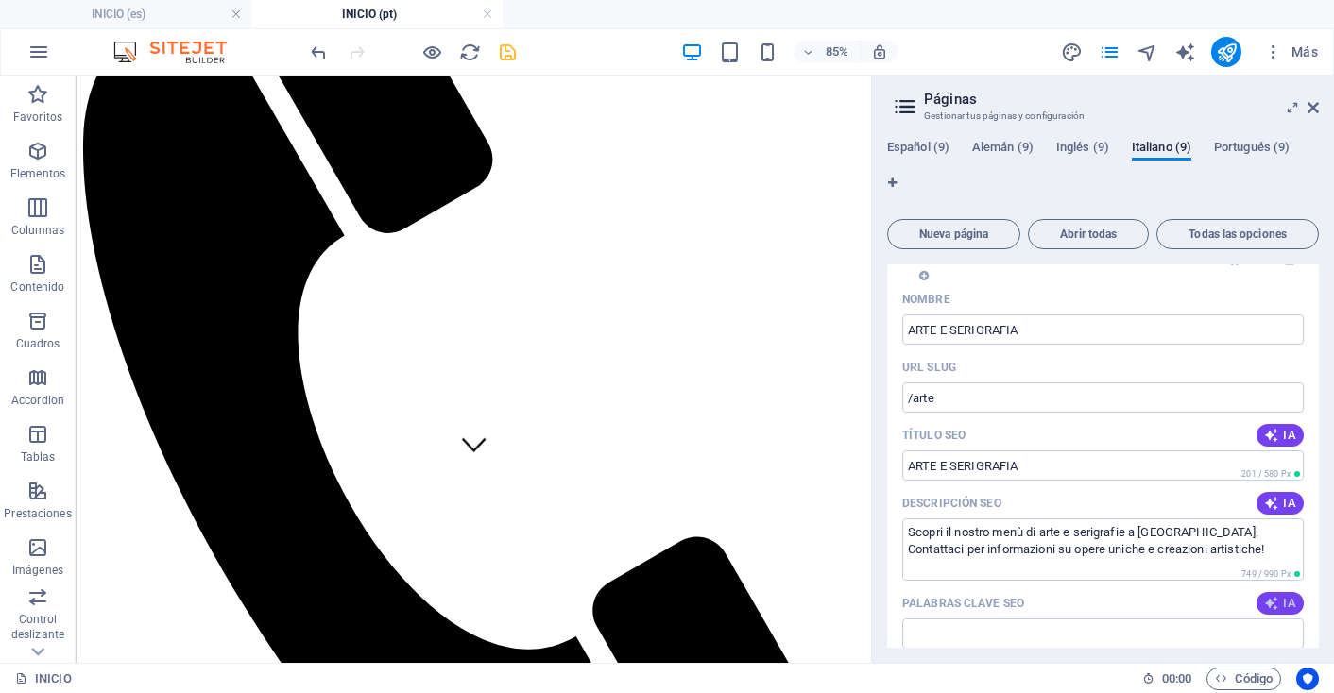
click at [1277, 596] on span "IA" at bounding box center [1280, 603] width 32 height 15
type input "arte, serigrafia, contatti Frankfurt, esposizione [PERSON_NAME], design moda, o…"
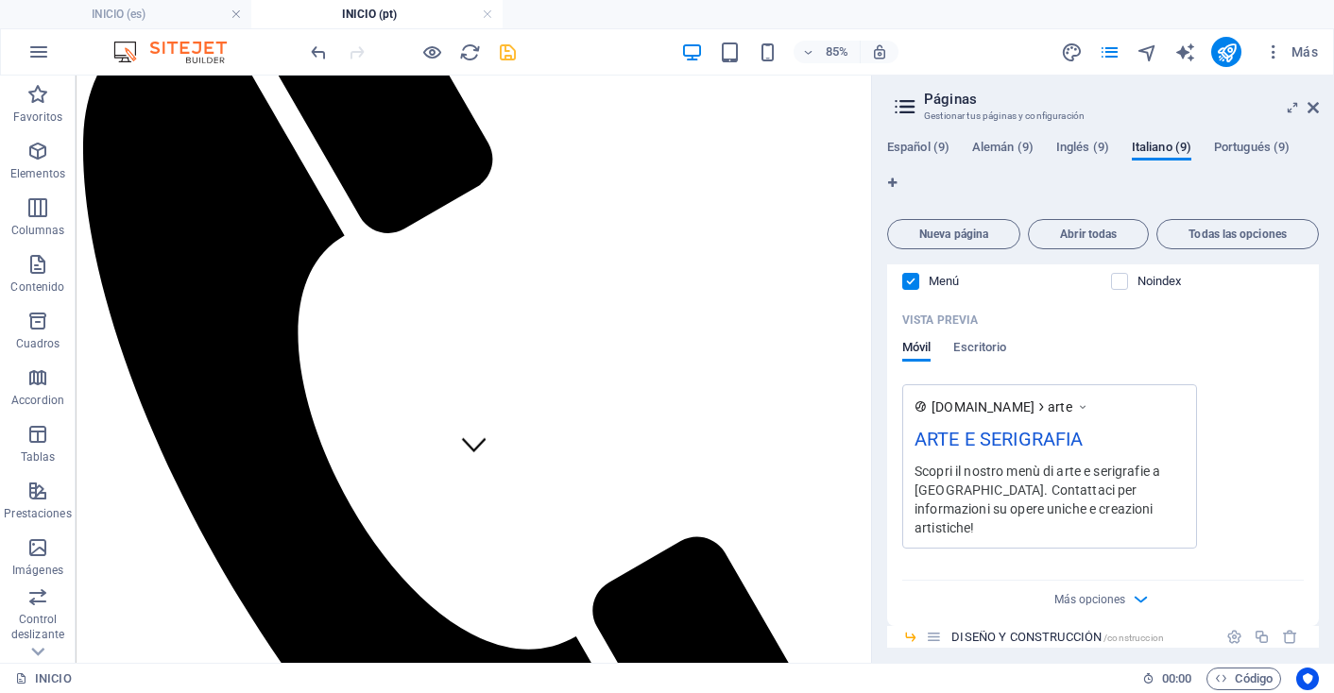
scroll to position [2891, 0]
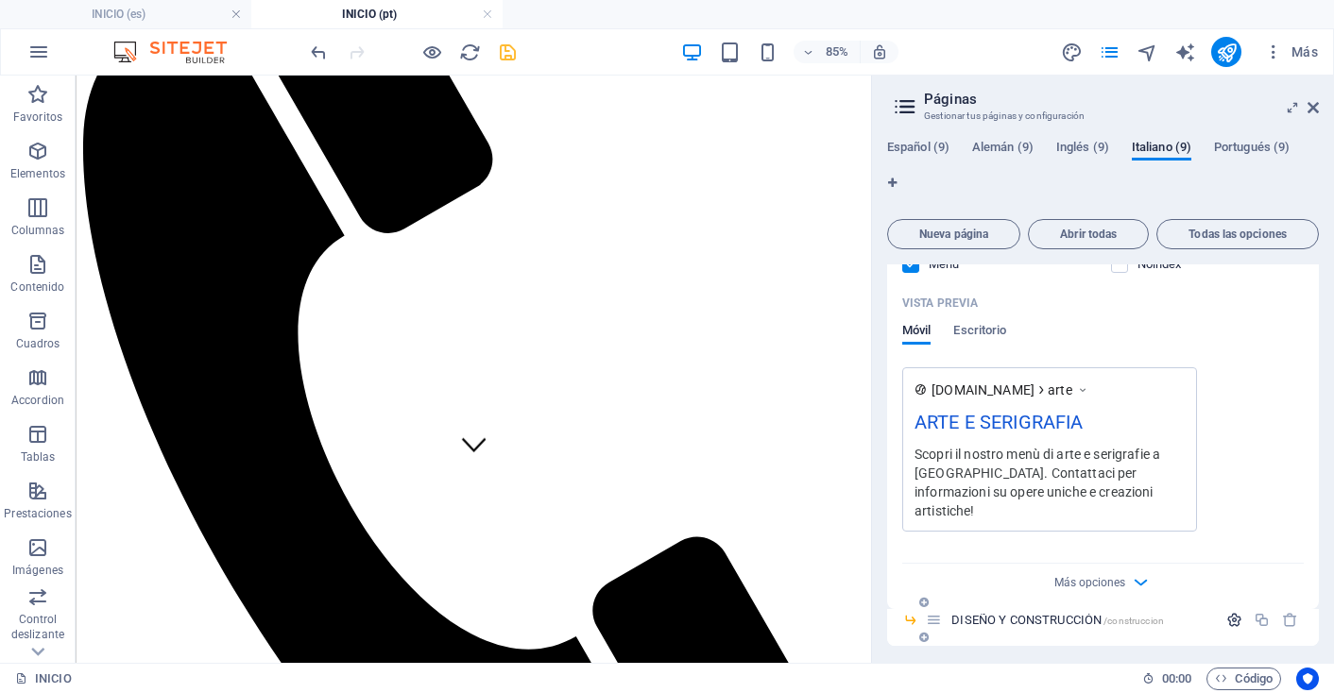
click at [1226, 612] on icon "button" at bounding box center [1234, 620] width 16 height 16
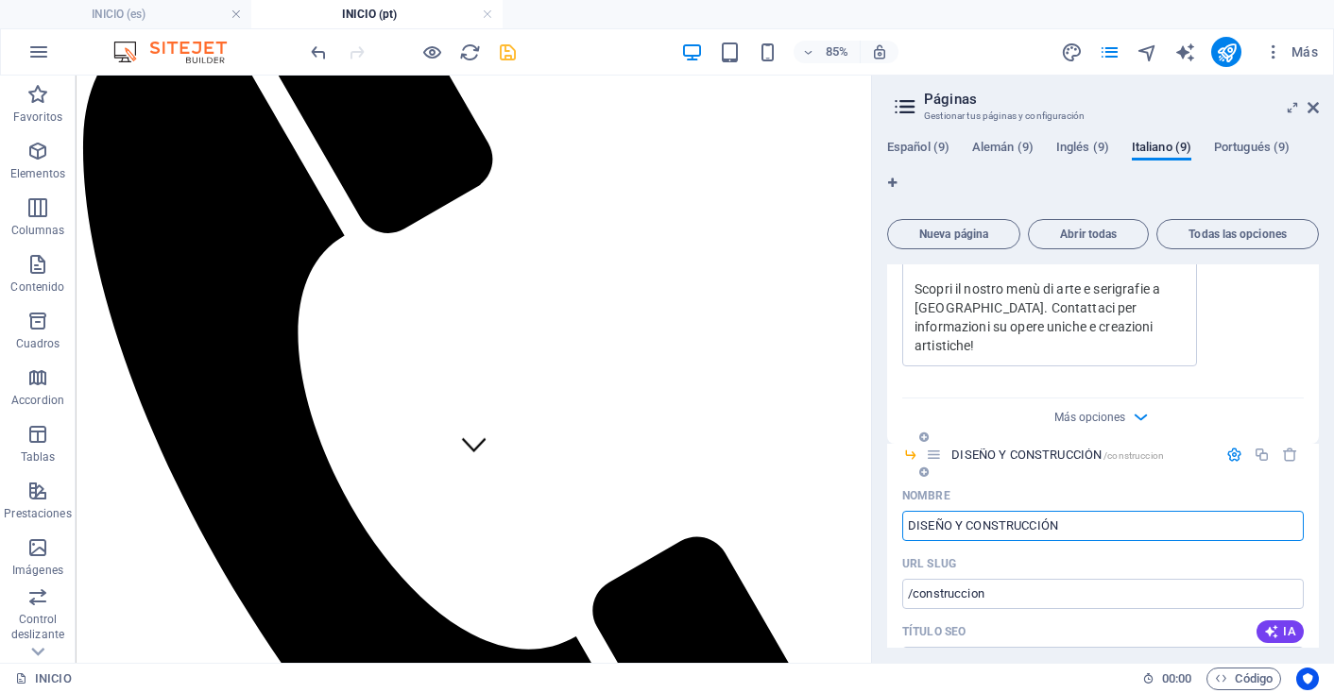
scroll to position [3045, 0]
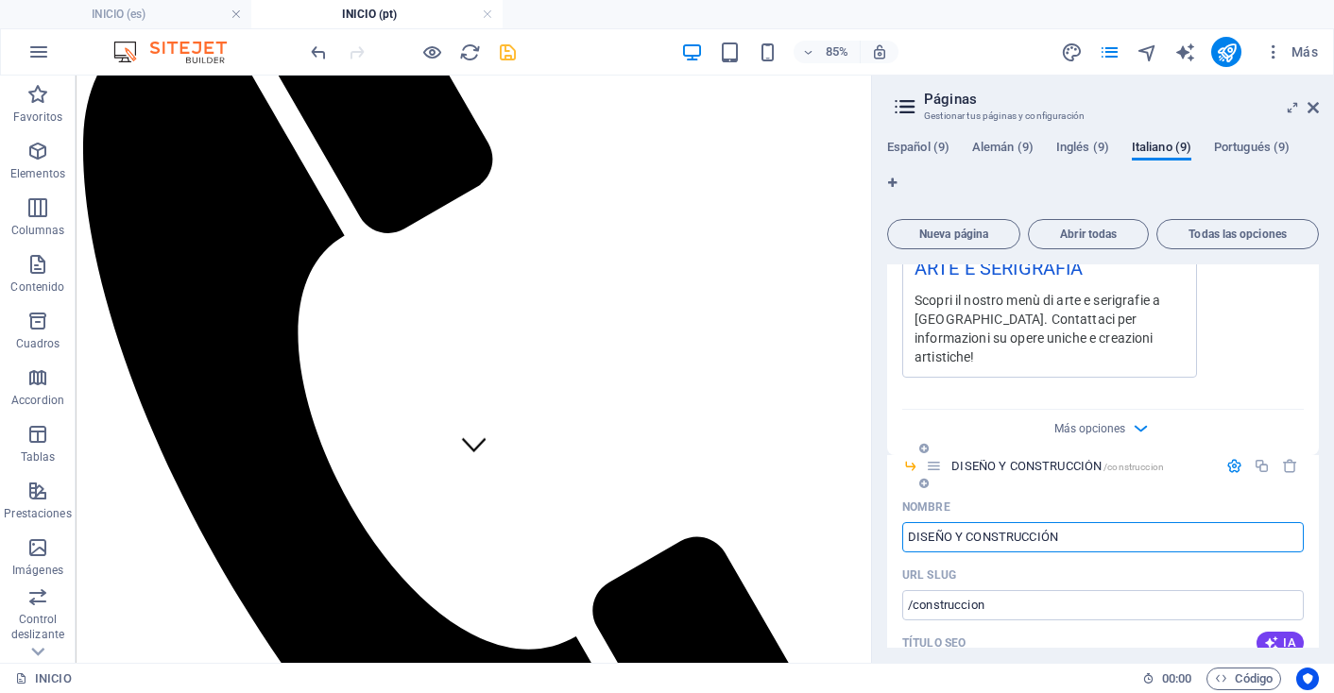
drag, startPoint x: 1065, startPoint y: 499, endPoint x: 891, endPoint y: 502, distance: 174.8
type input "PROGETTAZIONE E COSTRUZIONE"
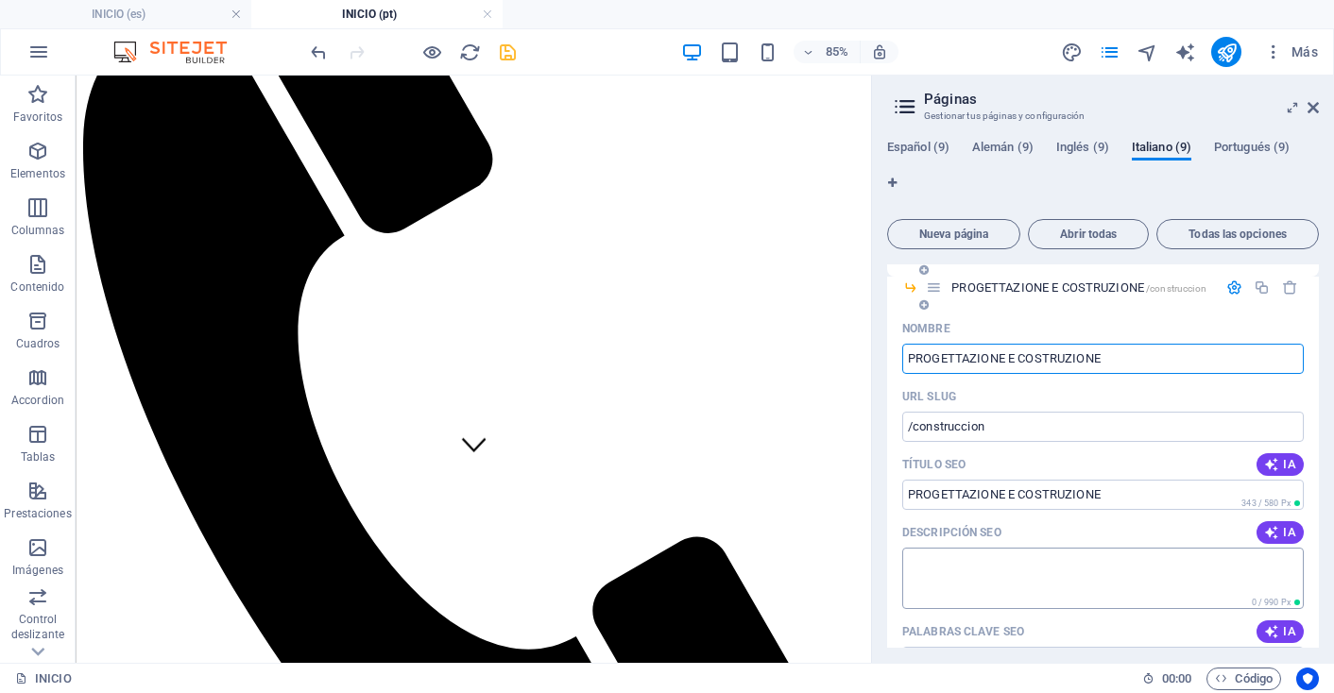
scroll to position [3225, 0]
click at [1289, 524] on span "IA" at bounding box center [1280, 531] width 32 height 15
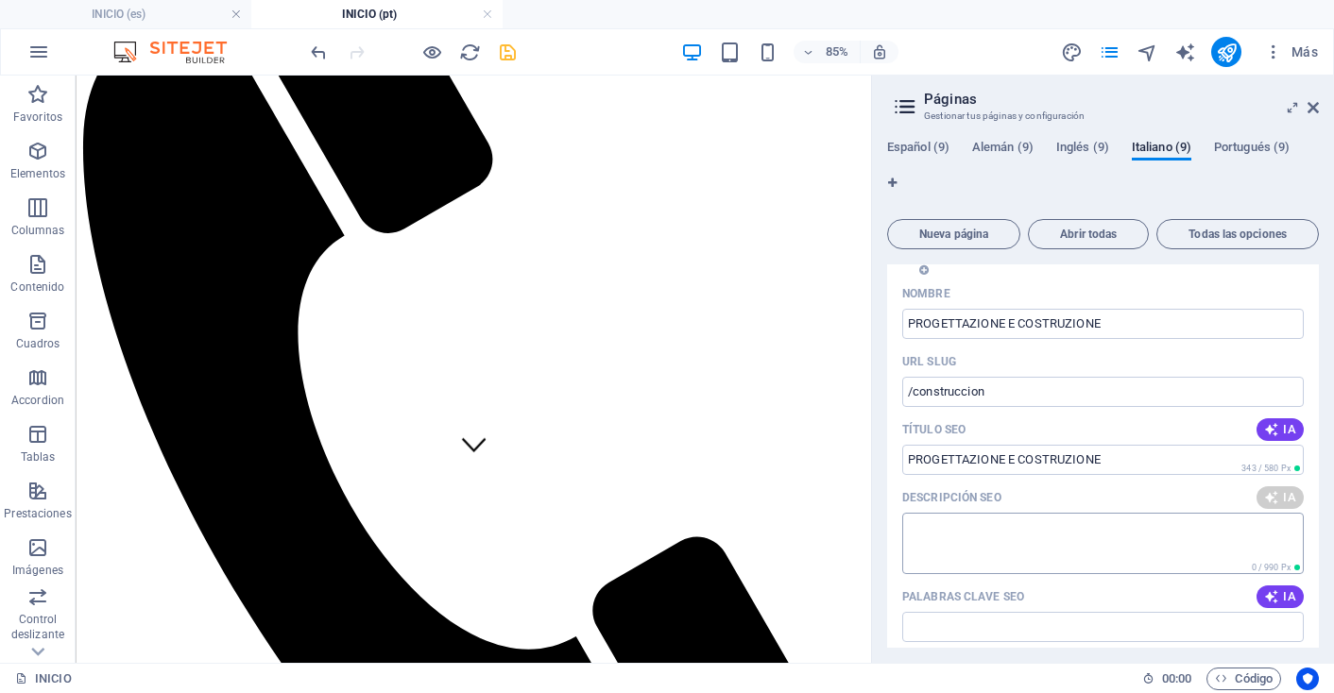
scroll to position [3268, 0]
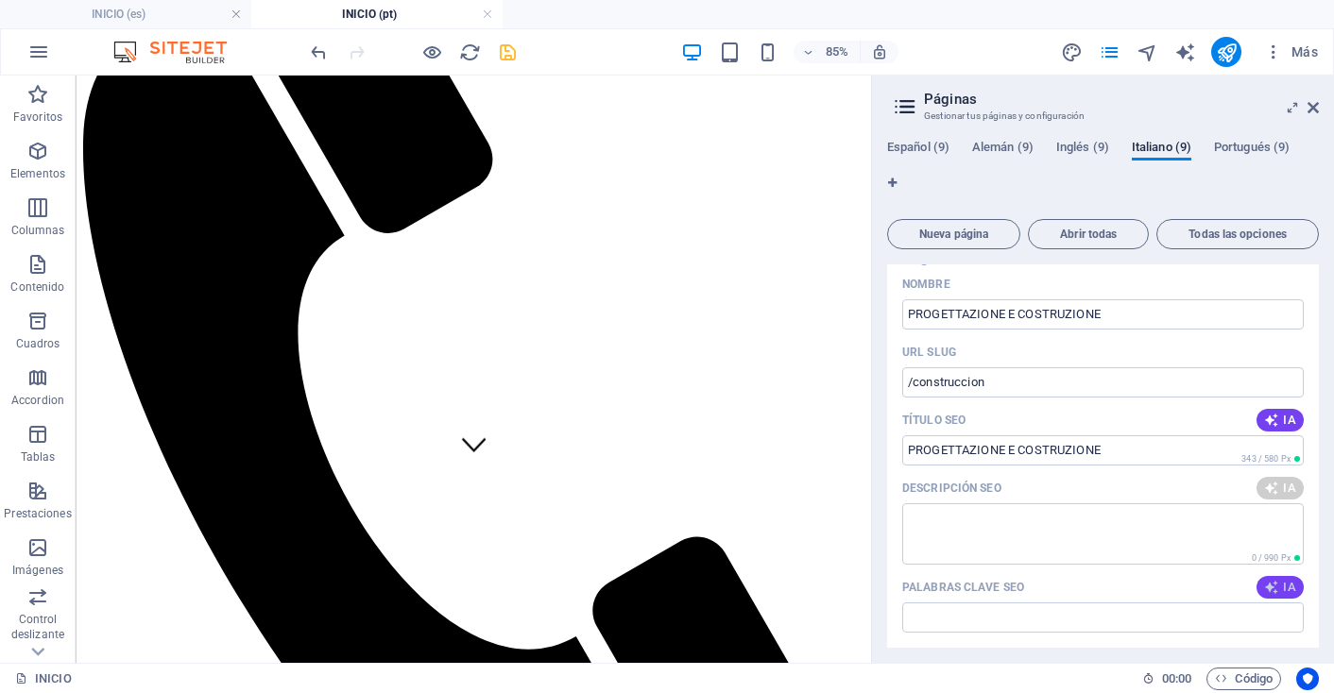
click at [1278, 580] on span "IA" at bounding box center [1280, 587] width 32 height 15
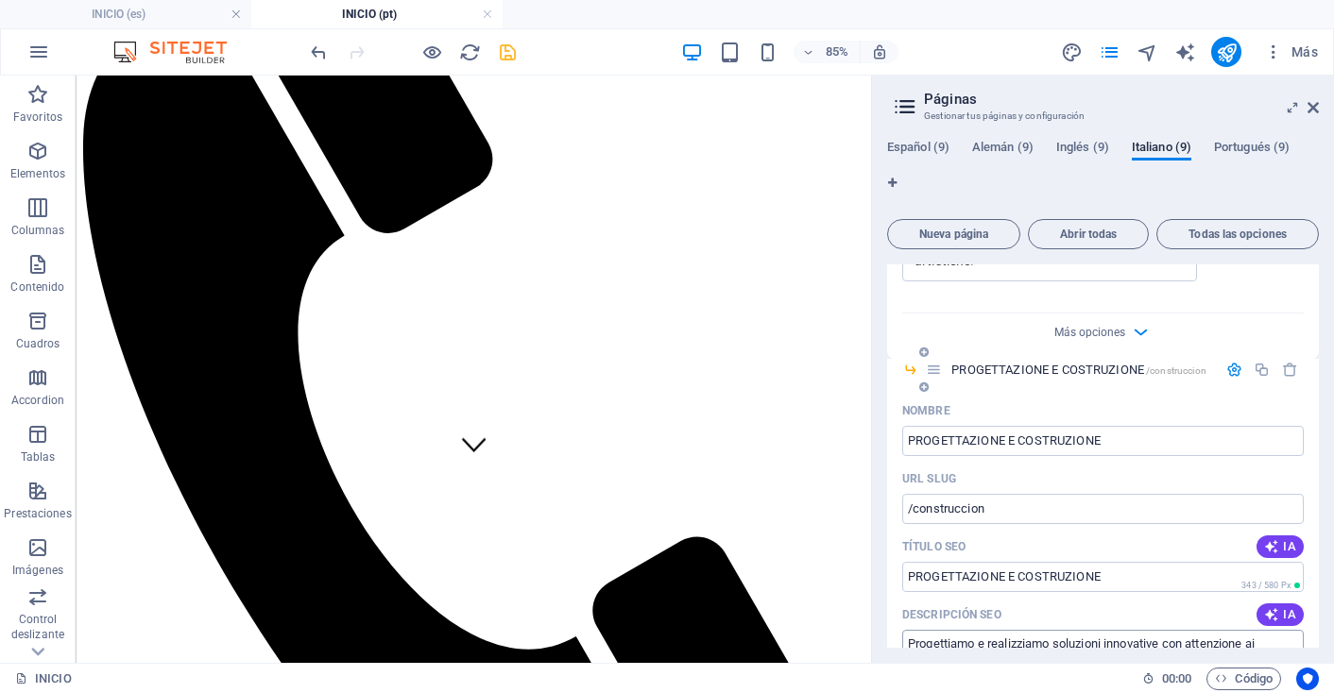
type textarea "Progettiamo e realizziamo soluzioni innovative con attenzione ai dettagli e qua…"
type input "design e costruzione, progetti innovativi, qualità straordinaria, originalità, …"
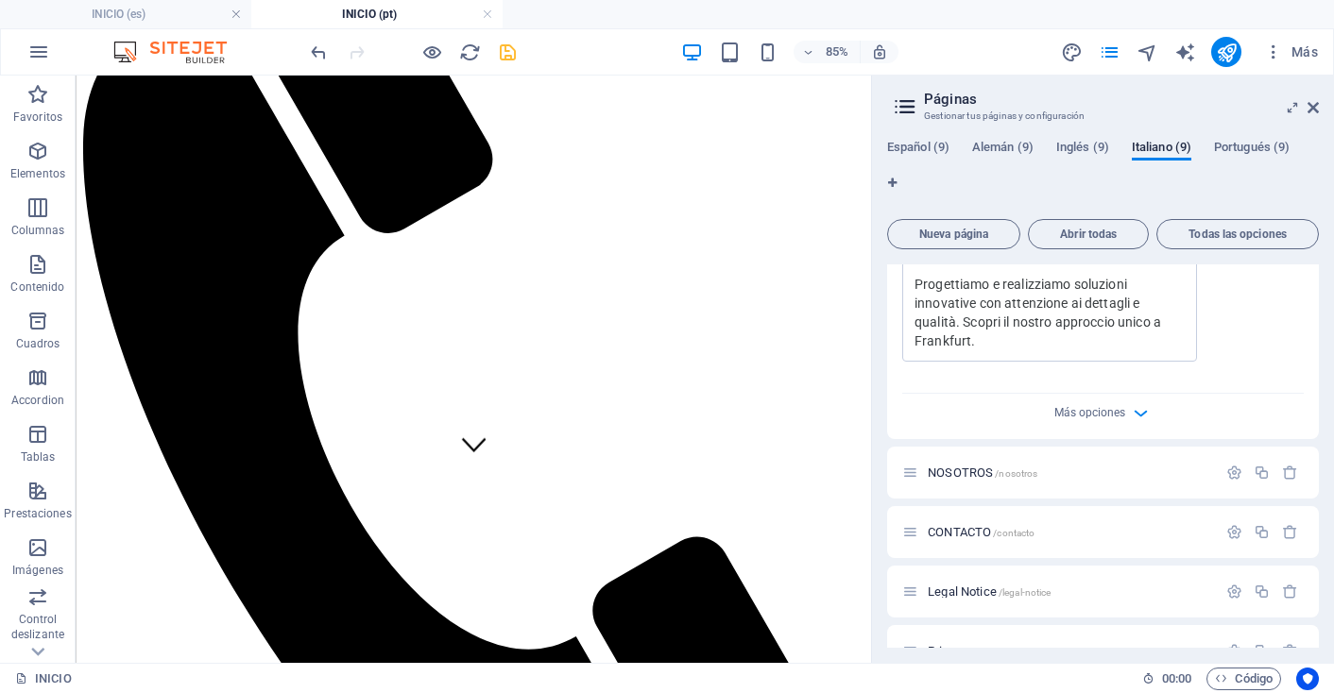
scroll to position [3831, 0]
click at [1229, 466] on icon "button" at bounding box center [1234, 474] width 16 height 16
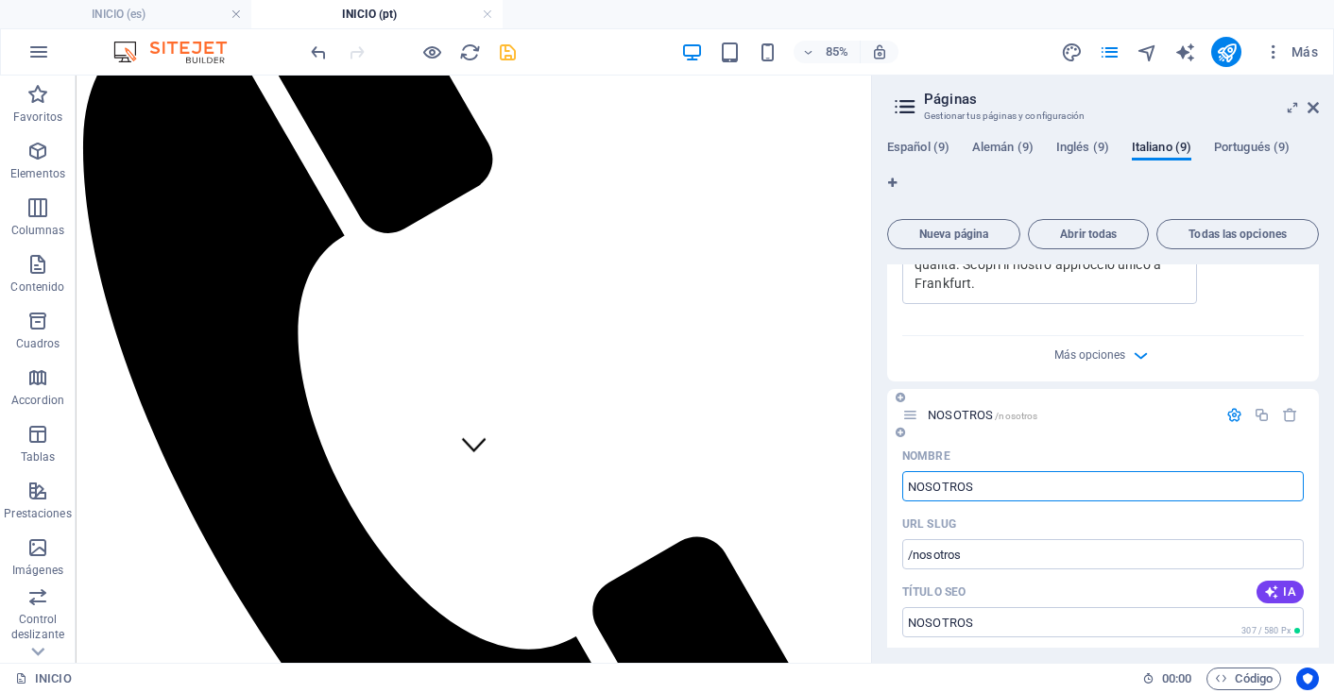
scroll to position [3905, 0]
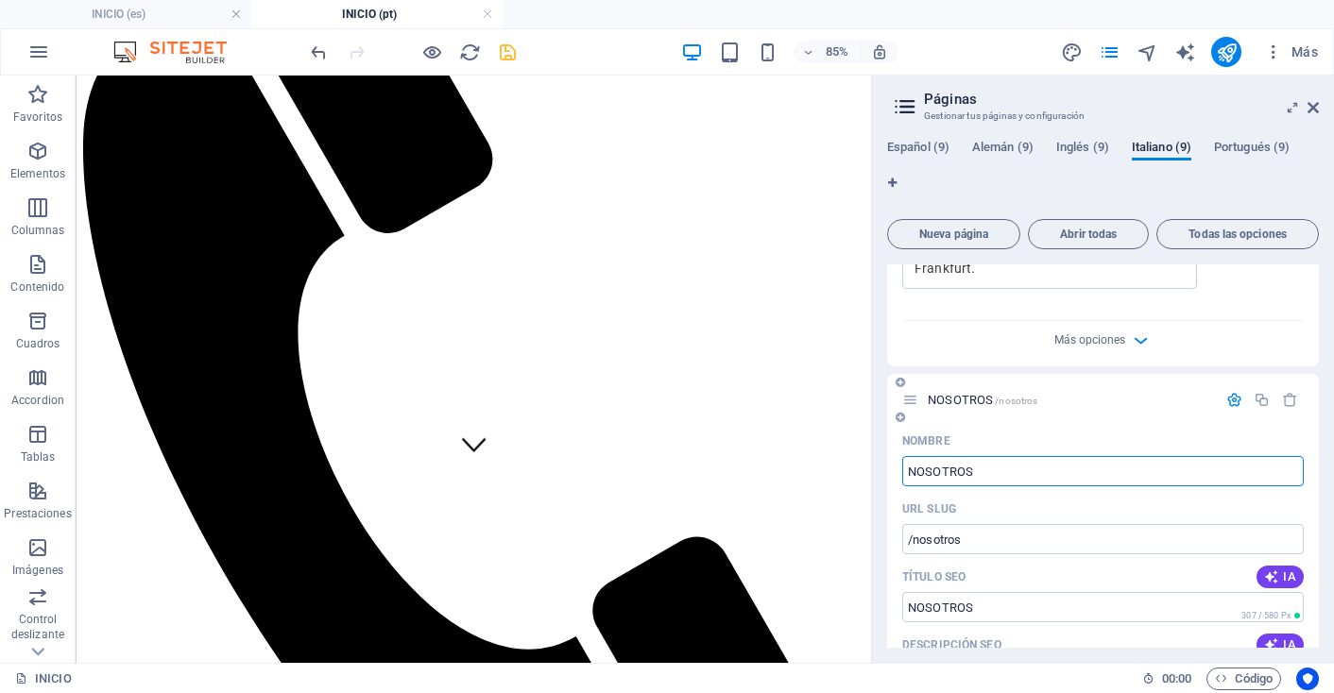
drag, startPoint x: 980, startPoint y: 438, endPoint x: 902, endPoint y: 435, distance: 78.5
click at [902, 456] on input "NOSOTROS" at bounding box center [1102, 471] width 401 height 30
type input "NOI"
type input "/noi"
type input "NOI"
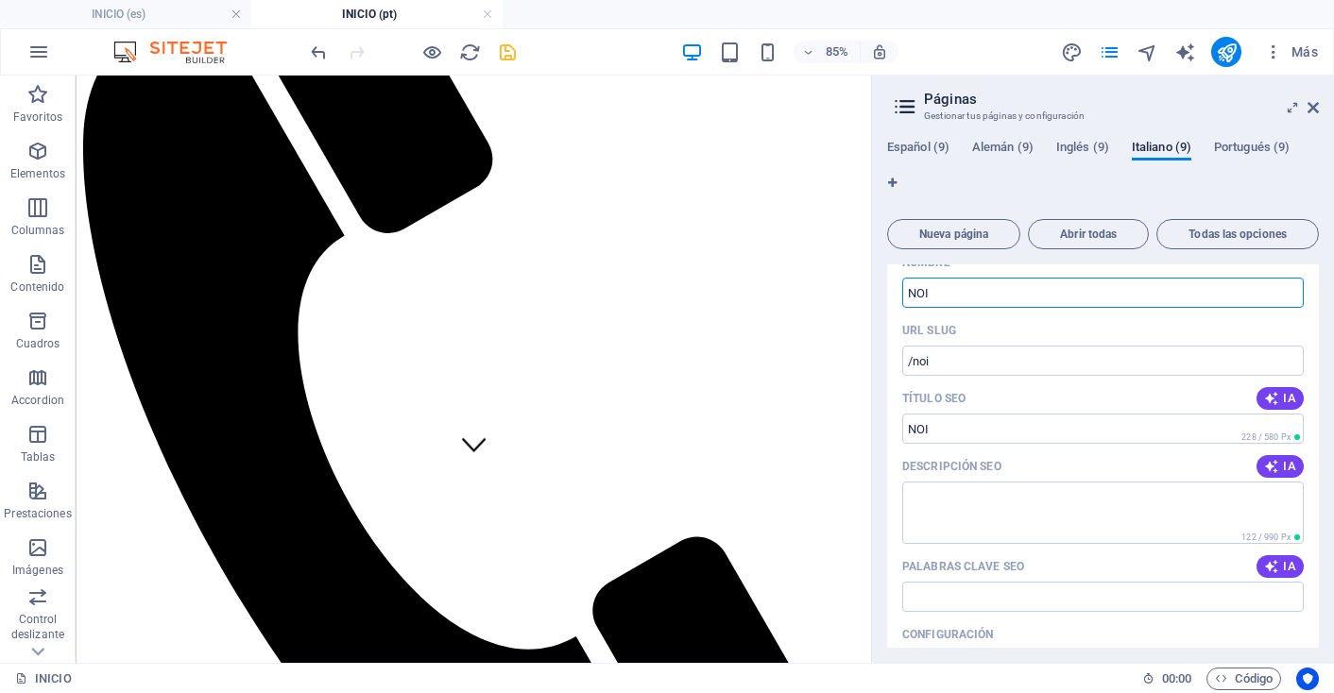
scroll to position [4089, 0]
click at [1274, 453] on icon "button" at bounding box center [1271, 460] width 15 height 15
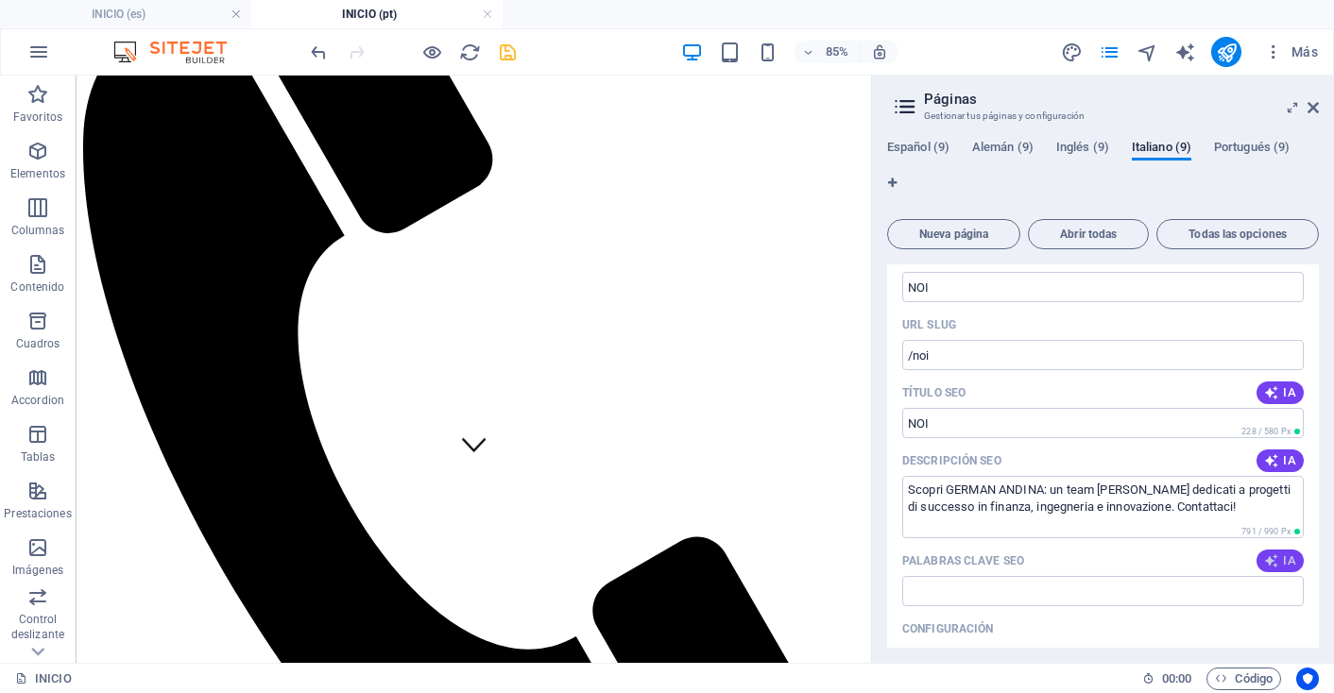
type textarea "Scopri GERMAN ANDINA: un team [PERSON_NAME] dedicati a progetti di successo in …"
click at [1282, 554] on span "IA" at bounding box center [1280, 561] width 32 height 15
type input "German Andina, team [PERSON_NAME], innovazione e qualità, investimenti globali,…"
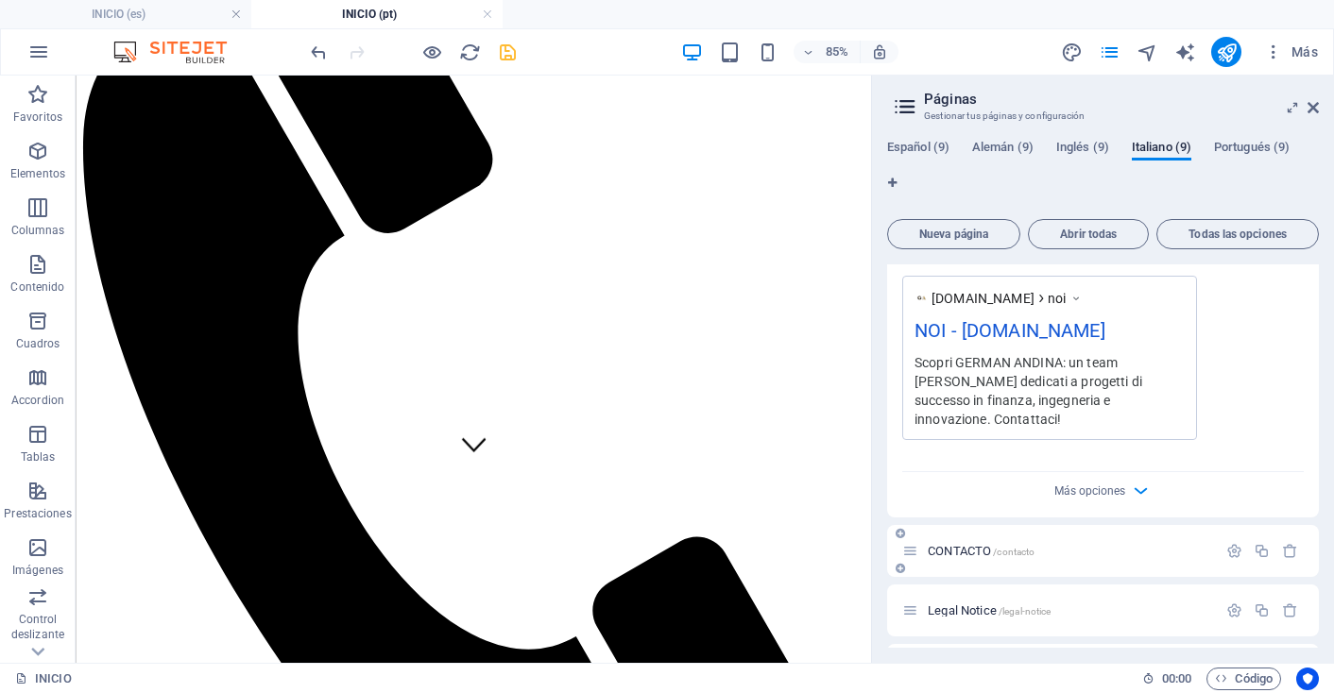
scroll to position [4574, 0]
click at [1232, 544] on icon "button" at bounding box center [1234, 552] width 16 height 16
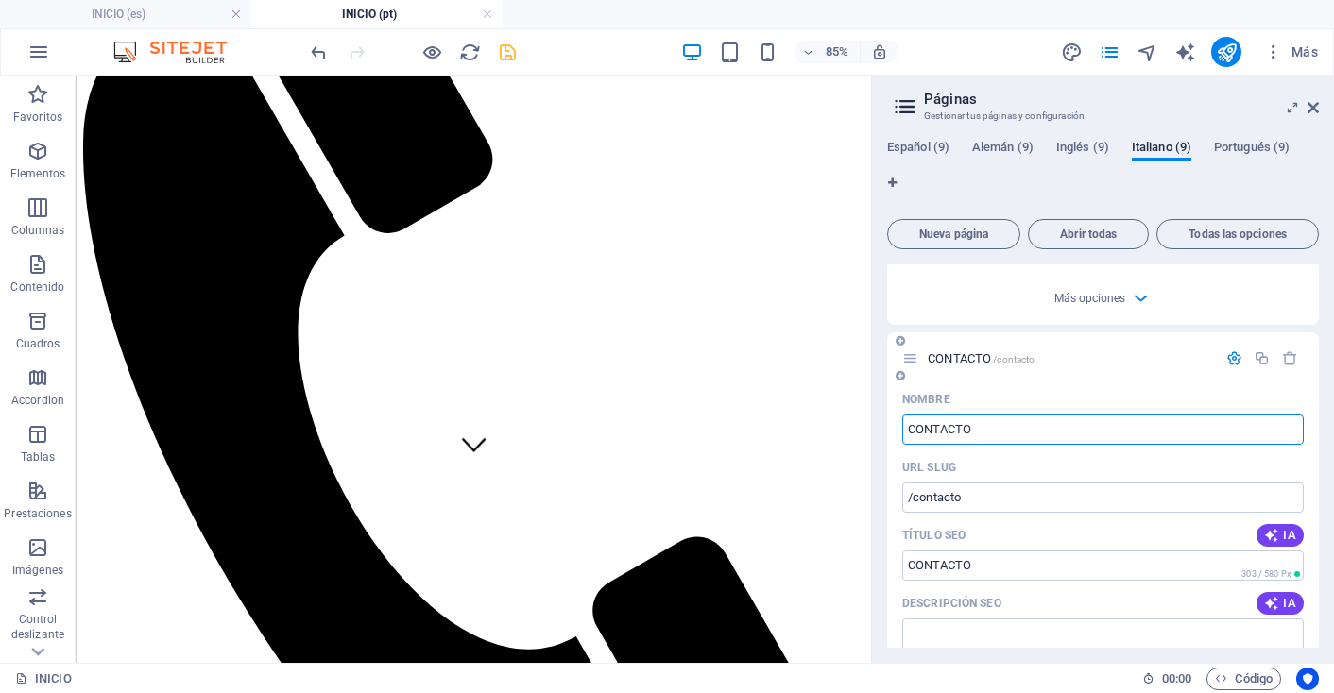
drag, startPoint x: 980, startPoint y: 371, endPoint x: 905, endPoint y: 371, distance: 75.6
click at [905, 415] on input "CONTACTO" at bounding box center [1102, 430] width 401 height 30
type input "Contatto"
type input "/contatto"
type input "Contatto"
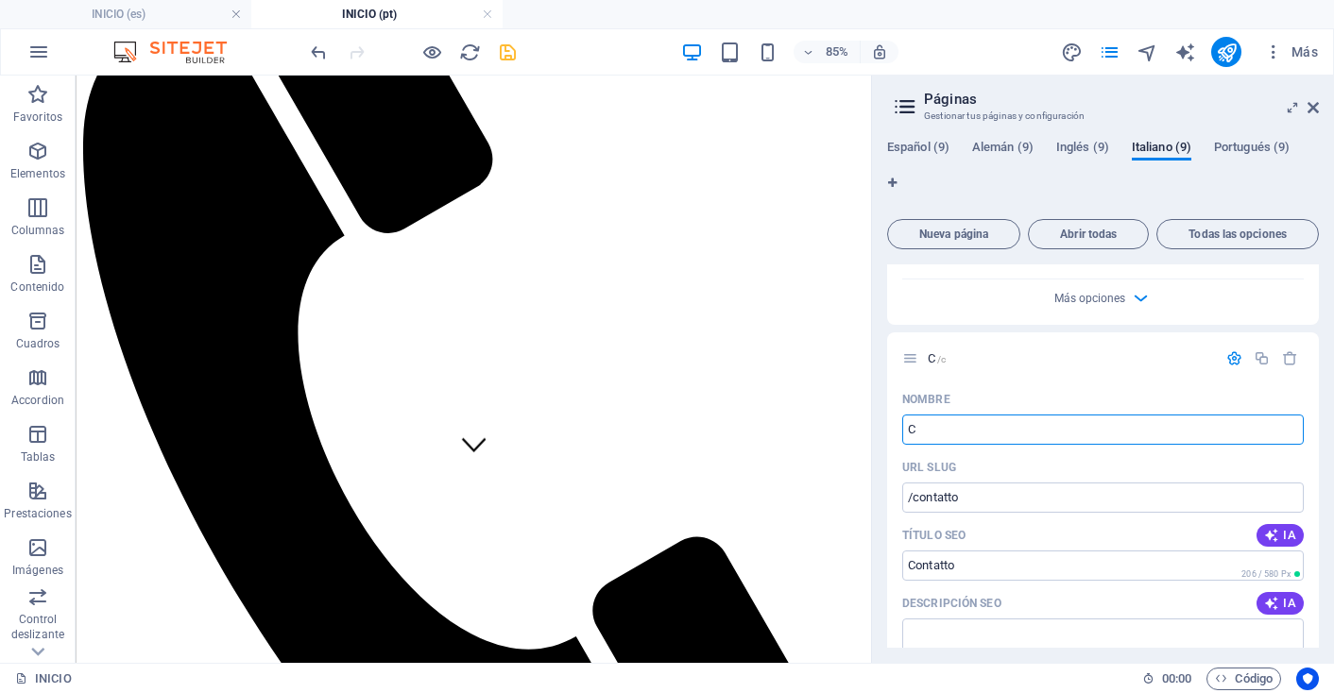
type input "C"
type input "/c"
type input "C"
type input "CONT"
type input "/cont"
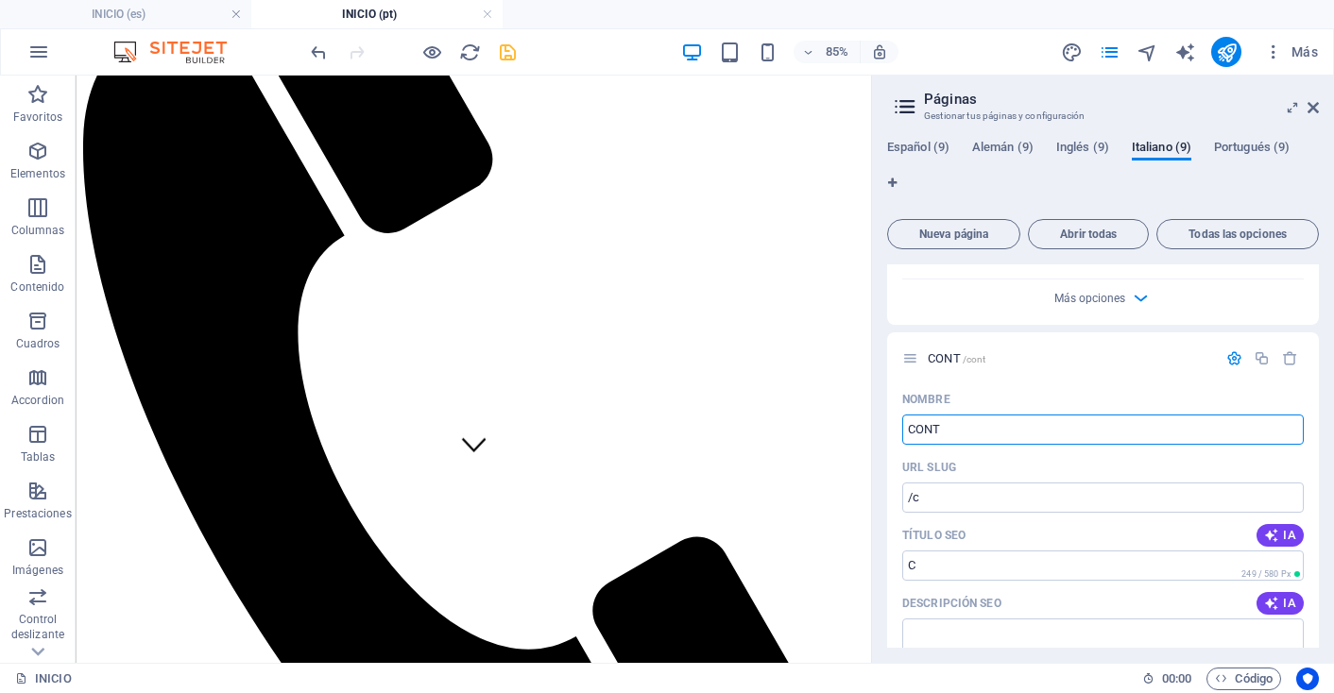
type input "CONT"
type input "CONTTA"
type input "/contta"
type input "CONTTA"
type input "CON"
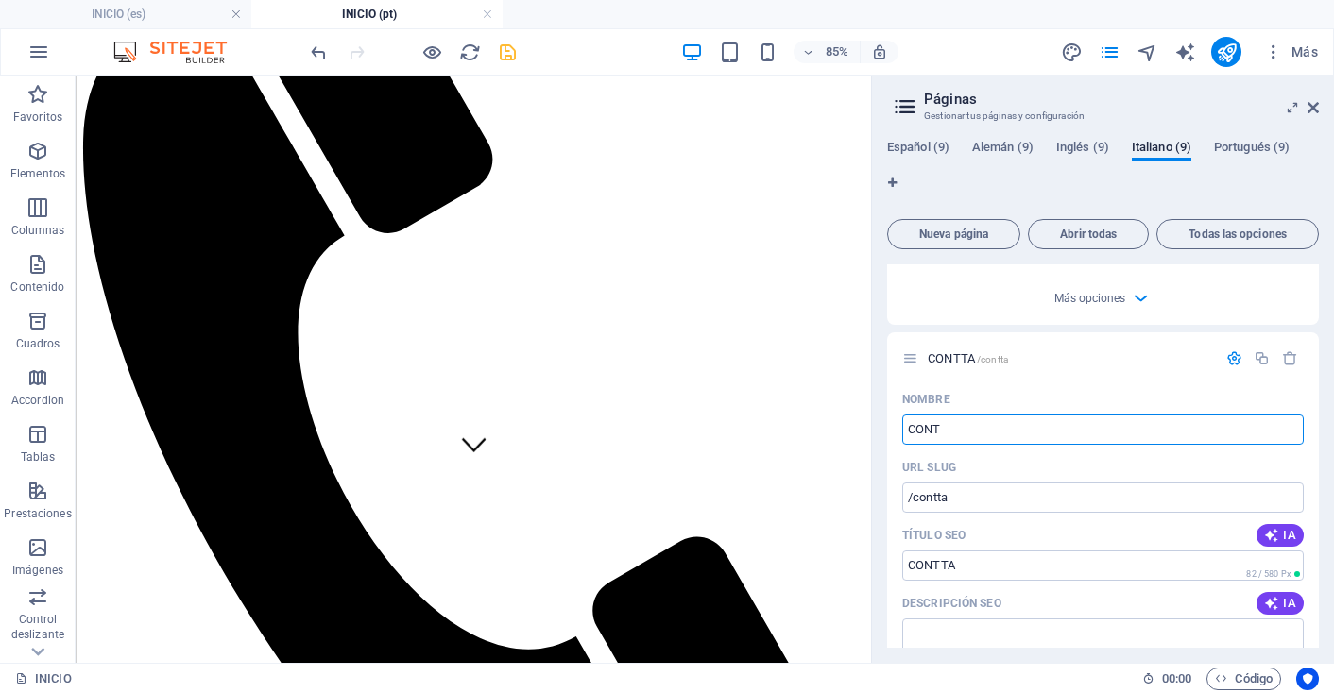
type input "/cont"
type input "CONT"
type input "CONA"
type input "/cona"
type input "CONA"
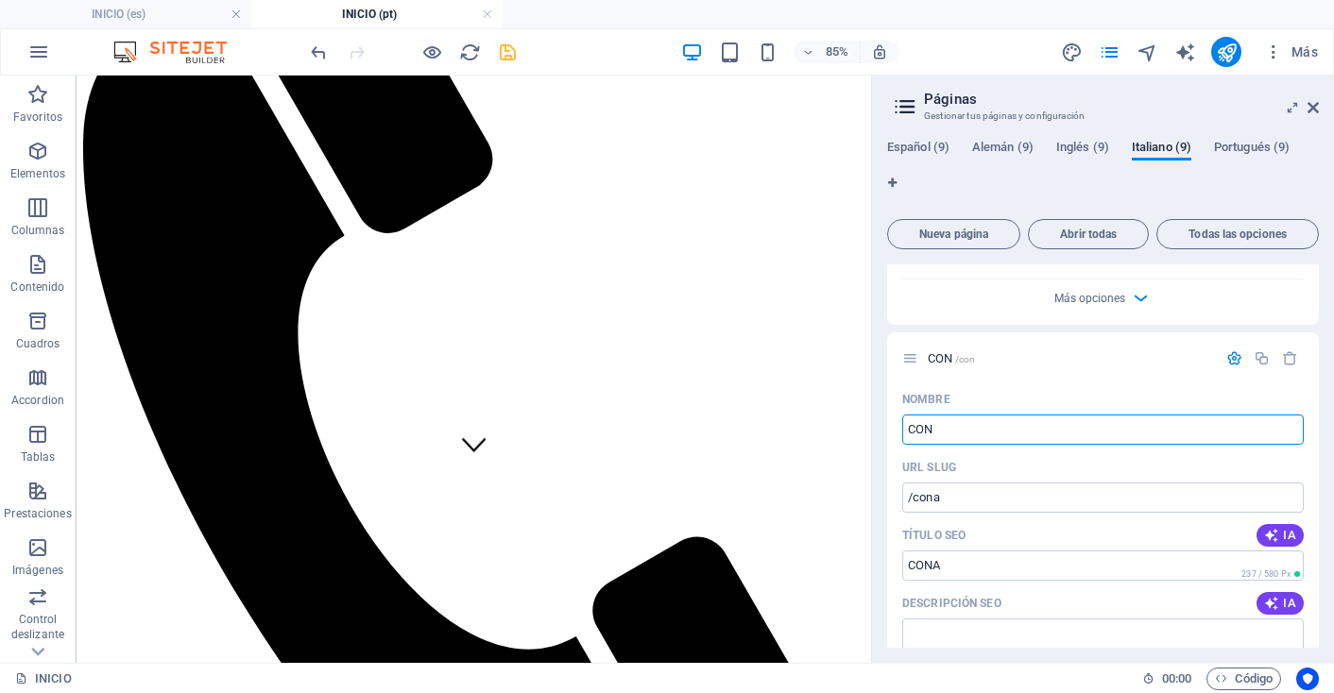
type input "CON"
type input "/con"
type input "CON"
type input "CONTACTO"
type input "/contacto"
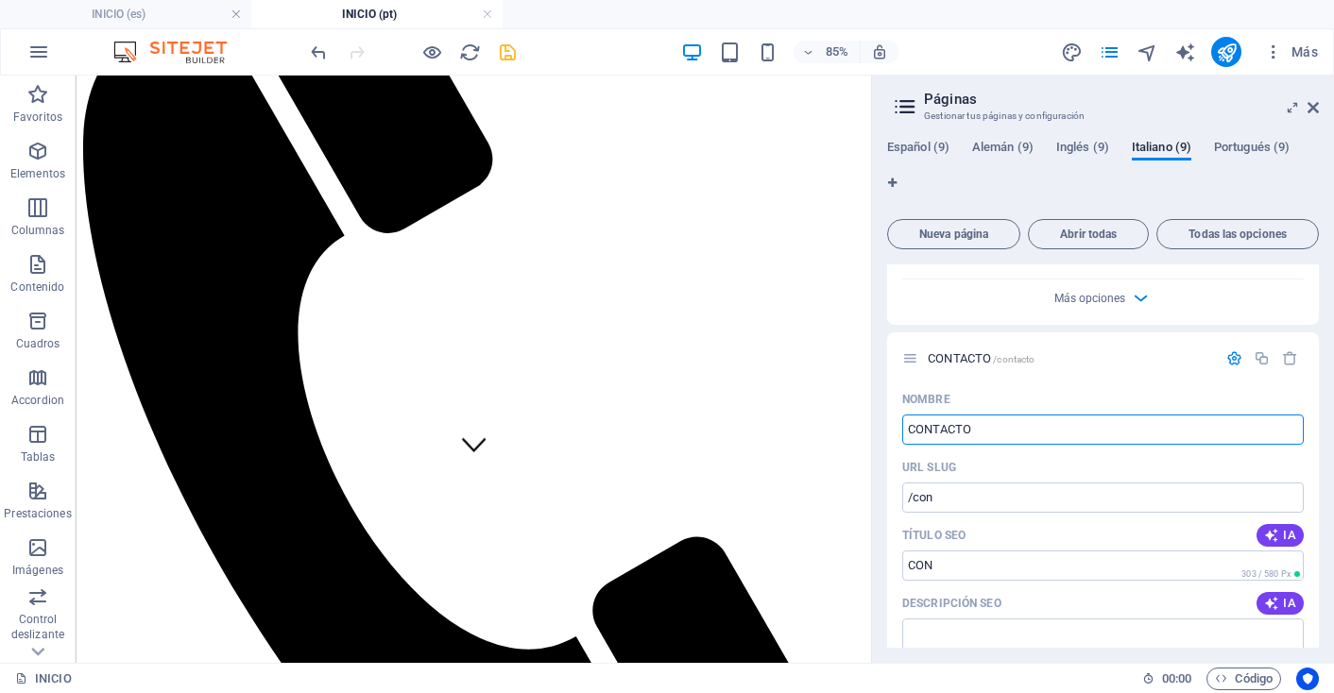
type input "CONTACTO"
click at [1016, 452] on div "URL SLUG" at bounding box center [1102, 467] width 401 height 30
drag, startPoint x: 990, startPoint y: 367, endPoint x: 884, endPoint y: 362, distance: 105.9
click at [884, 362] on div "Español (9) [PERSON_NAME] (9) Inglés (9) Italiano (9) Portugués (9) Nueva págin…" at bounding box center [1103, 394] width 462 height 538
click at [984, 415] on input "CONTACTO" at bounding box center [1102, 430] width 401 height 30
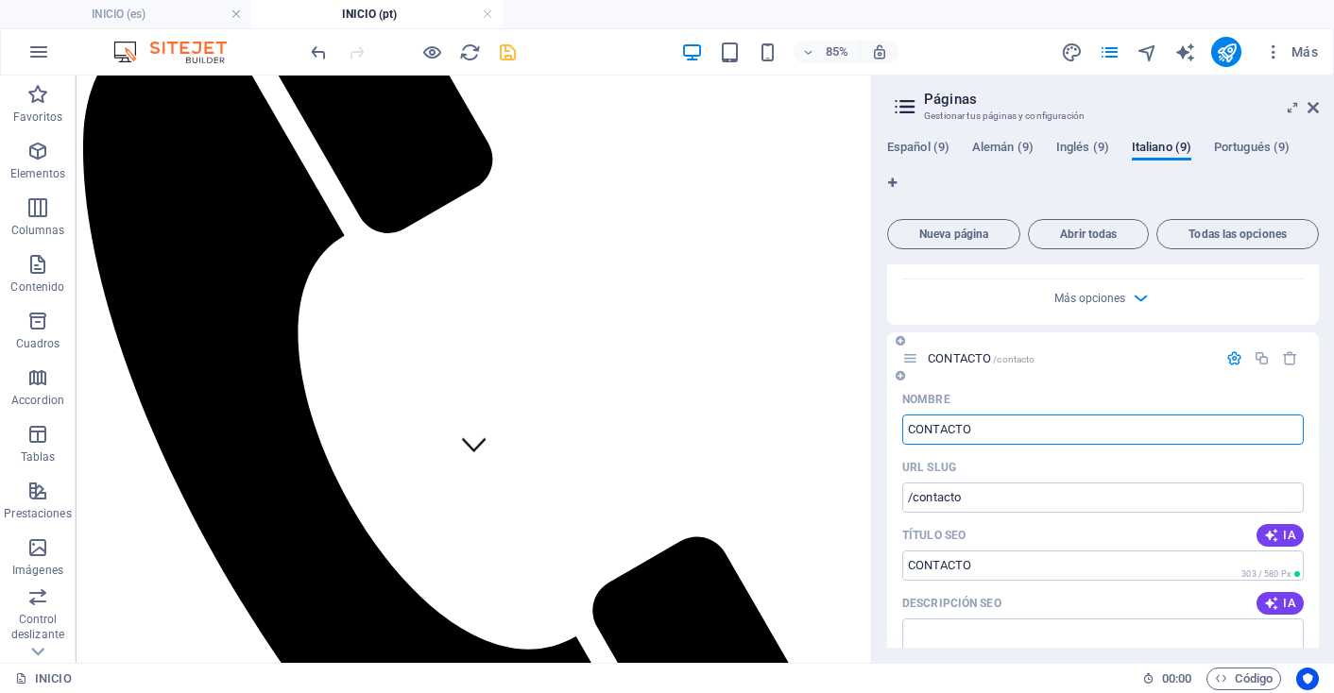
drag, startPoint x: 984, startPoint y: 376, endPoint x: 899, endPoint y: 373, distance: 85.1
type input "Contatto"
type input "/contatto"
type input "Contatto"
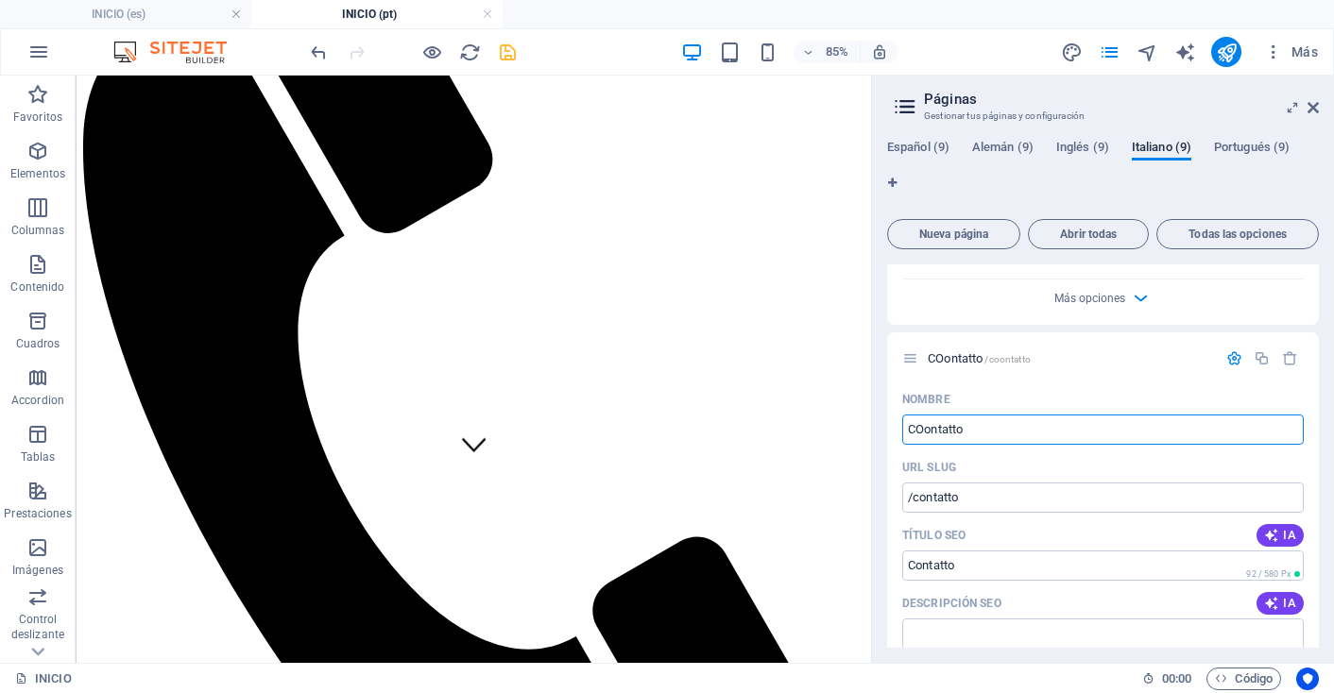
type input "CONontatto"
type input "/coontatto"
type input "COontatto"
type input "CONontatto"
type input "/conontatto"
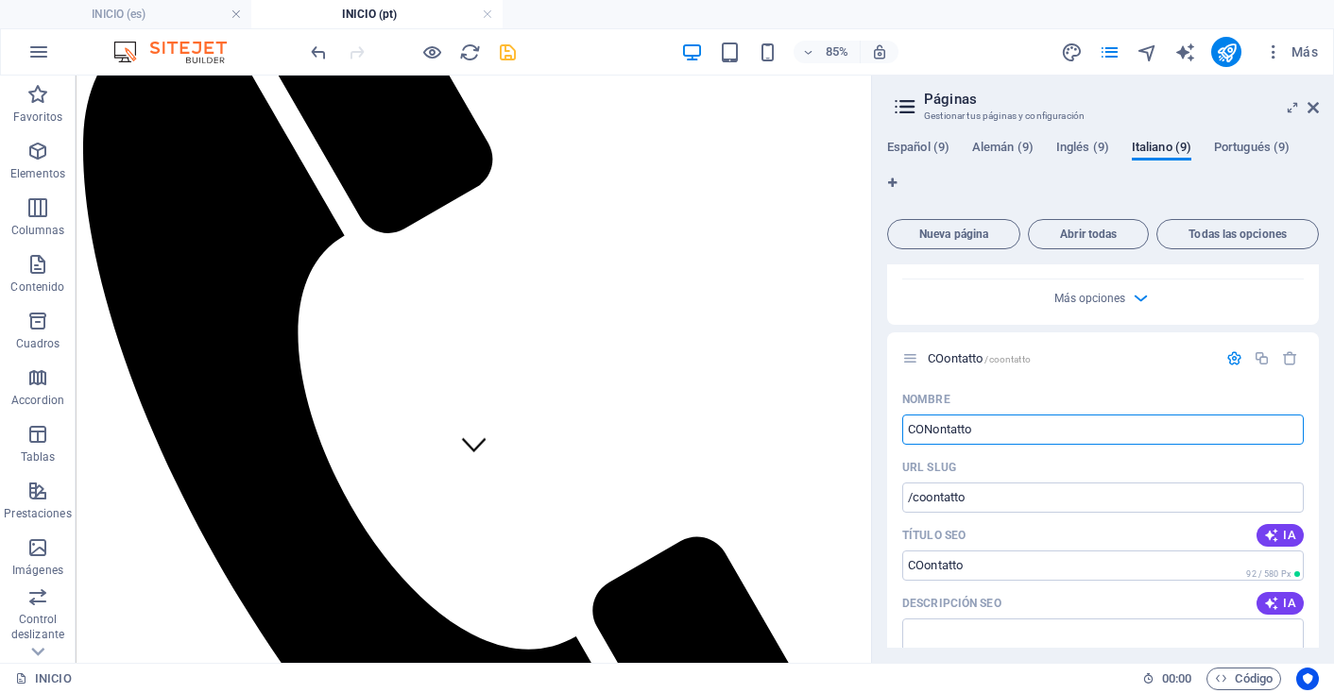
type input "CONontatto"
type input "CONTAontatto"
type input "/contaontatto"
type input "CONTAontatto"
type input "CONTATTOontatto"
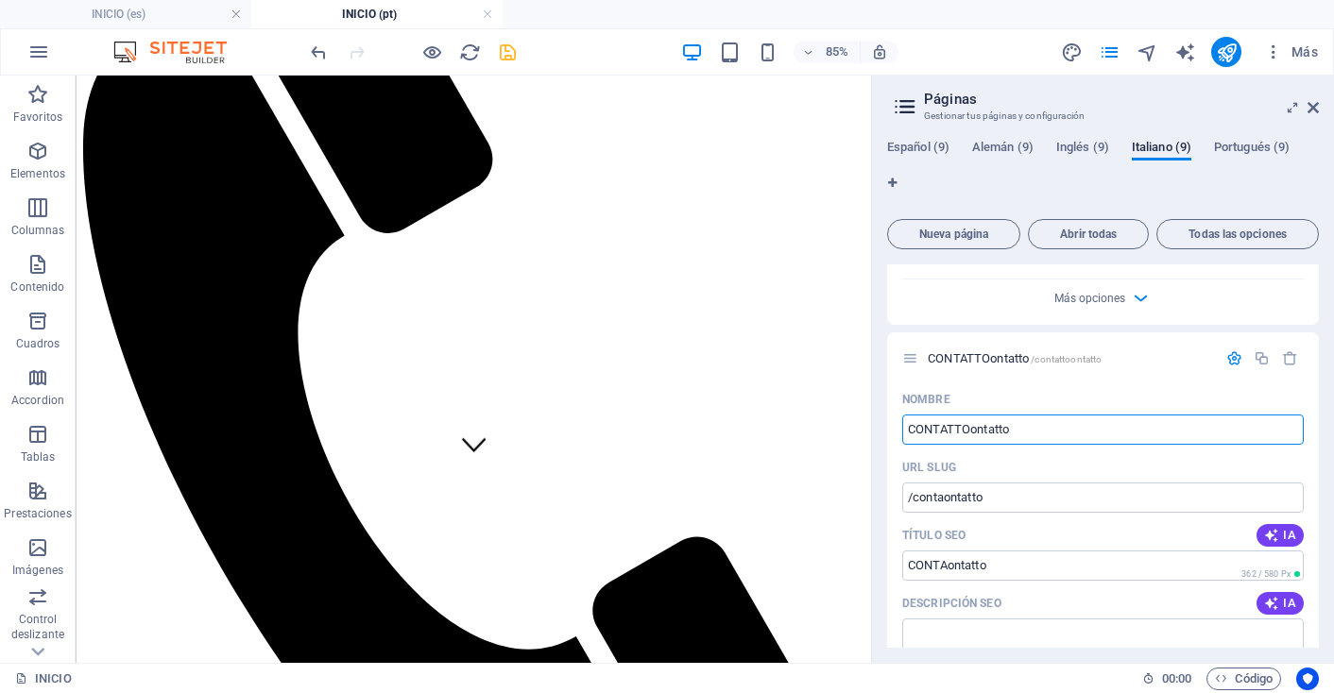
type input "/contattoontatto"
type input "CONTATTOontatto"
type input "CONTATTOo"
type input "/contattoo"
type input "CONTATTOo"
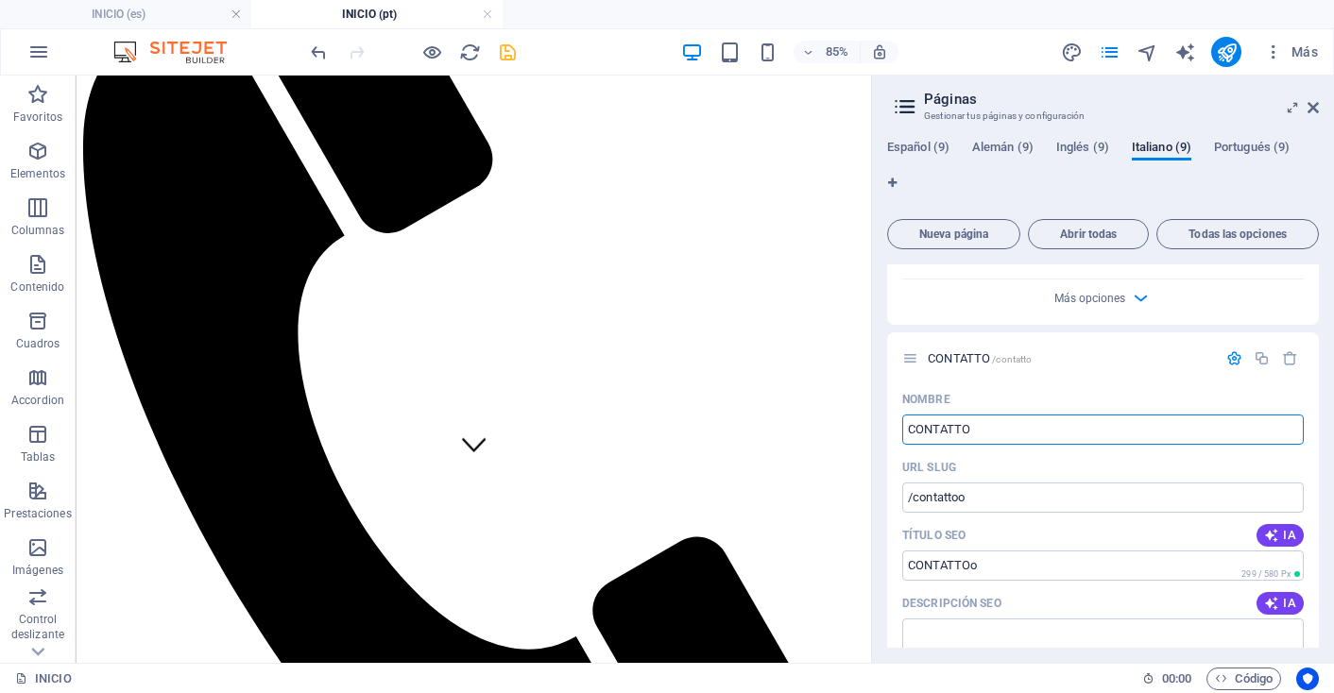
type input "CONTATTO"
type input "/contatto"
type input "CONTATTO"
click at [1034, 452] on div "URL SLUG" at bounding box center [1102, 467] width 401 height 30
click at [1279, 596] on span "IA" at bounding box center [1280, 603] width 32 height 15
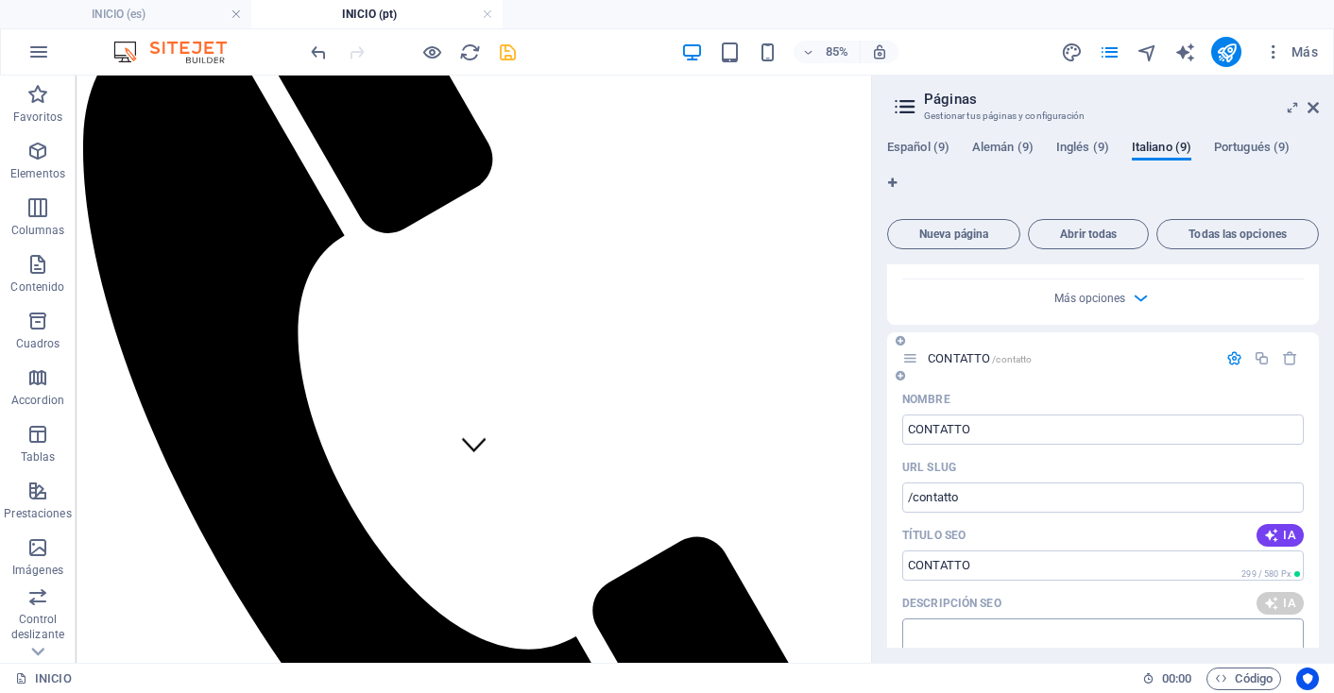
type textarea "Scopri German Andina: progetti di qualità e soluzioni innovative a [GEOGRAPHIC_…"
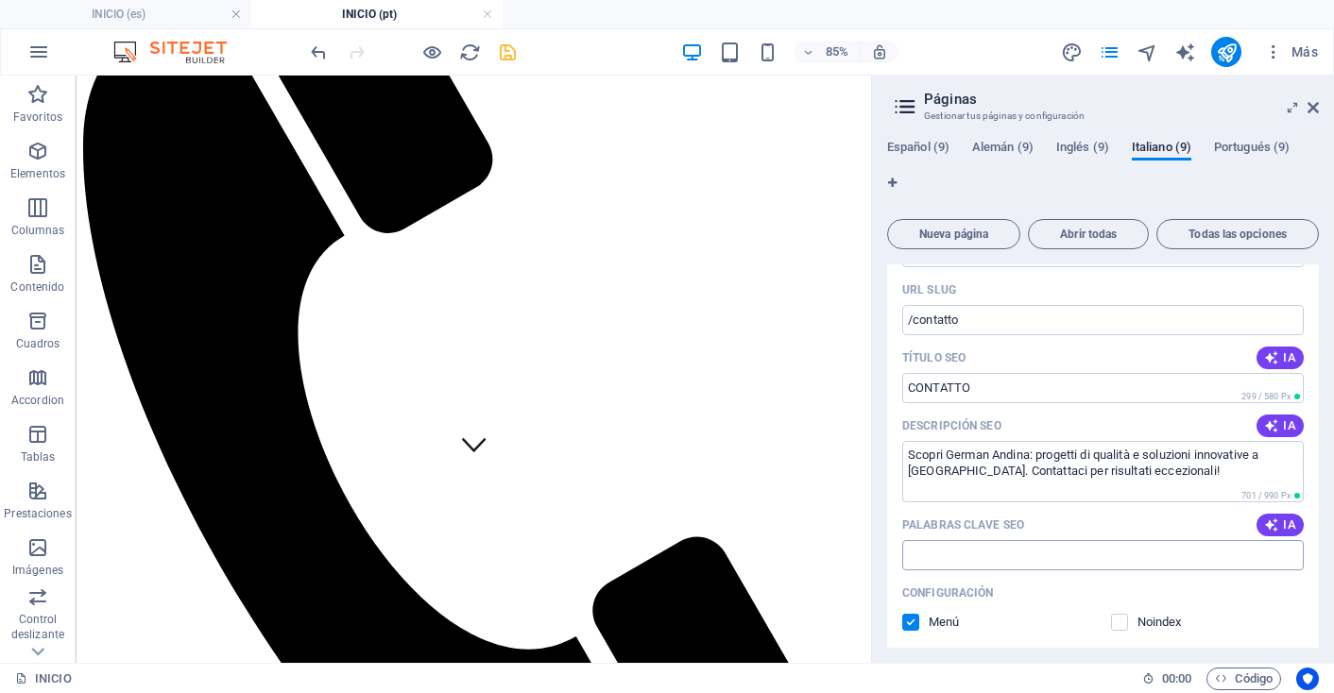
scroll to position [4986, 0]
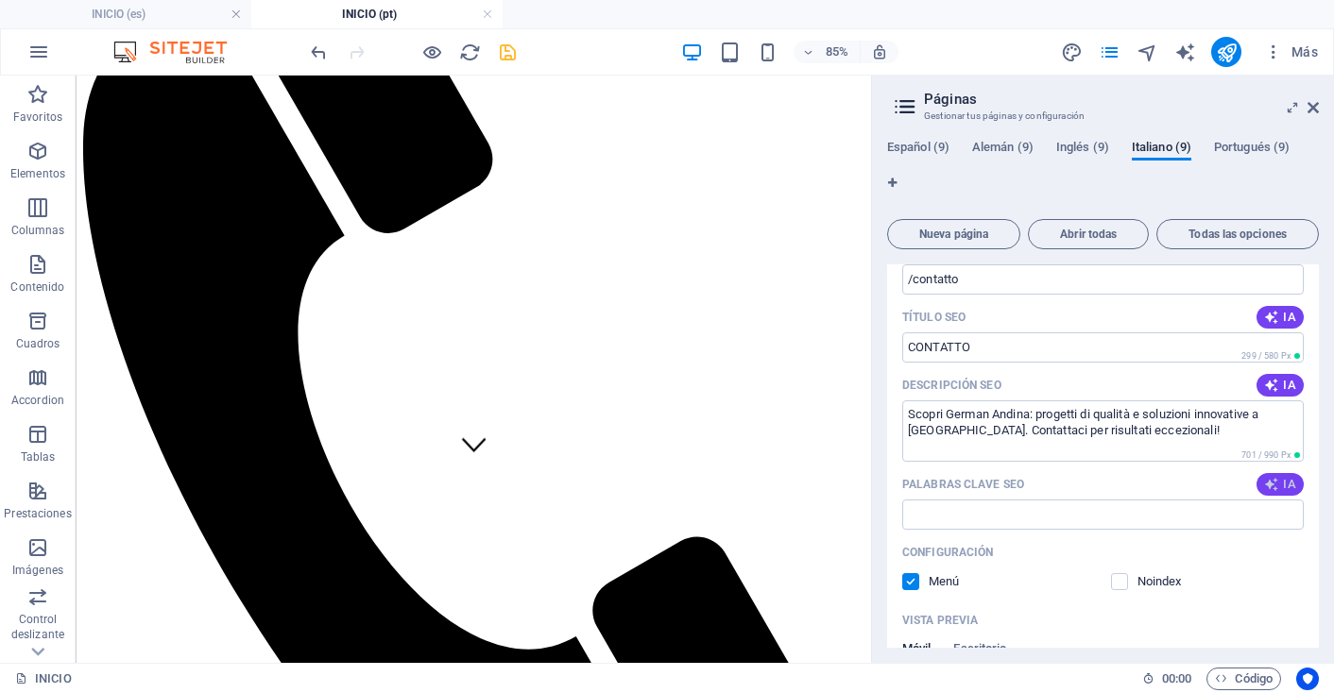
click at [1283, 473] on button "IA" at bounding box center [1279, 484] width 47 height 23
type input "German Andina, contatto Frankfurt, qualità e innovazione, soluzioni tecnologich…"
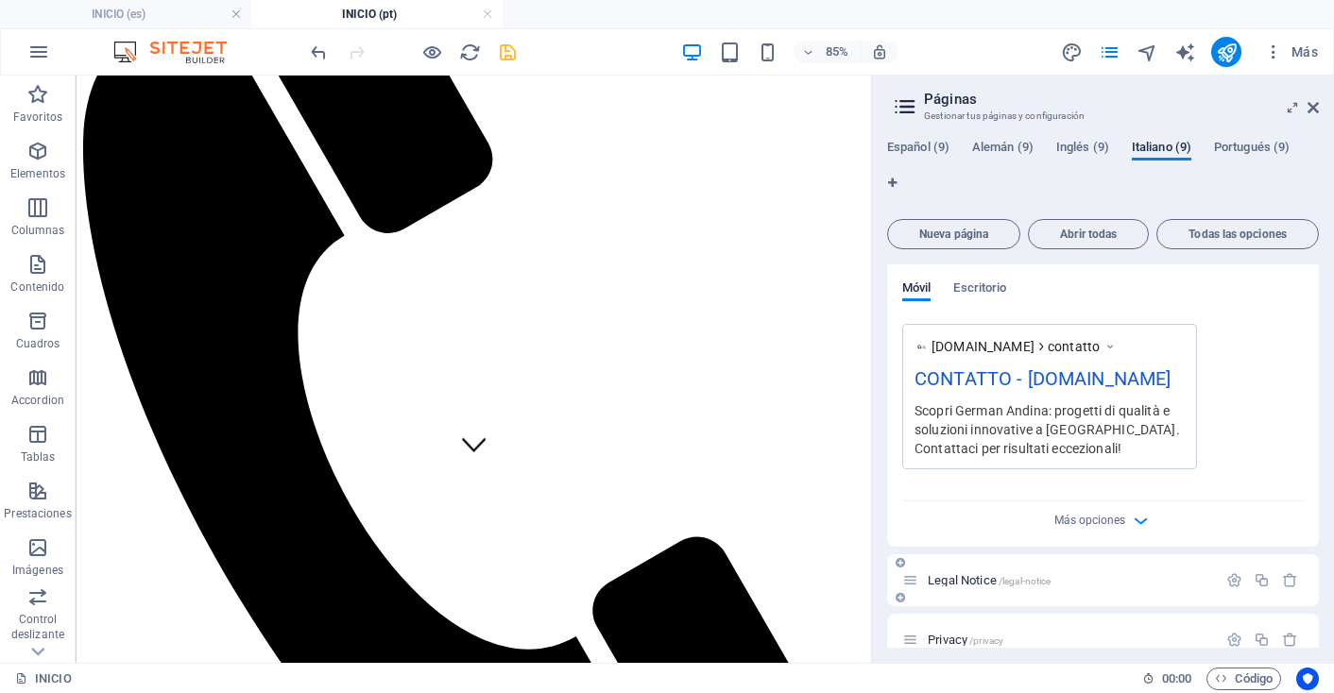
scroll to position [5342, 0]
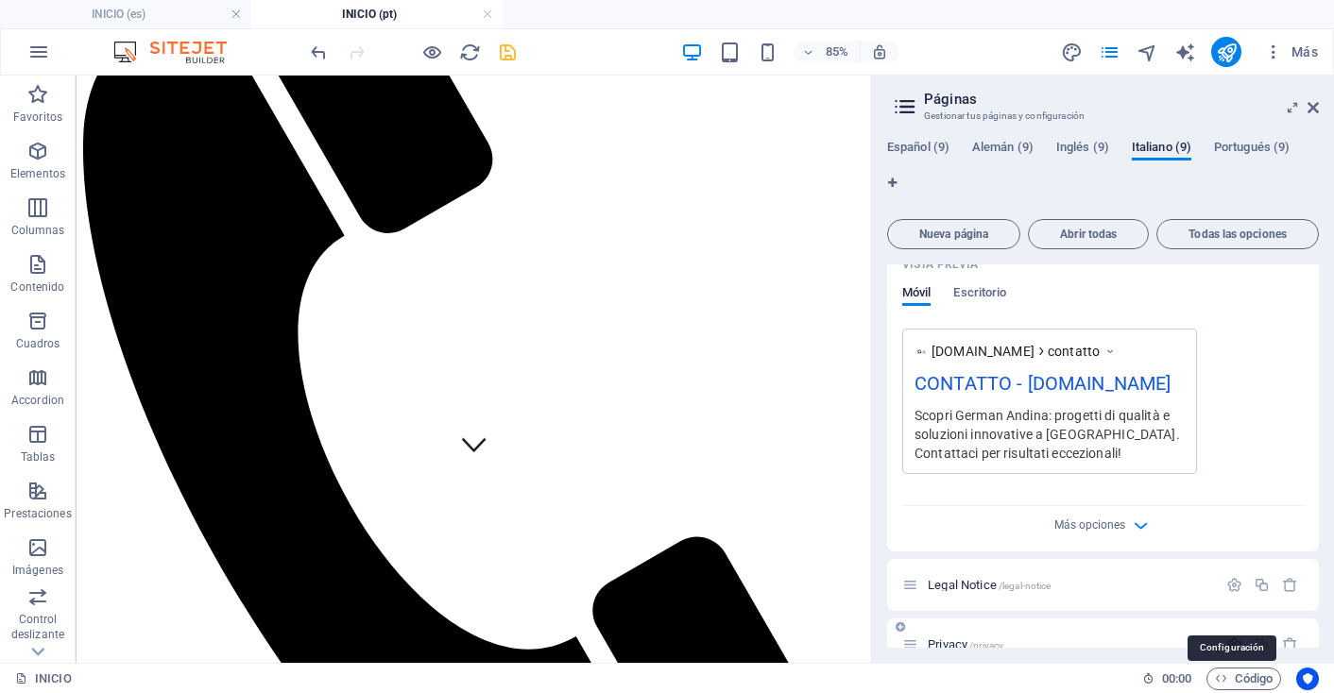
click at [1228, 637] on icon "button" at bounding box center [1234, 645] width 16 height 16
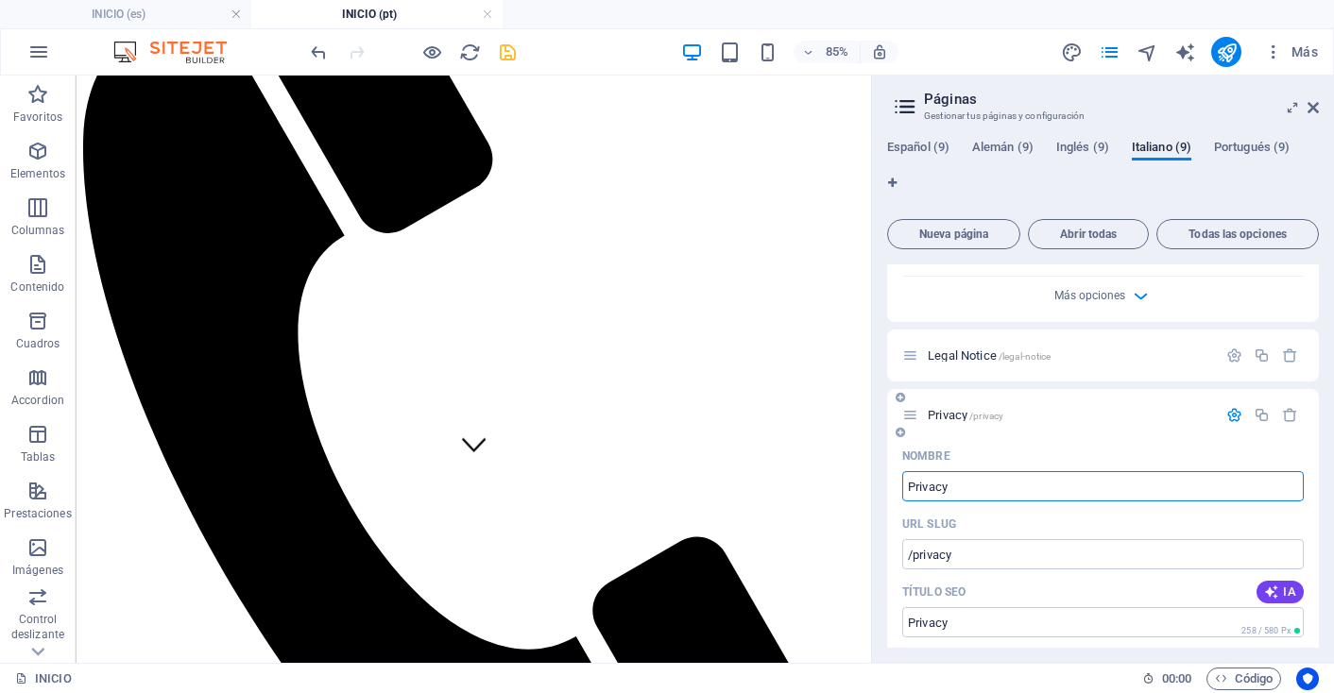
click at [949, 408] on span "Privacy /privacy" at bounding box center [966, 415] width 76 height 14
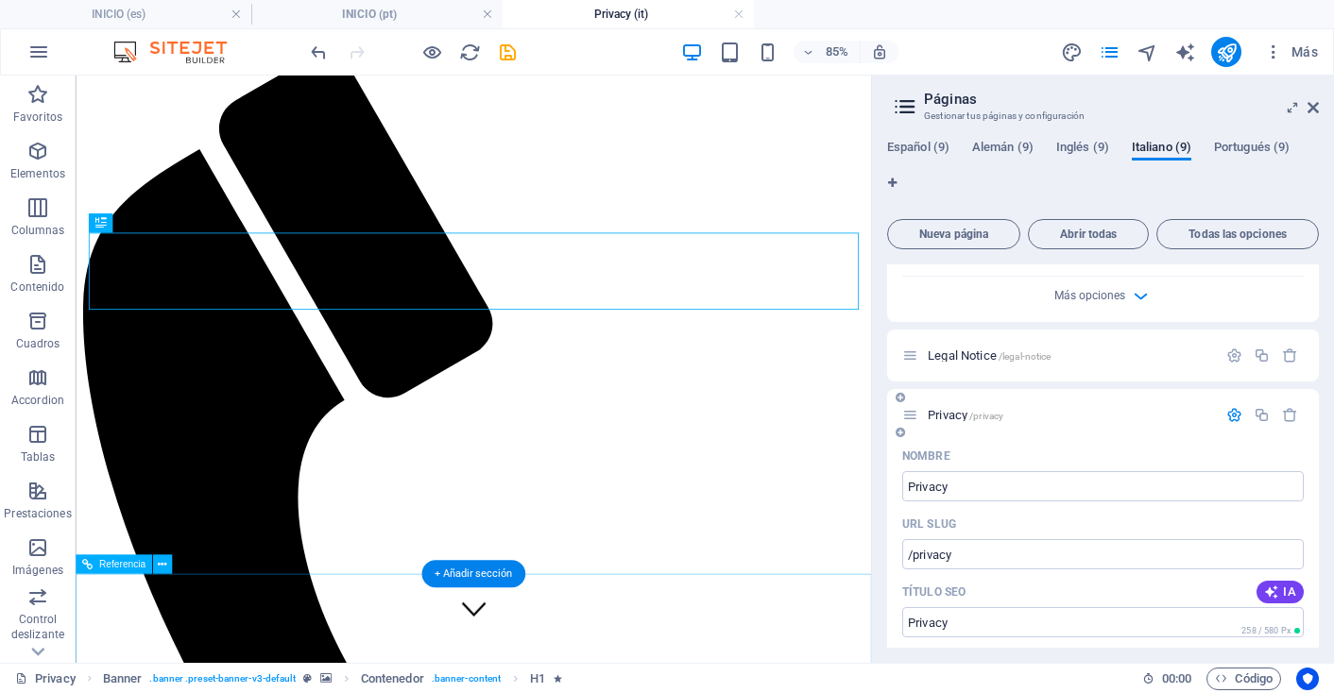
scroll to position [32, 0]
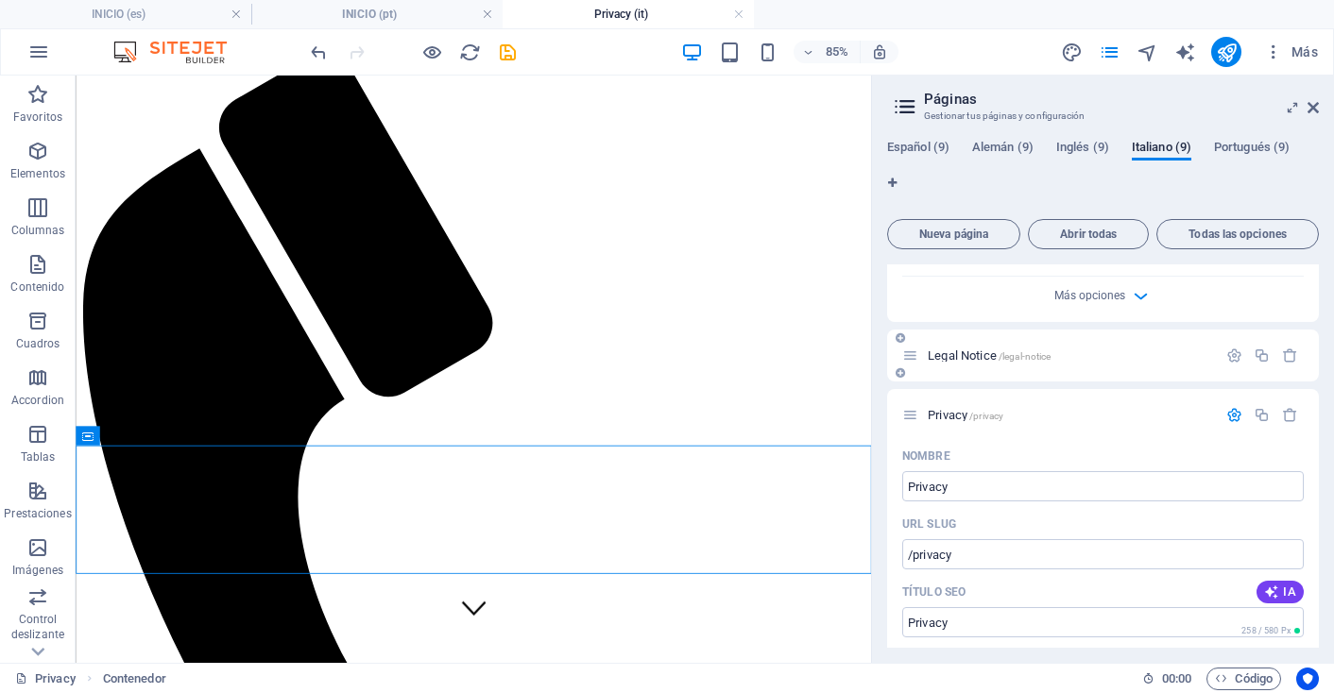
click at [963, 349] on span "Legal Notice /legal-notice" at bounding box center [989, 356] width 123 height 14
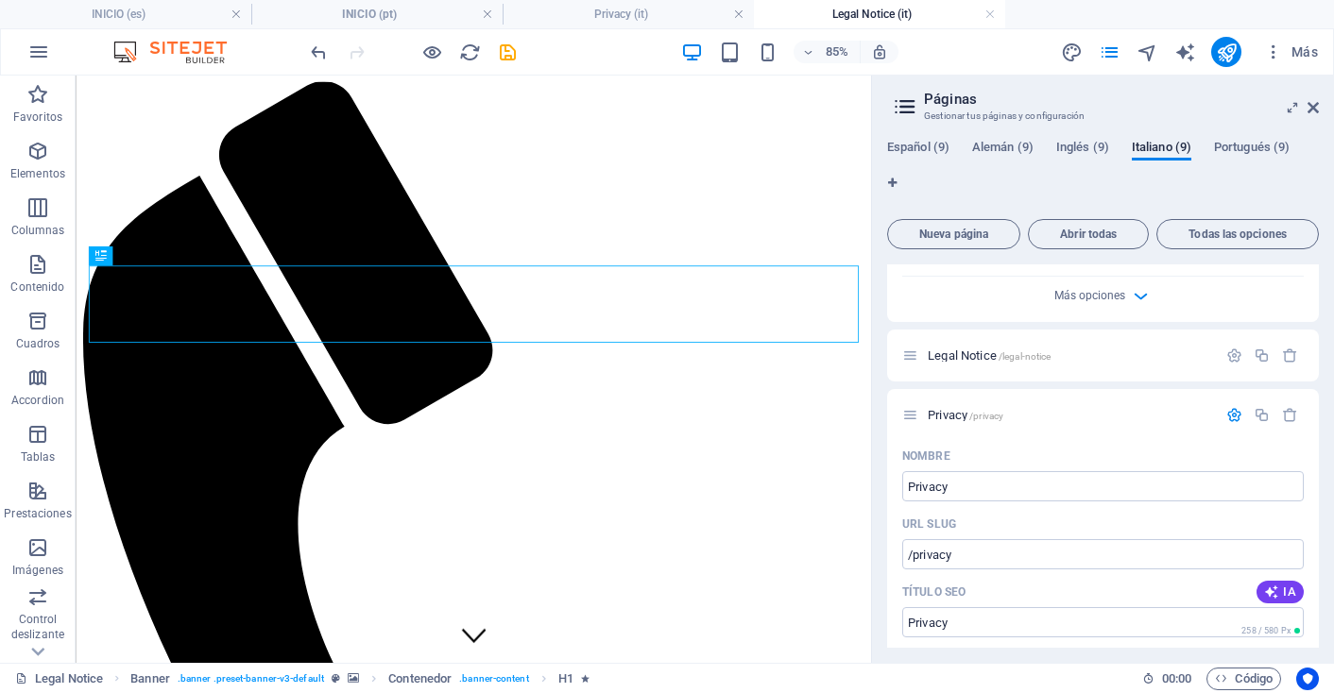
scroll to position [0, 0]
click at [1314, 106] on icon at bounding box center [1312, 107] width 11 height 15
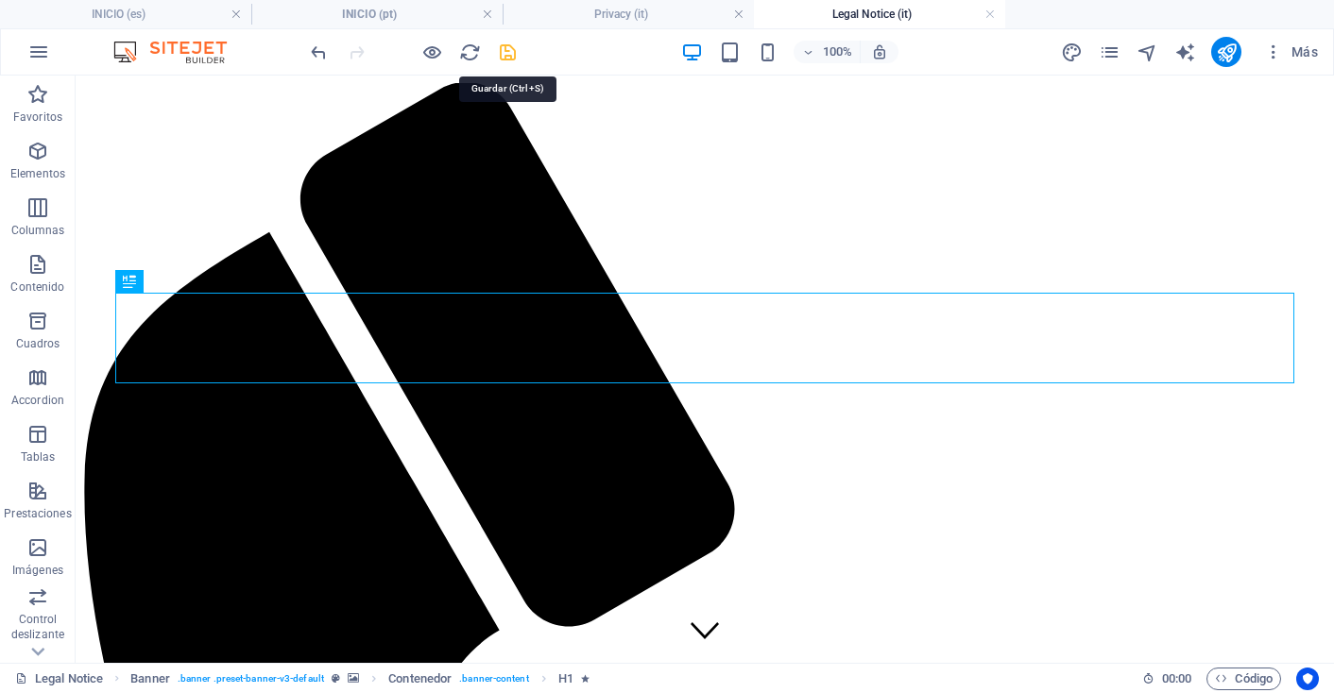
click at [498, 57] on icon "save" at bounding box center [508, 53] width 22 height 22
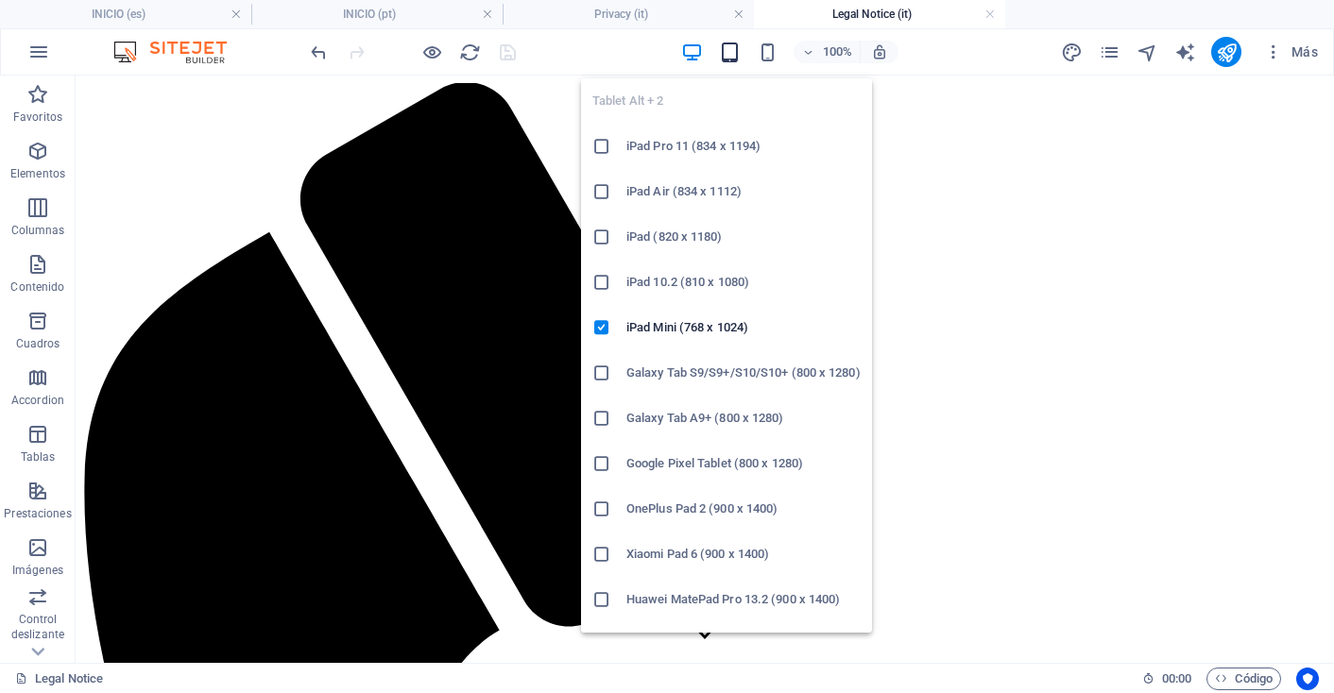
click at [733, 43] on icon "button" at bounding box center [730, 53] width 22 height 22
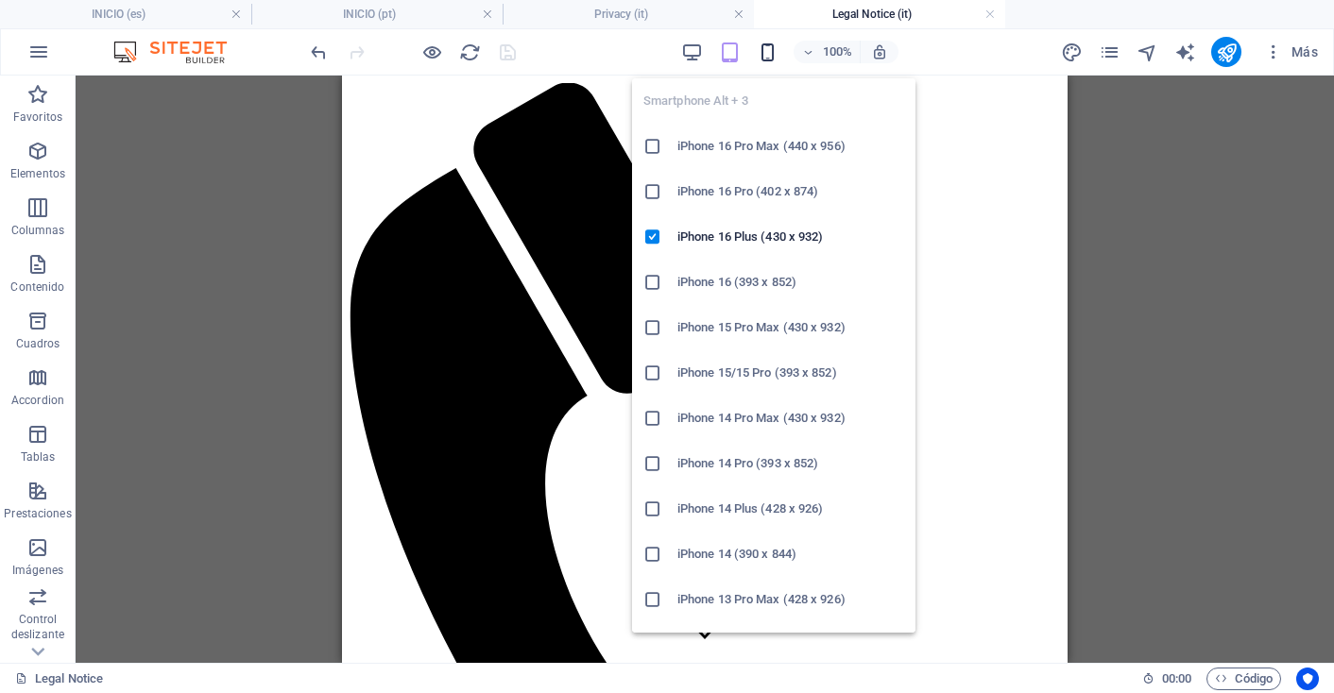
click at [762, 56] on icon "button" at bounding box center [768, 53] width 22 height 22
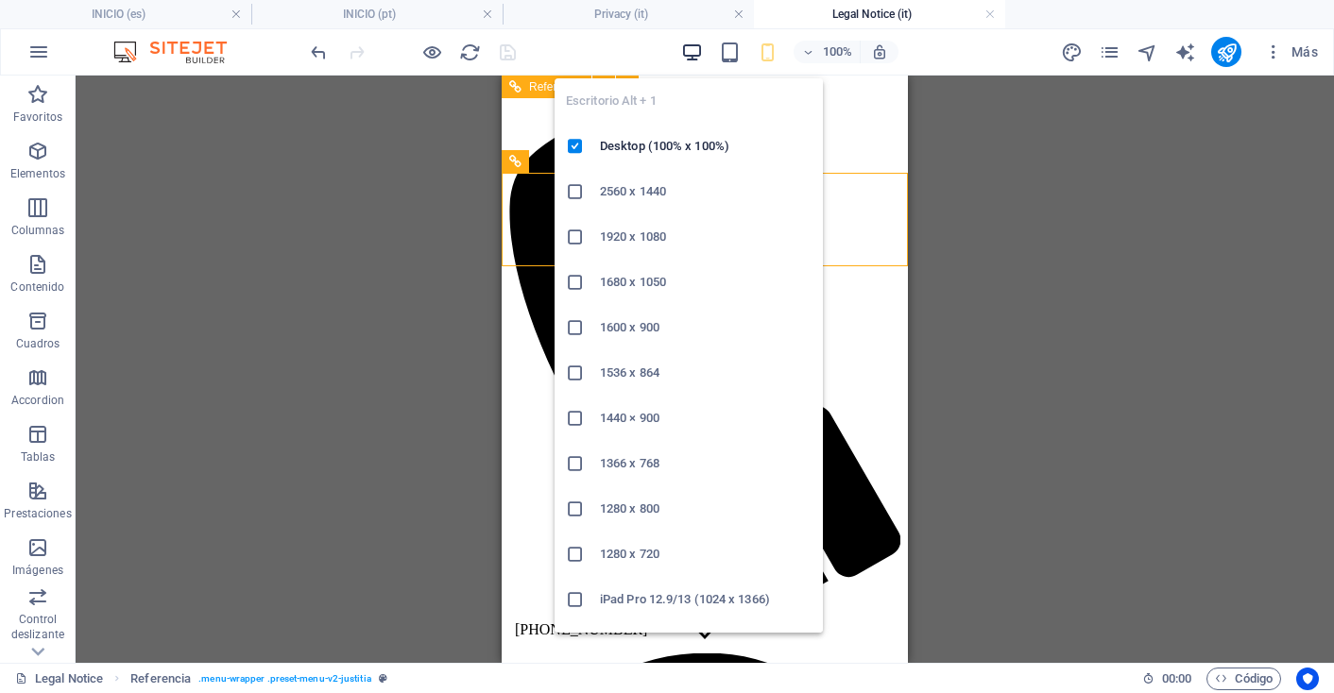
click at [693, 54] on icon "button" at bounding box center [692, 53] width 22 height 22
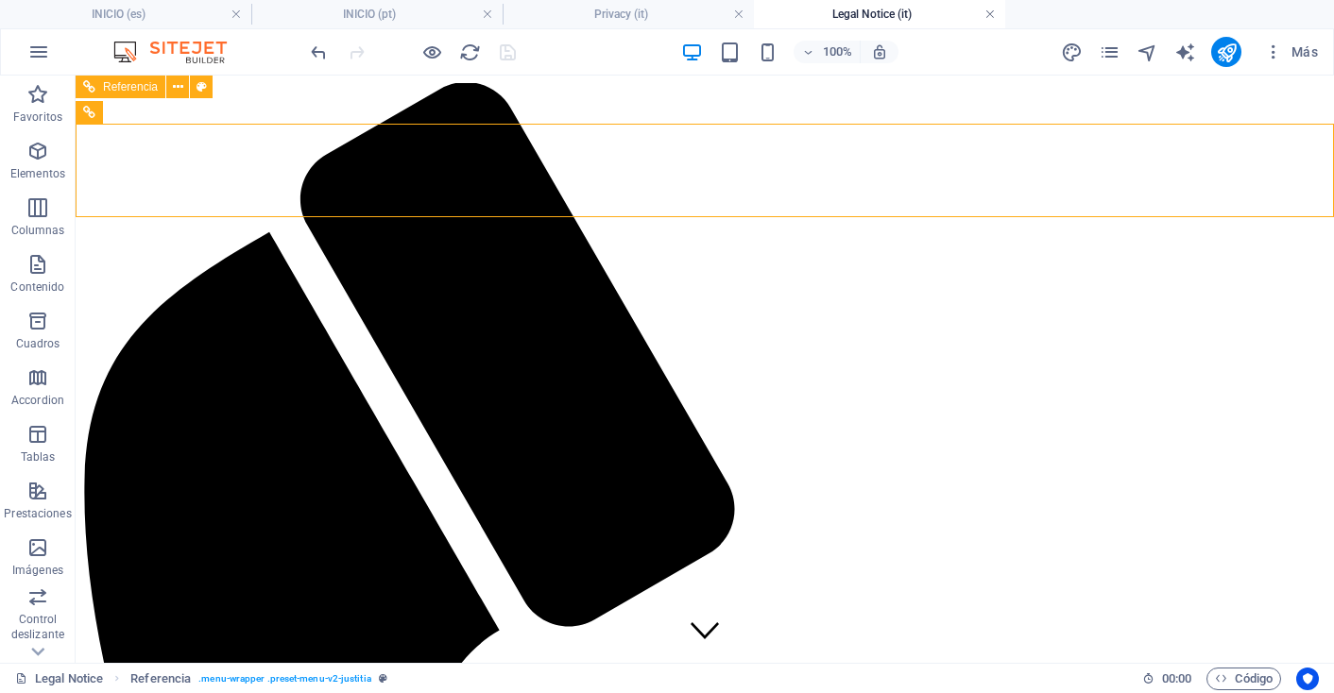
click at [986, 16] on link at bounding box center [989, 15] width 11 height 18
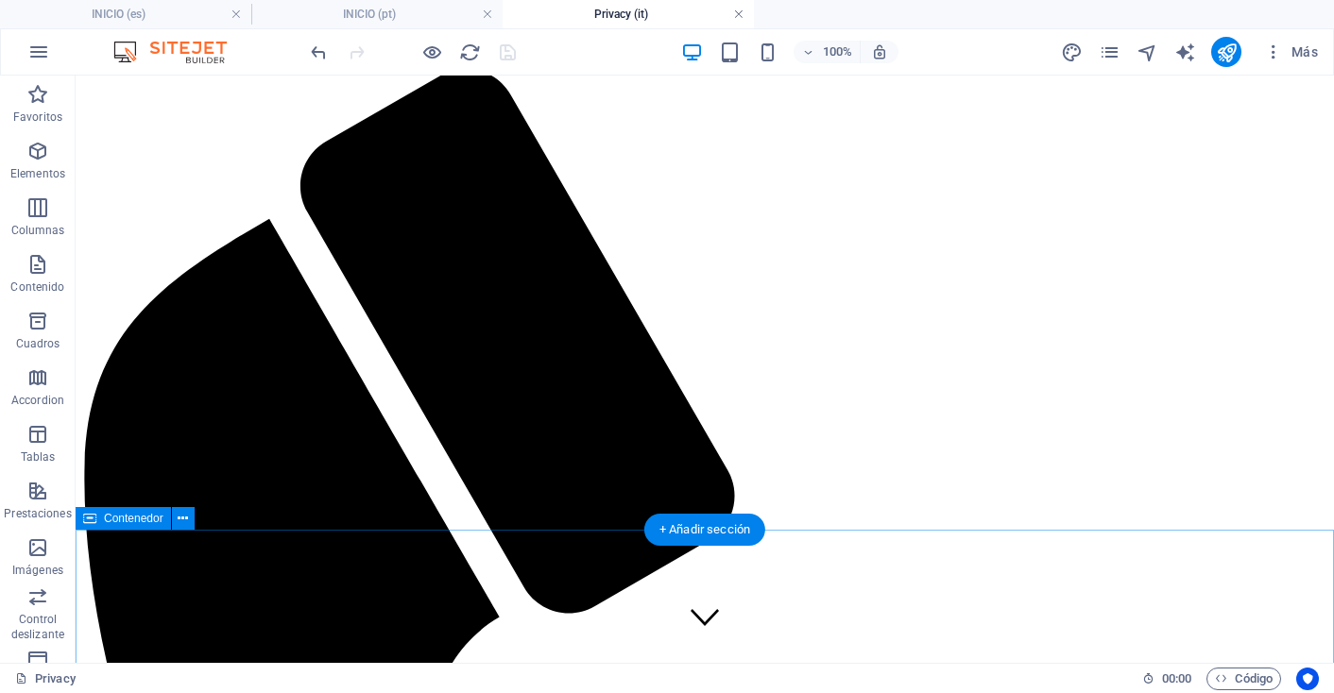
click at [740, 18] on link at bounding box center [738, 15] width 11 height 18
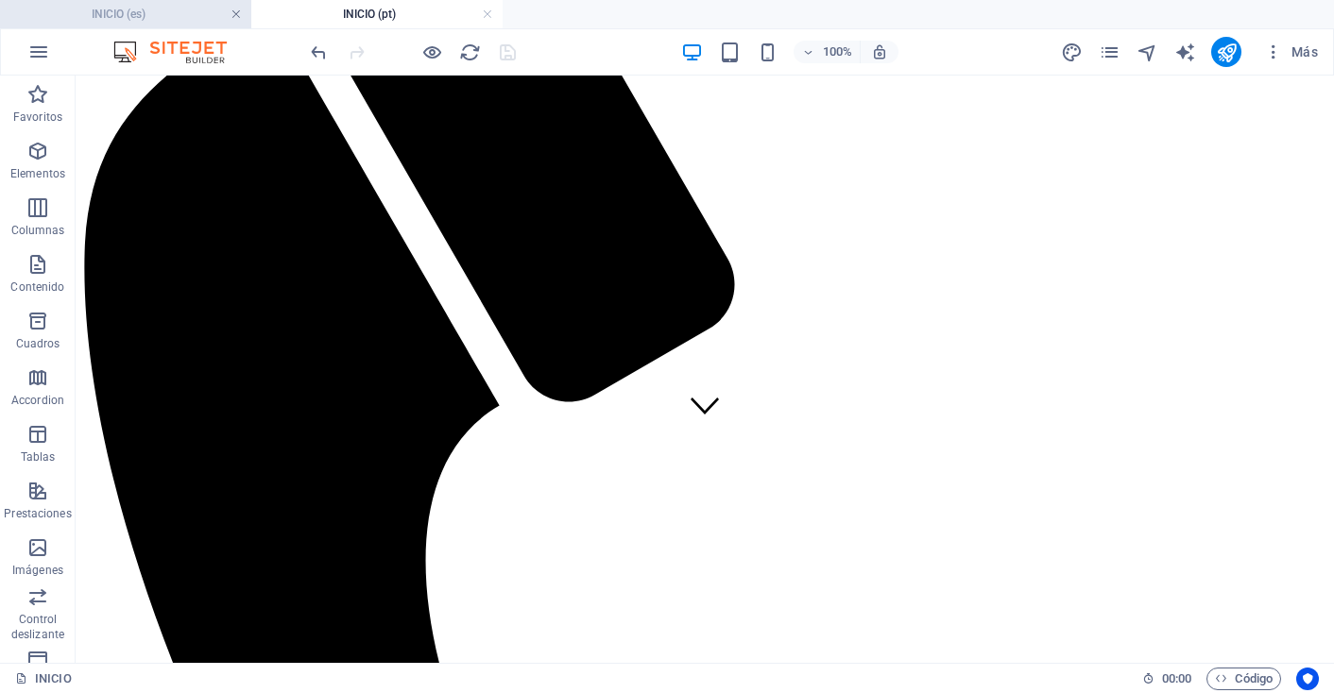
click at [237, 14] on link at bounding box center [235, 15] width 11 height 18
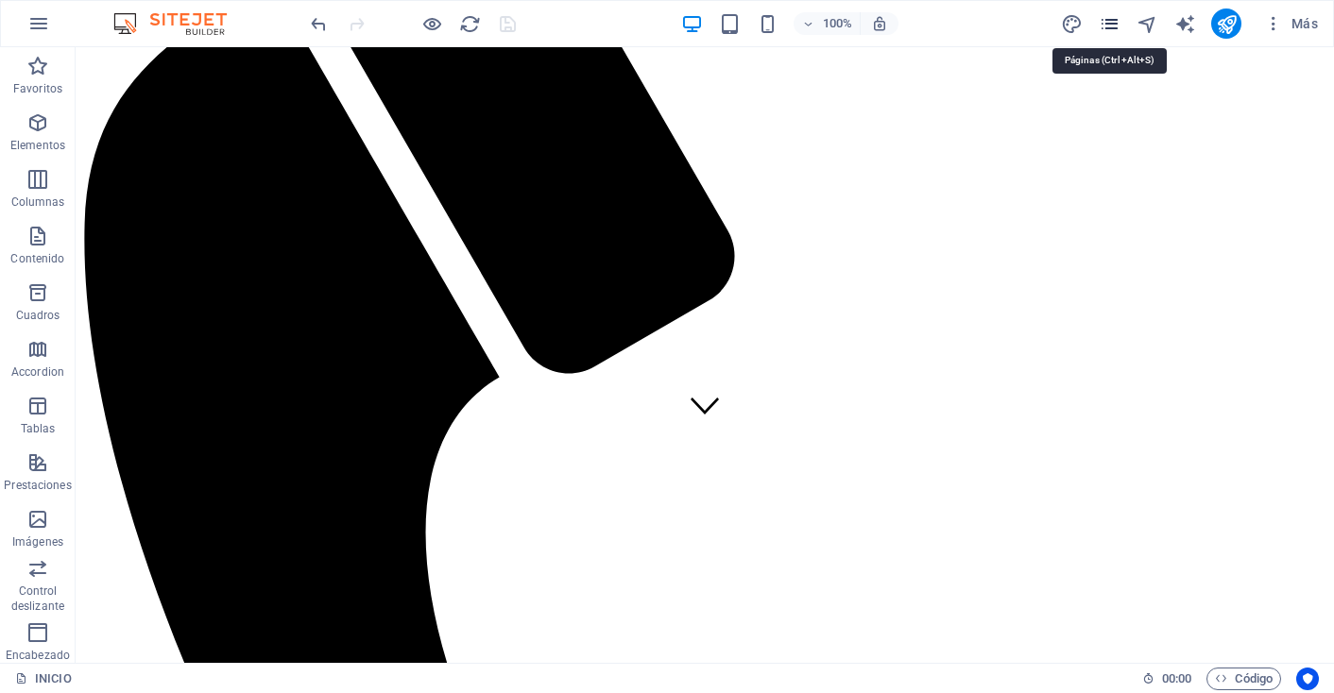
click at [1106, 27] on icon "pages" at bounding box center [1110, 24] width 22 height 22
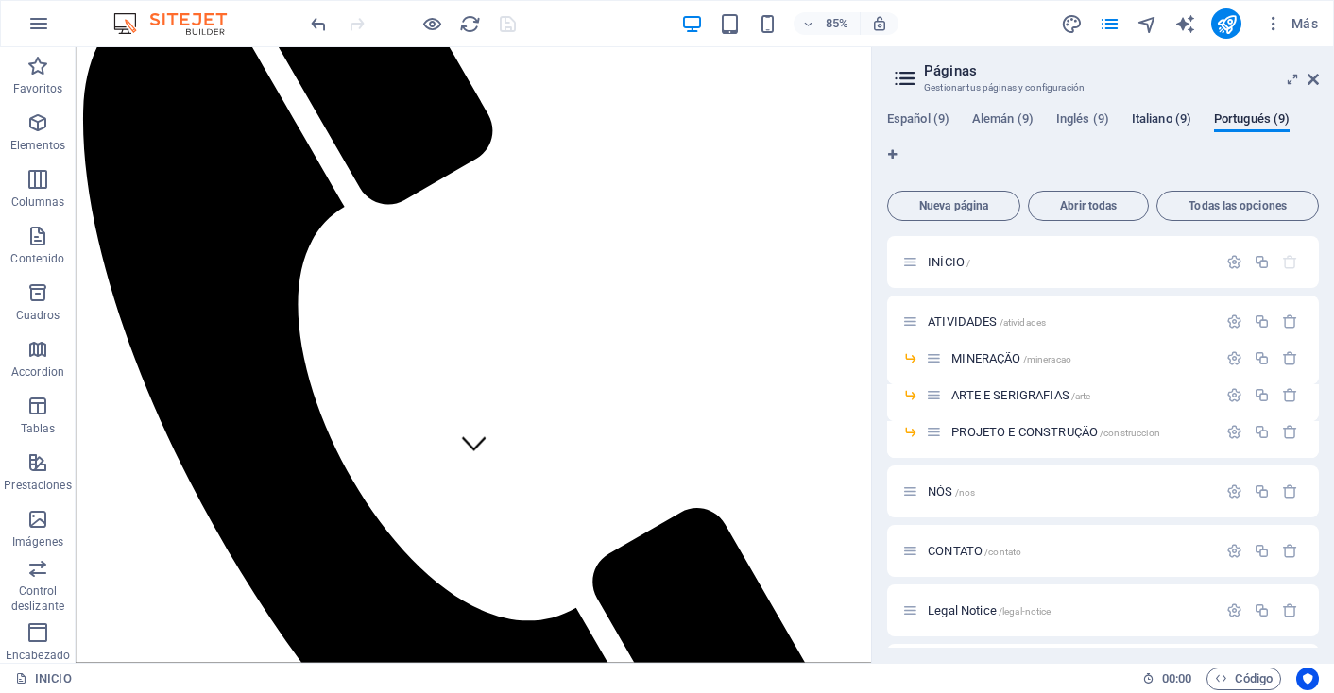
click at [1163, 119] on span "Italiano (9)" at bounding box center [1162, 121] width 60 height 26
click at [1085, 118] on span "Inglés (9)" at bounding box center [1082, 121] width 53 height 26
click at [996, 116] on span "Alemán (9)" at bounding box center [1002, 121] width 61 height 26
click at [917, 124] on span "Español (9)" at bounding box center [918, 121] width 62 height 26
click at [1245, 125] on span "Portugués (9)" at bounding box center [1252, 121] width 76 height 26
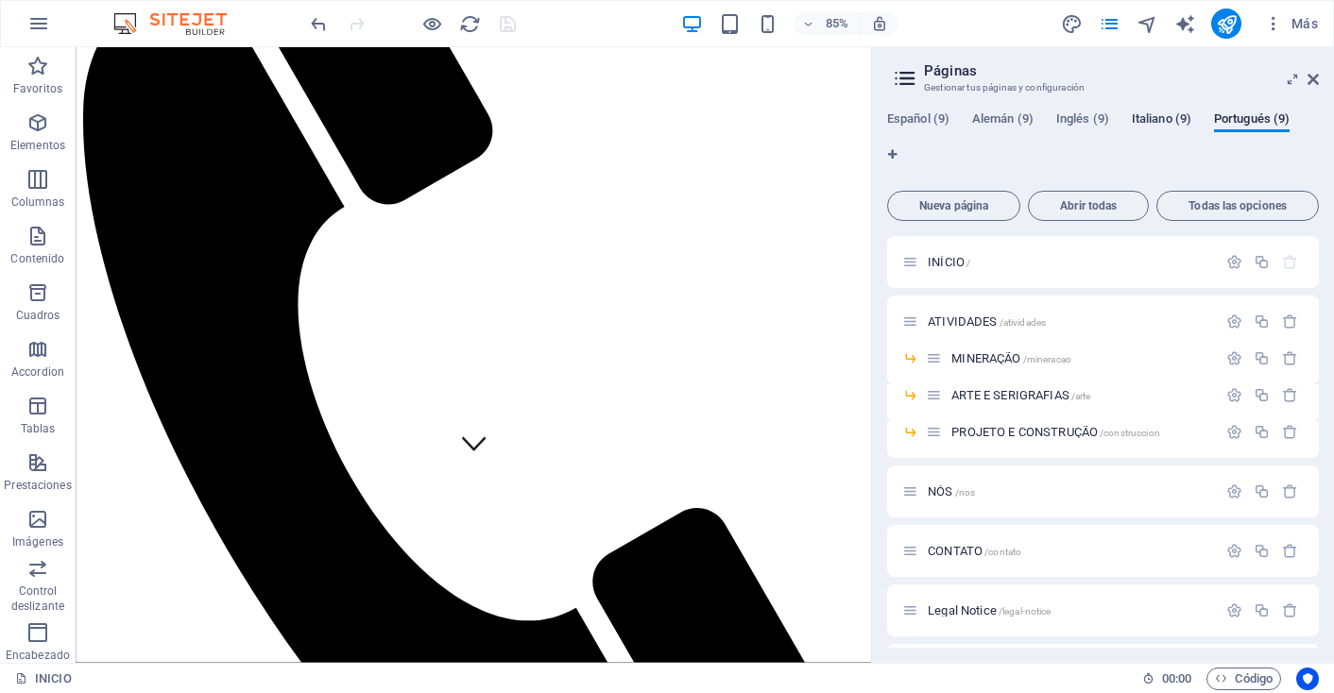
click at [1160, 119] on span "Italiano (9)" at bounding box center [1162, 121] width 60 height 26
click at [1053, 123] on div "Español (9) [PERSON_NAME] (9) Inglés (9) Italiano (9) Portugués (9)" at bounding box center [1103, 147] width 432 height 72
click at [997, 117] on span "Alemán (9)" at bounding box center [1002, 121] width 61 height 26
click at [942, 117] on span "Español (9)" at bounding box center [918, 121] width 62 height 26
